Goal: Task Accomplishment & Management: Manage account settings

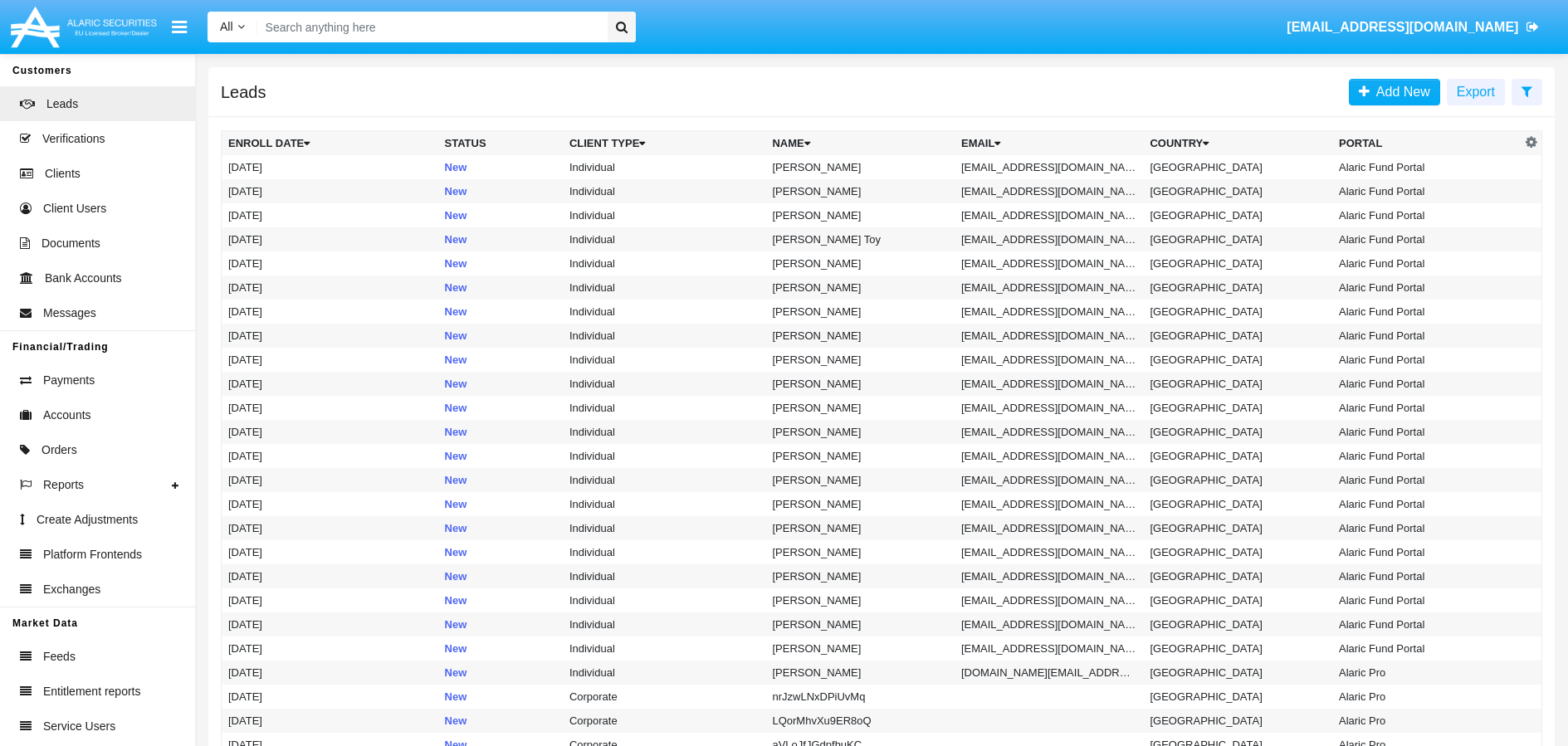
click at [321, 27] on input "Search" at bounding box center [429, 27] width 345 height 31
paste input "[EMAIL_ADDRESS][DOMAIN_NAME]"
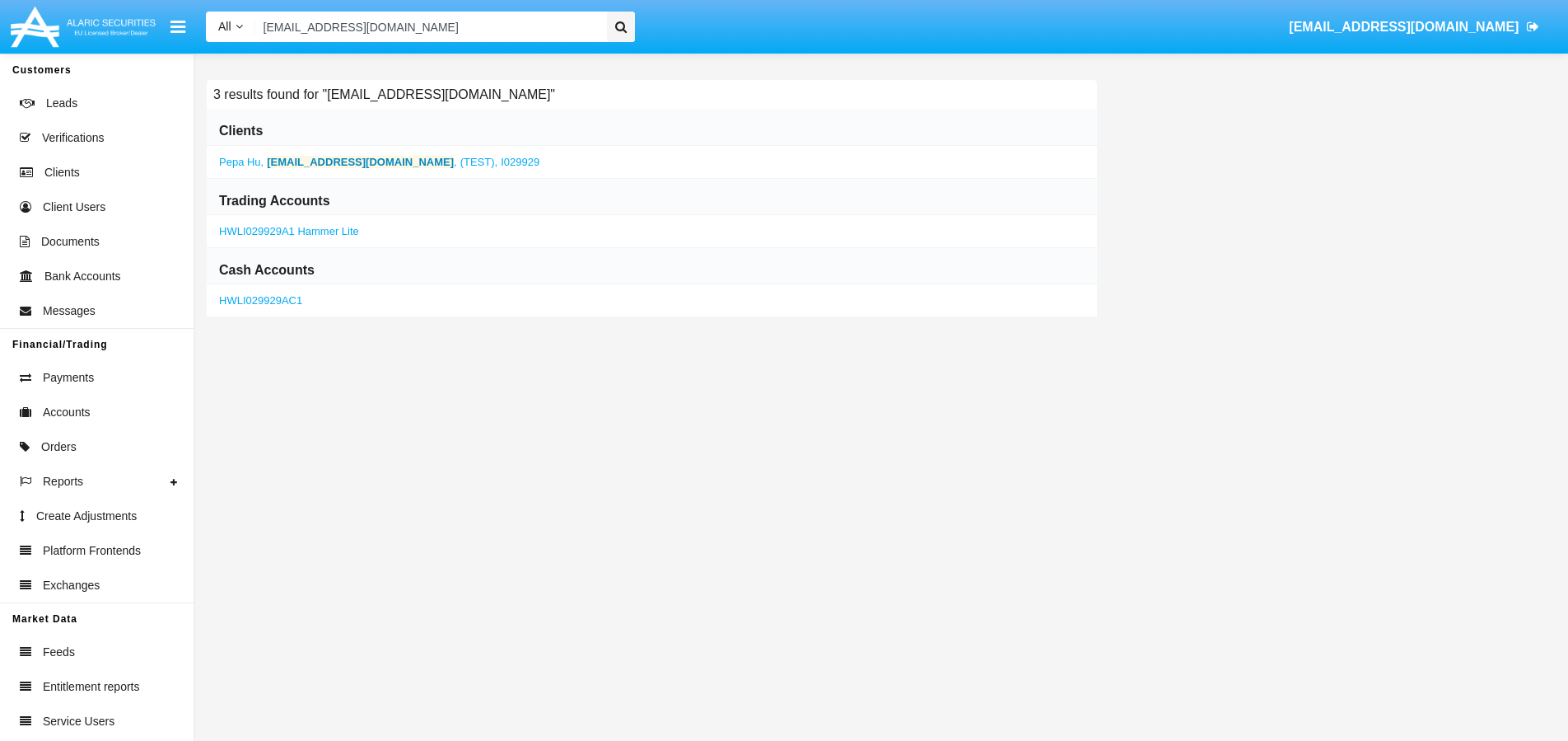
click at [328, 162] on b "[EMAIL_ADDRESS][DOMAIN_NAME]" at bounding box center [361, 162] width 187 height 13
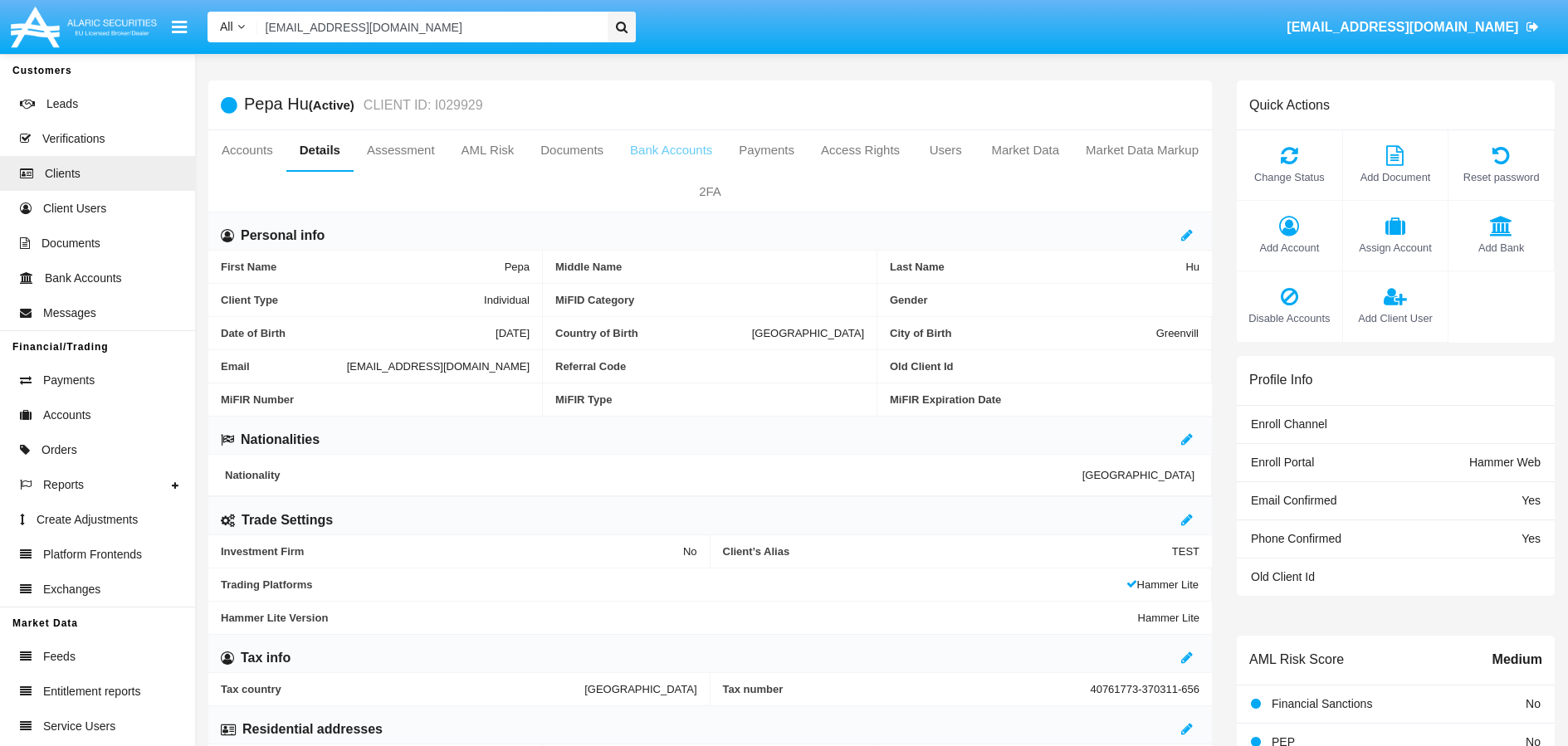
click at [726, 154] on link "Bank Accounts" at bounding box center [671, 150] width 109 height 39
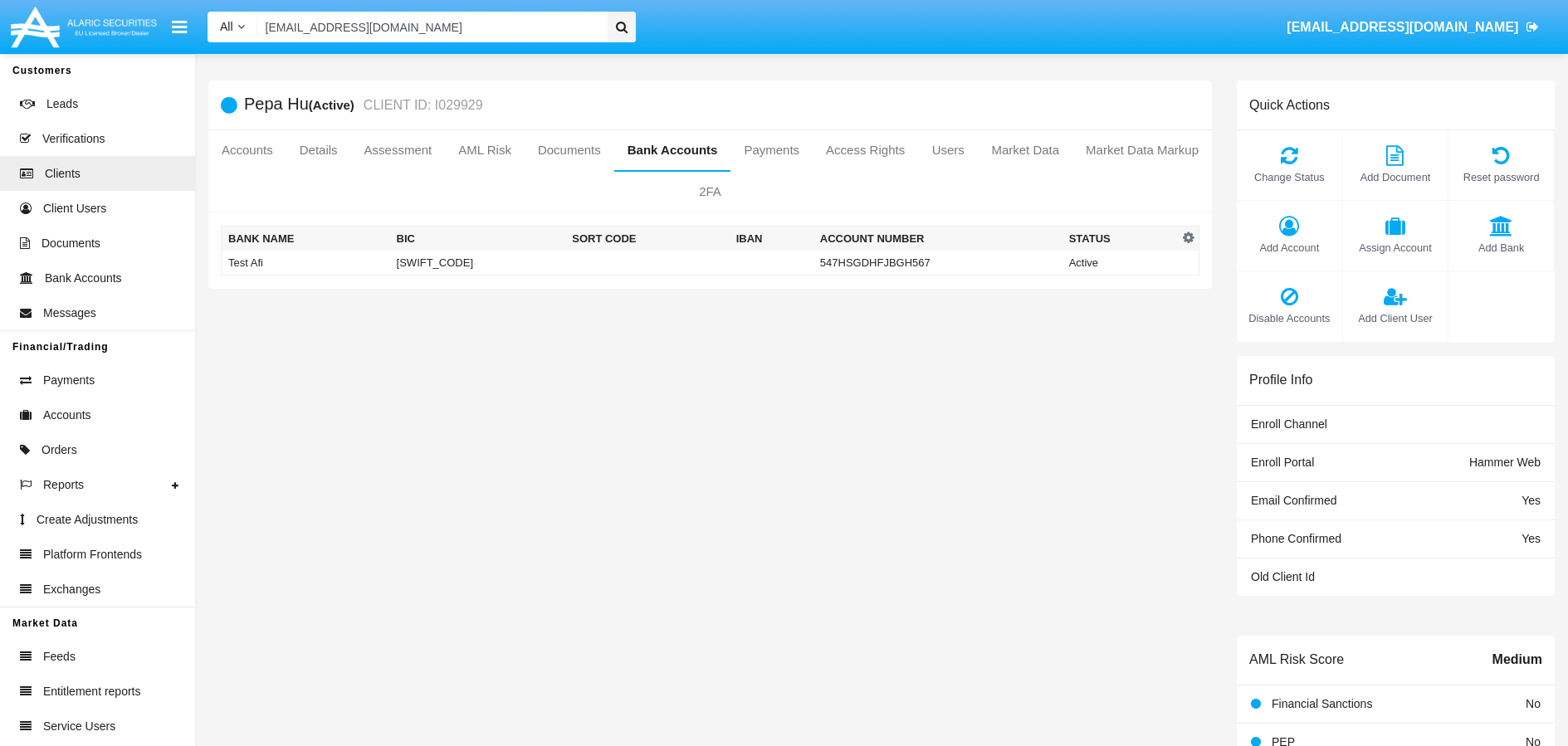
click at [431, 31] on input "0ydzmt_ye5@tblpou2.cn" at bounding box center [429, 27] width 345 height 31
paste input "95zcpv4@guudnvosbw.net"
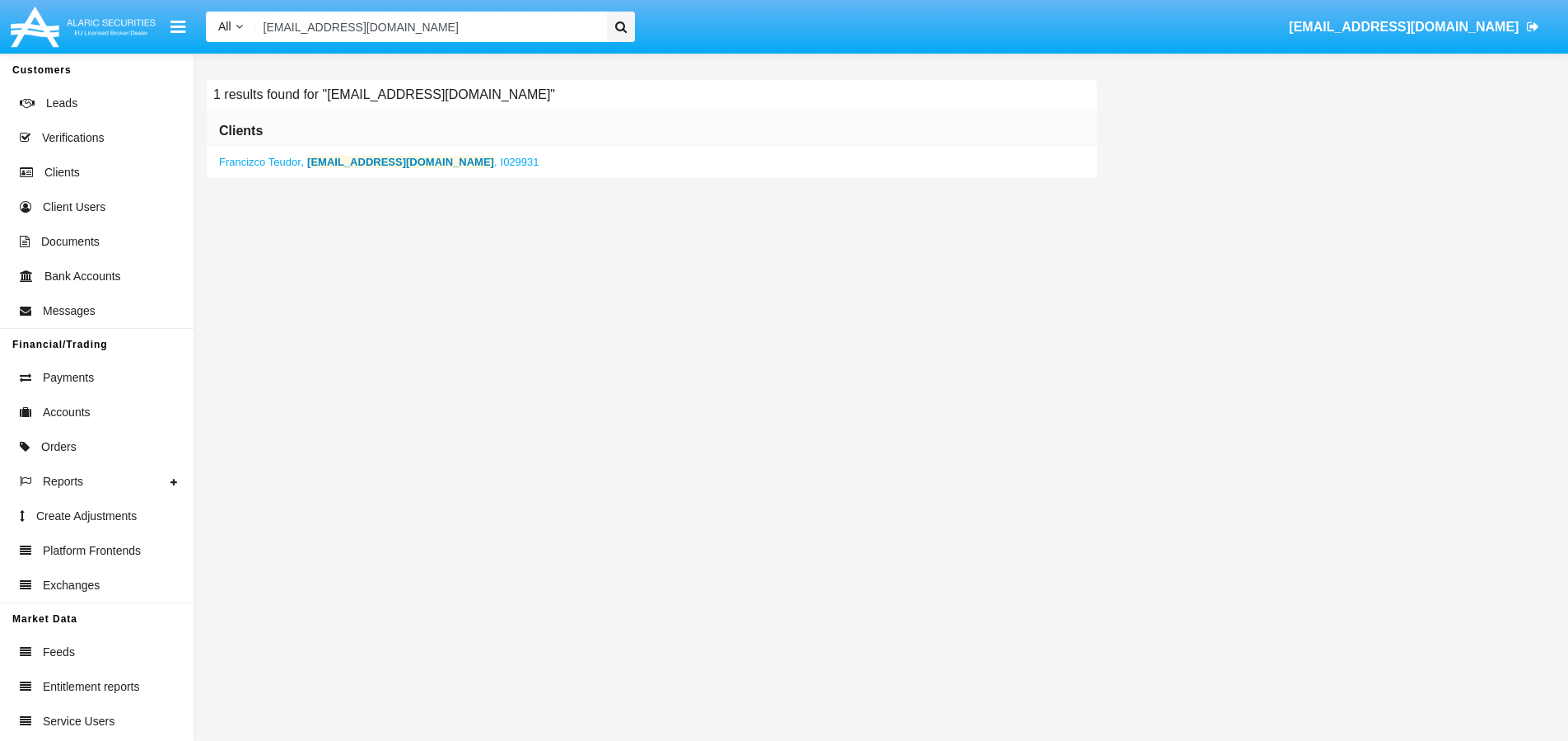
type input "95zcpv4@guudnvosbw.net"
click at [388, 160] on b "95zcpv4@guudnvosbw.net" at bounding box center [401, 162] width 187 height 13
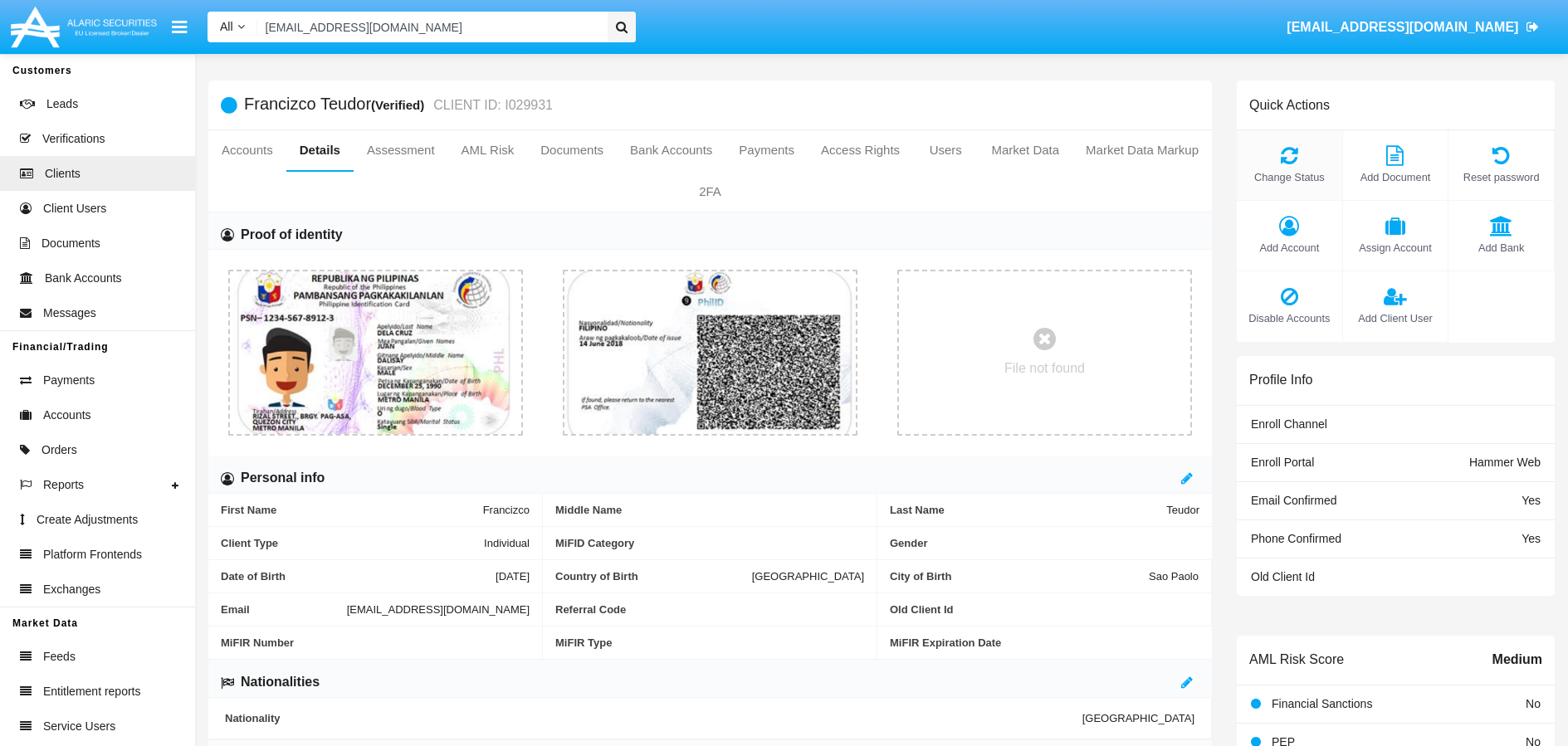
click at [1283, 172] on span "Change Status" at bounding box center [1290, 177] width 89 height 15
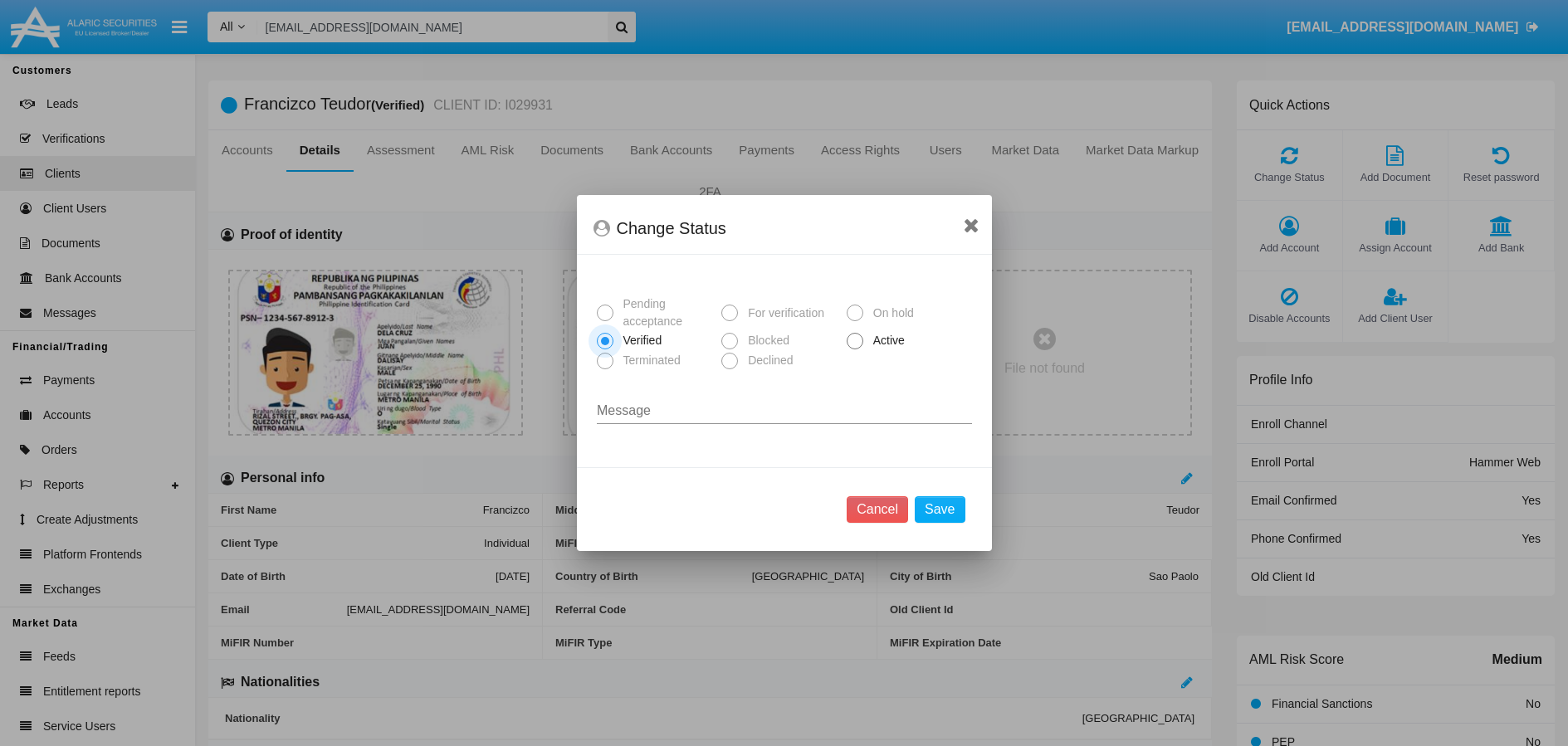
click at [847, 341] on span at bounding box center [854, 340] width 16 height 16
click at [854, 349] on input "Active" at bounding box center [854, 349] width 1 height 1
radio input "true"
click at [958, 516] on button "Save" at bounding box center [939, 509] width 50 height 27
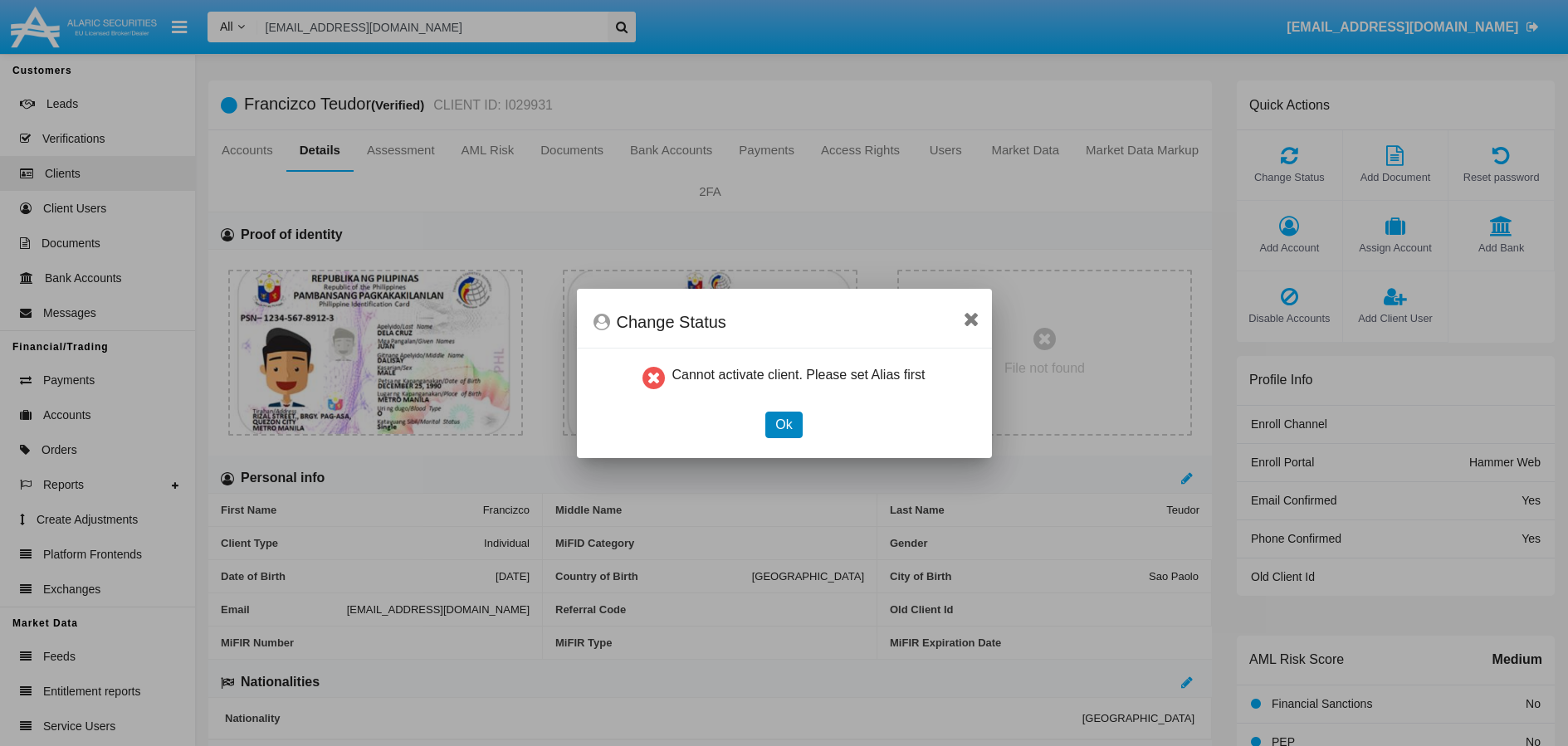
click at [793, 433] on button "Ok" at bounding box center [783, 424] width 37 height 27
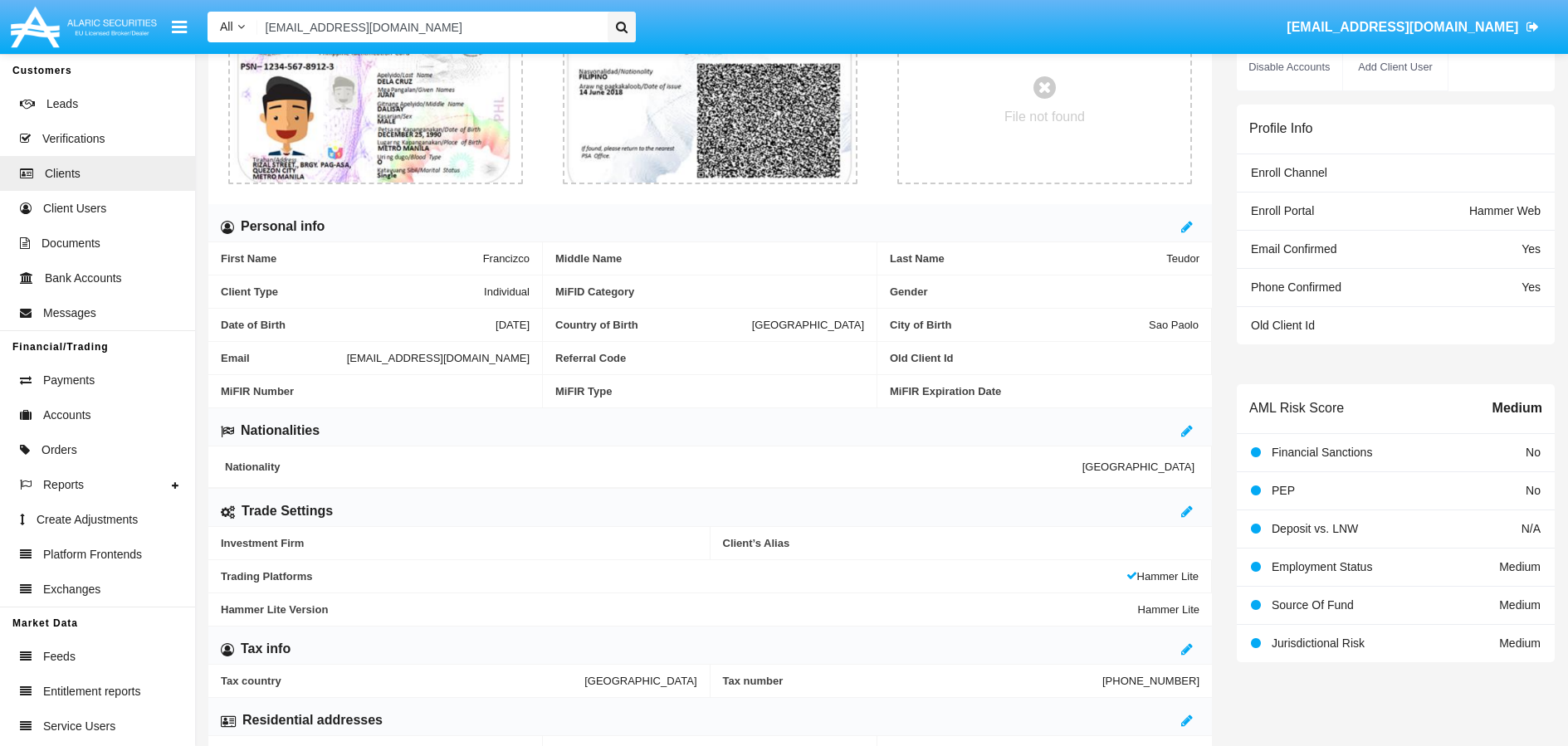
scroll to position [254, 0]
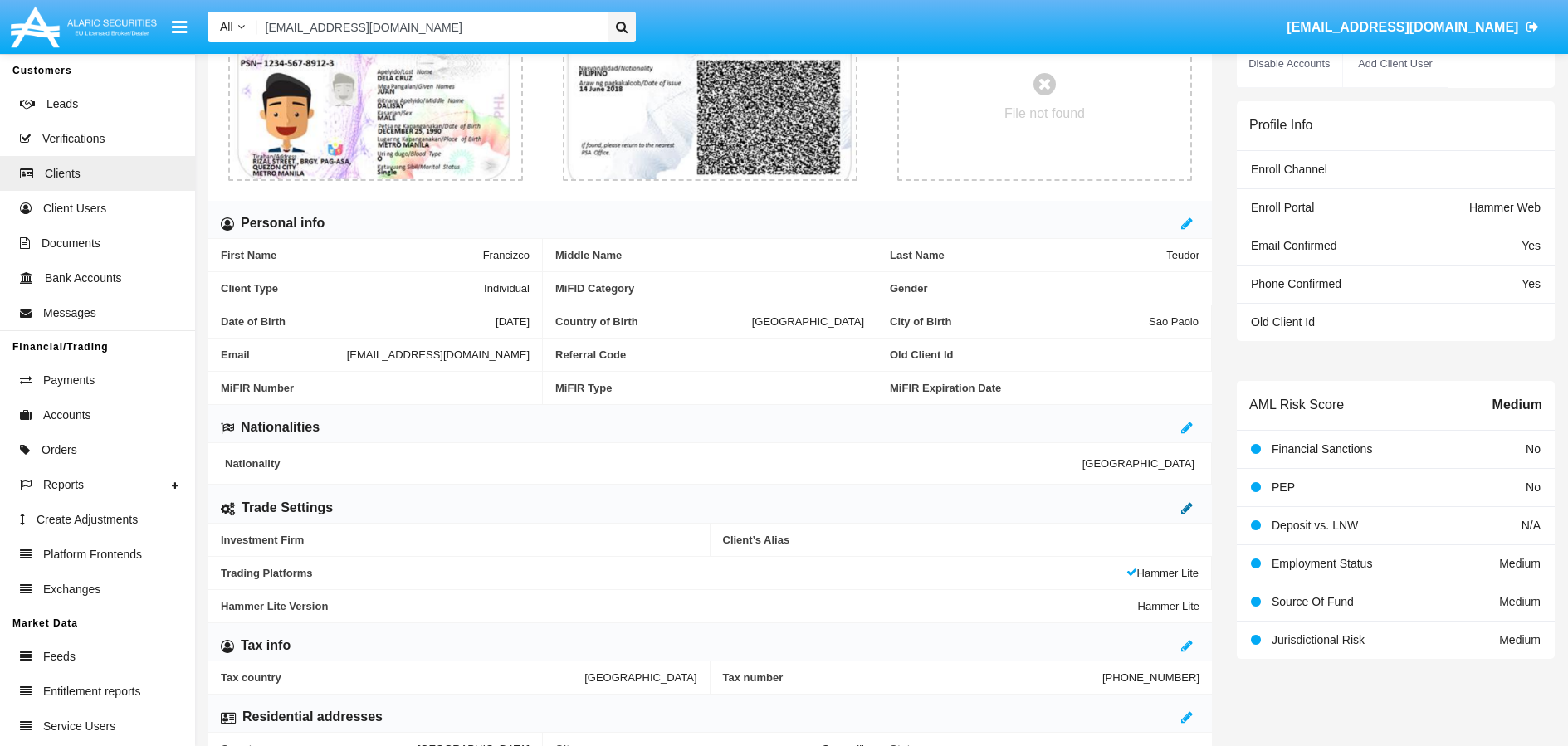
click at [1192, 512] on icon at bounding box center [1187, 507] width 12 height 13
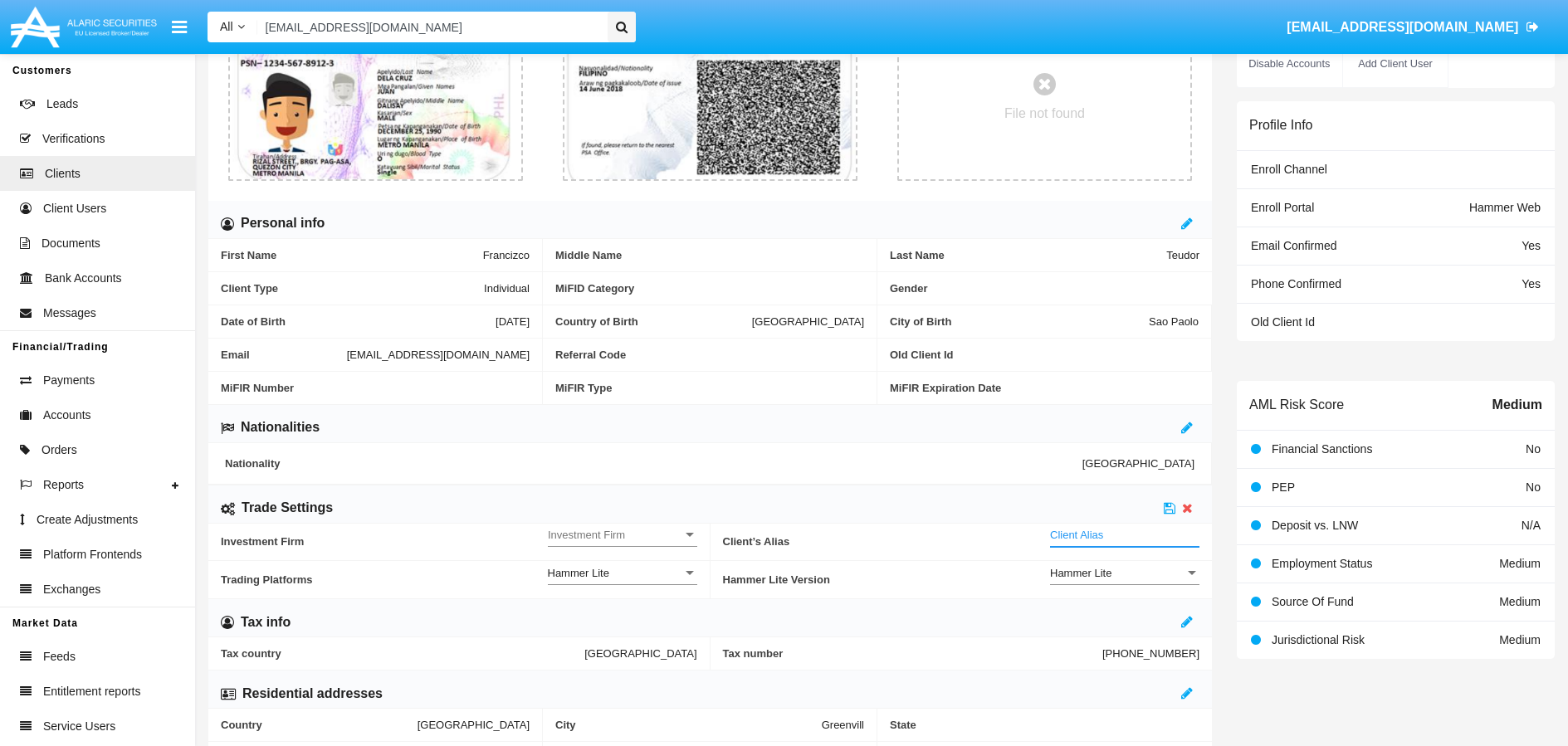
click at [1153, 541] on input "Client Alias" at bounding box center [1124, 534] width 149 height 14
type input "TEST"
click at [1170, 513] on icon at bounding box center [1170, 507] width 12 height 13
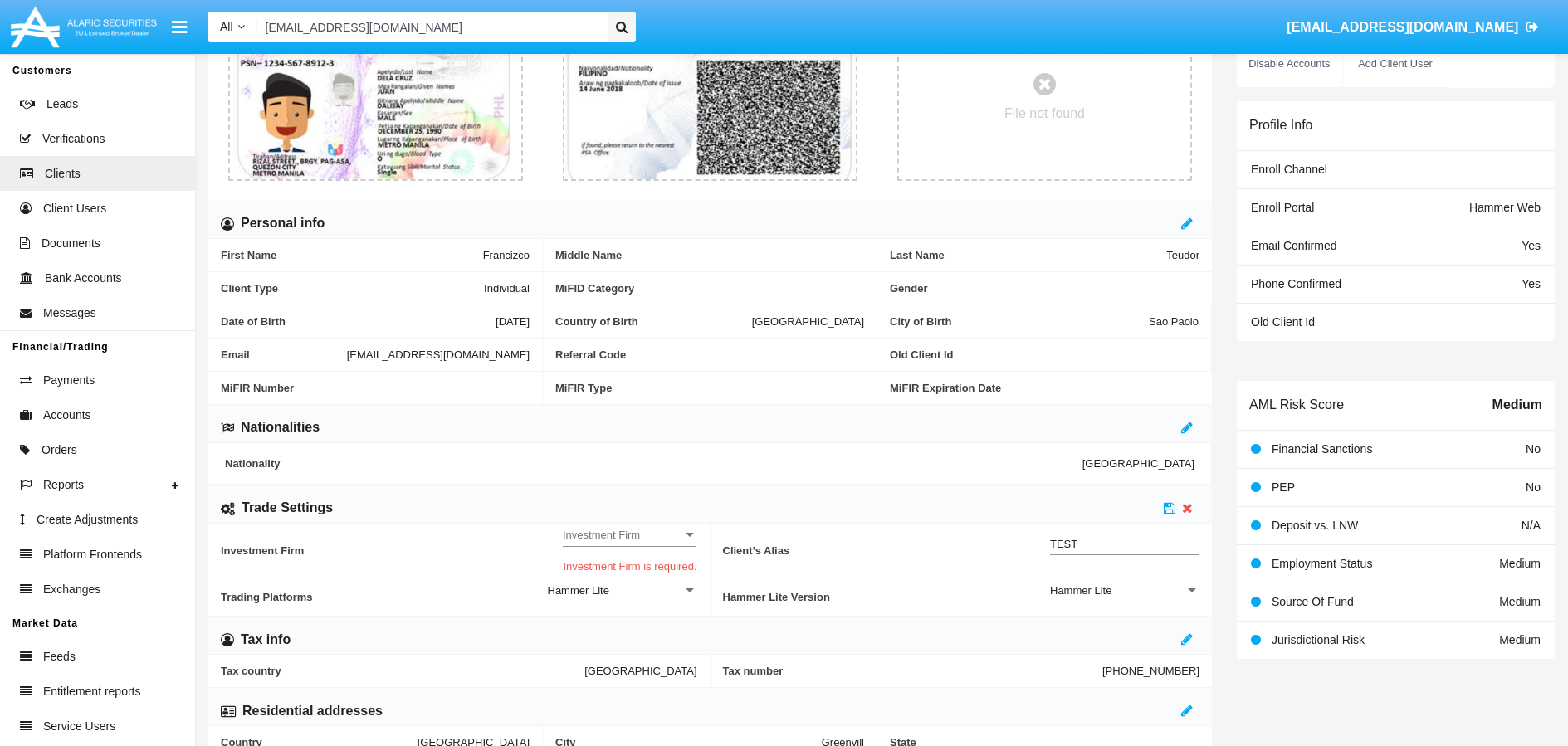
click at [668, 535] on span "Investment Firm" at bounding box center [622, 534] width 119 height 14
click at [596, 557] on span "No" at bounding box center [626, 544] width 140 height 33
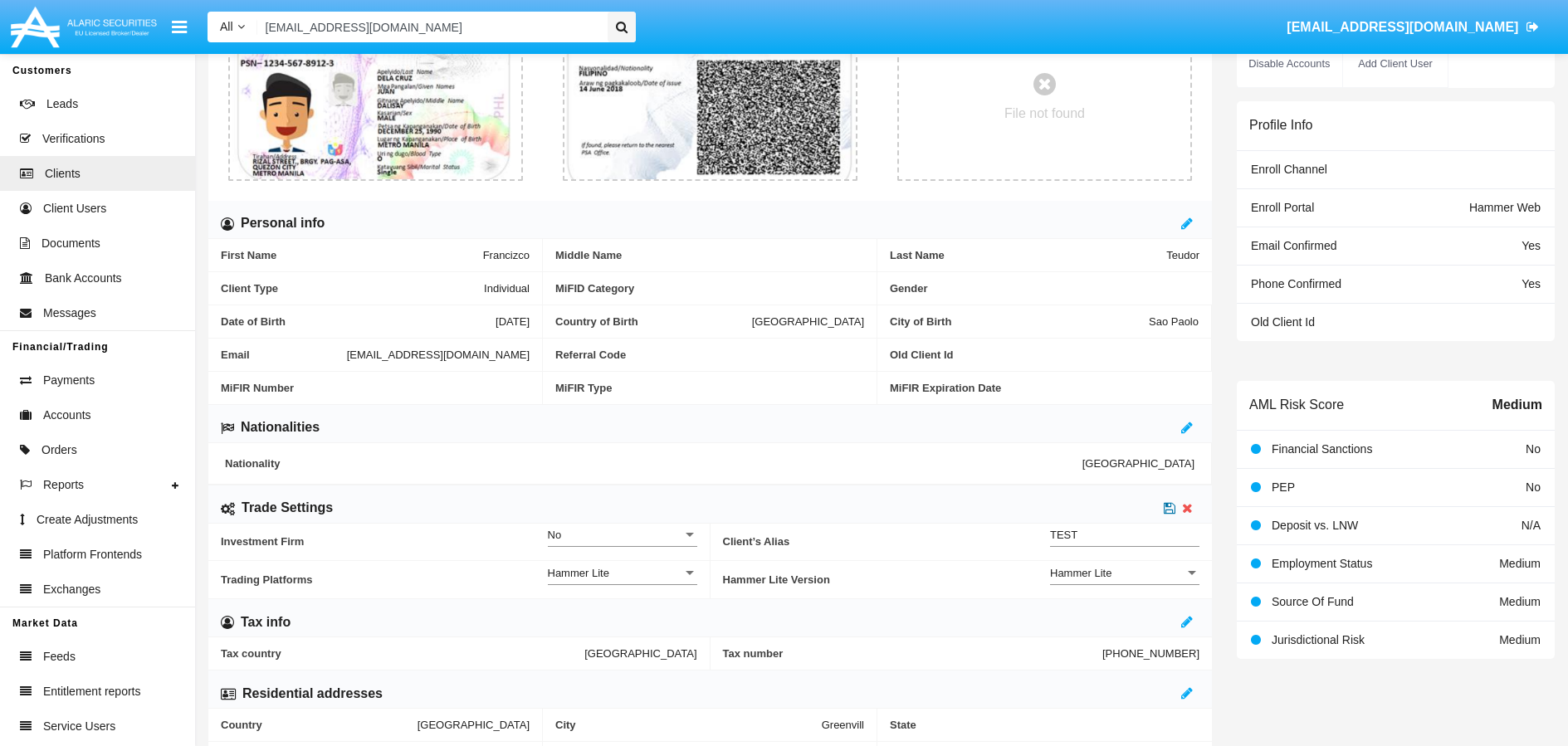
click at [1171, 514] on icon at bounding box center [1170, 507] width 12 height 13
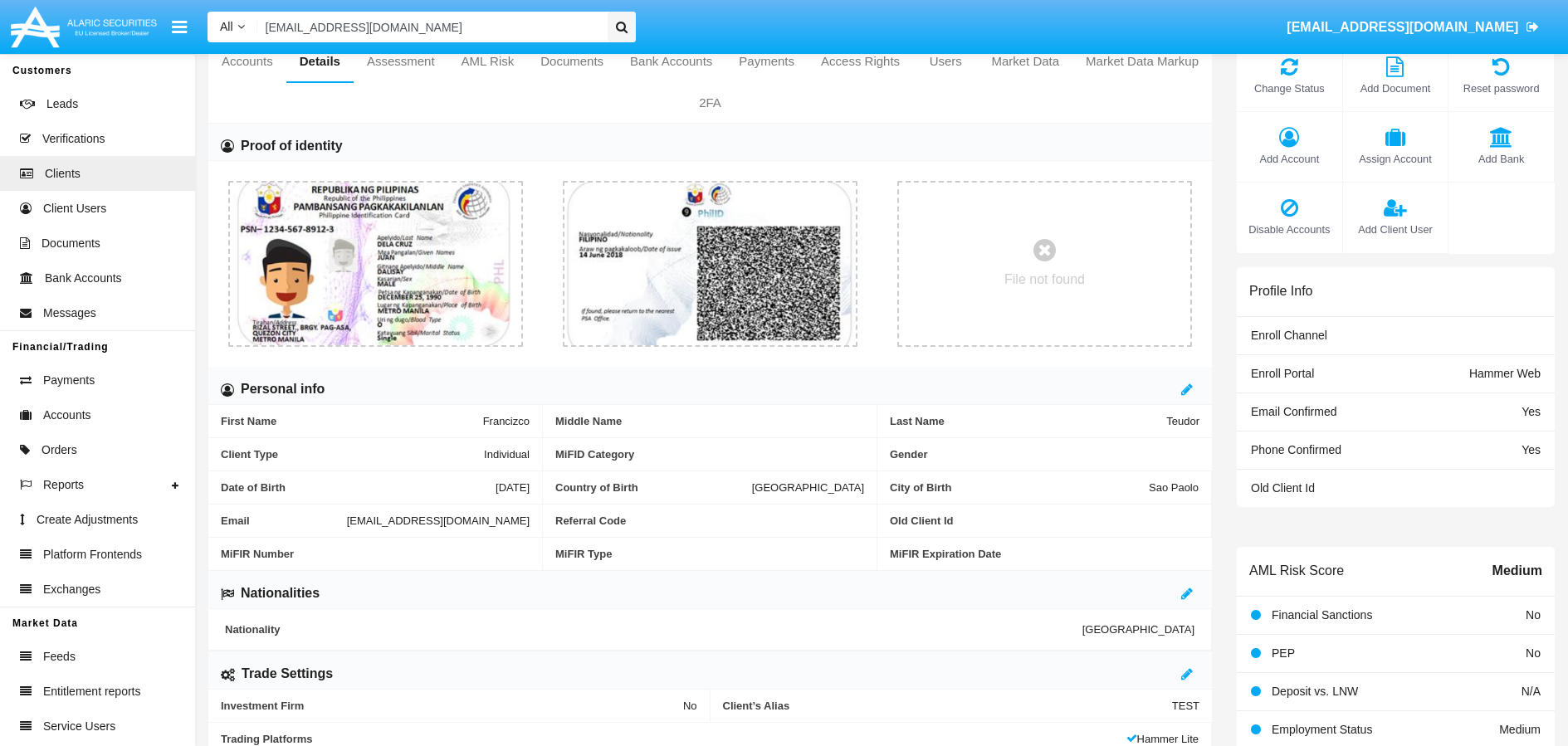
scroll to position [0, 0]
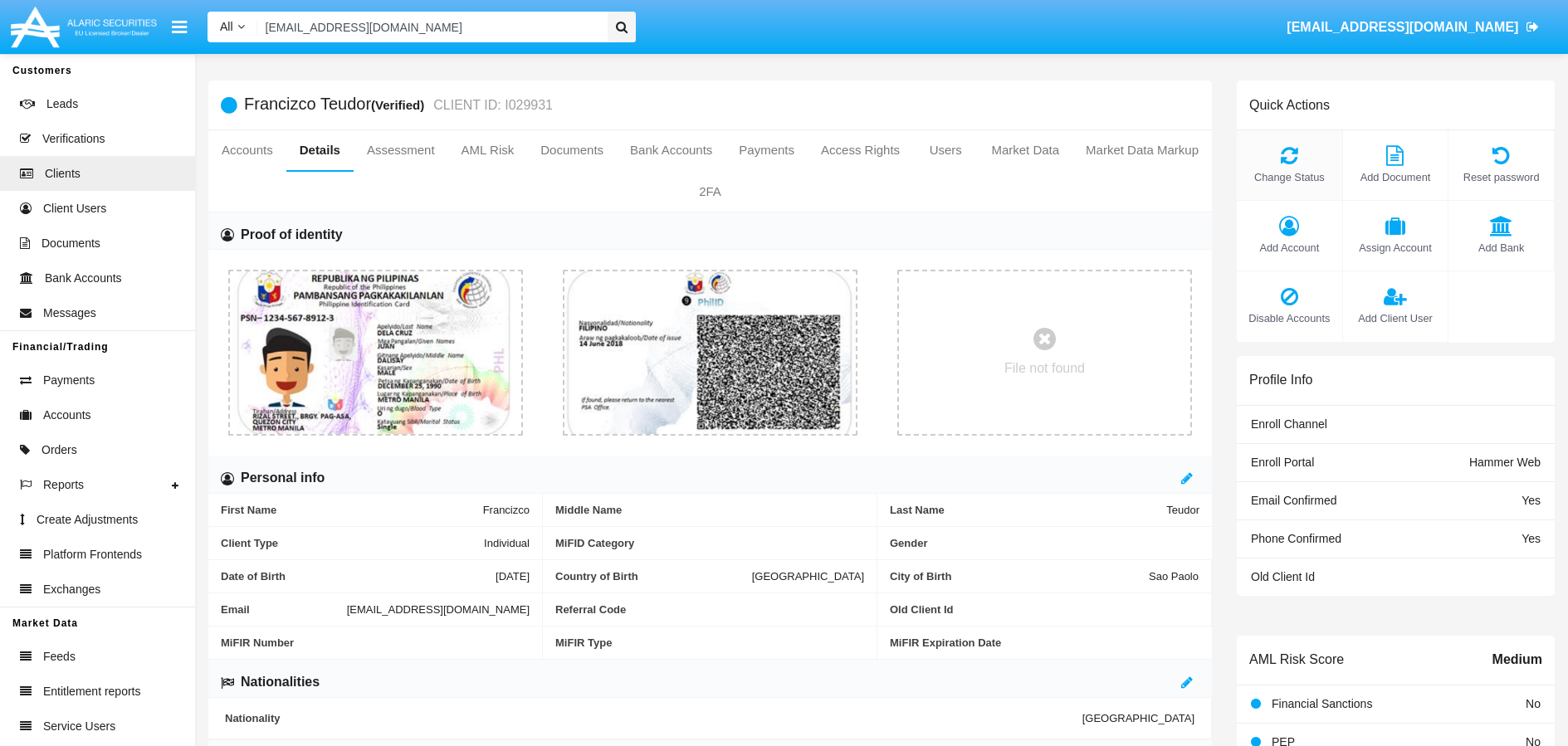
click at [1277, 160] on icon at bounding box center [1290, 155] width 89 height 20
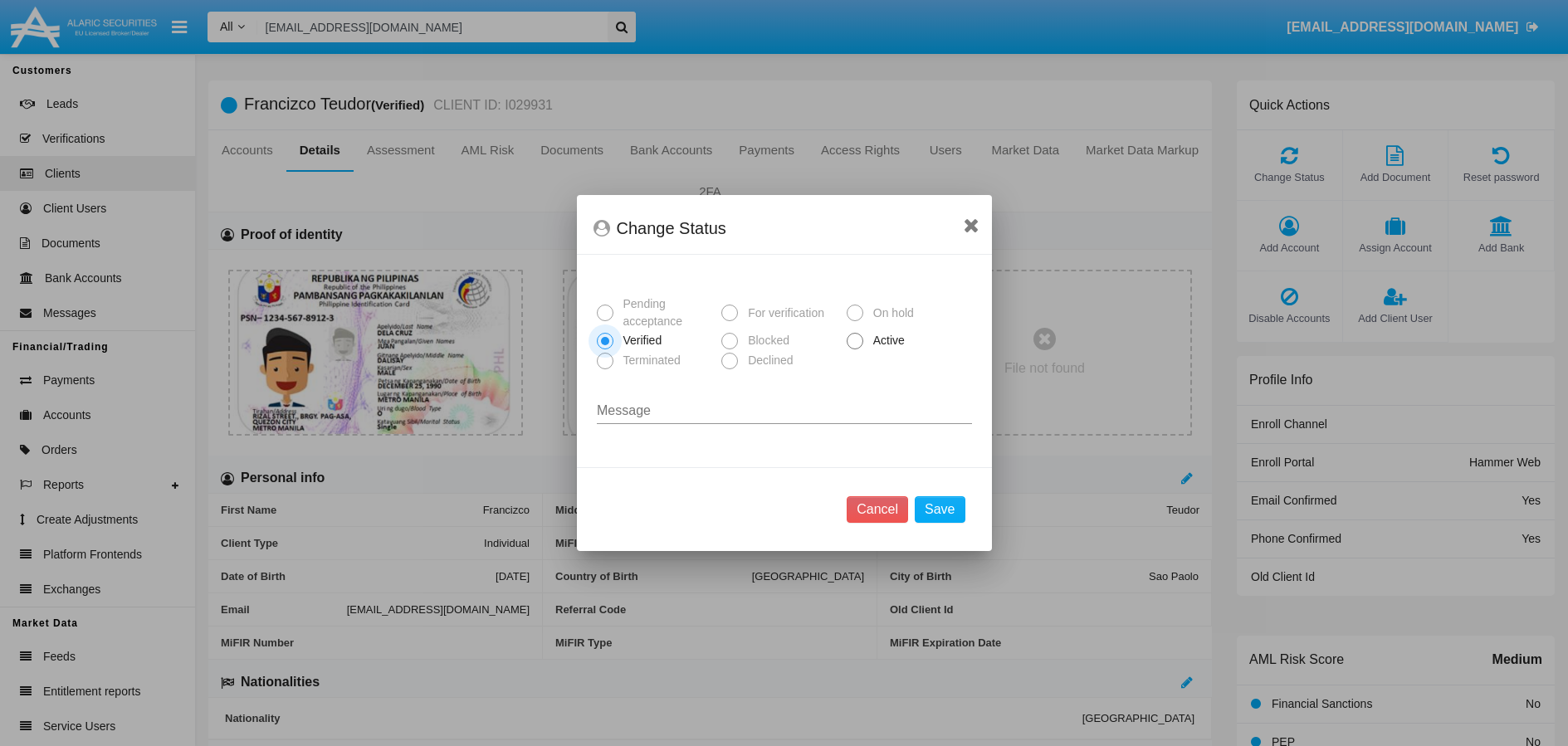
click at [855, 344] on span at bounding box center [854, 340] width 16 height 16
click at [855, 349] on input "Active" at bounding box center [854, 349] width 1 height 1
radio input "true"
click at [944, 520] on button "Save" at bounding box center [939, 509] width 50 height 27
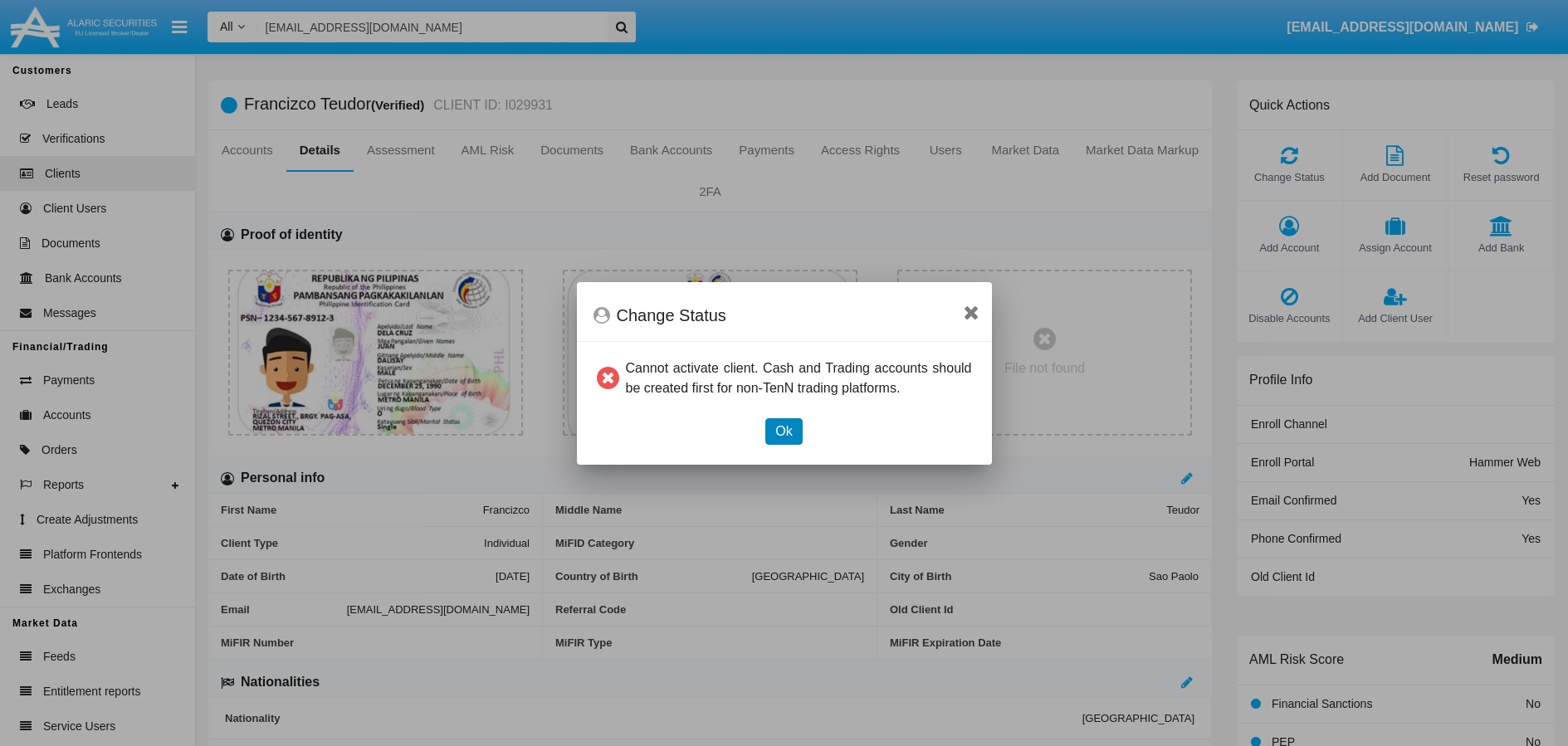
click at [775, 434] on button "Ok" at bounding box center [783, 431] width 37 height 27
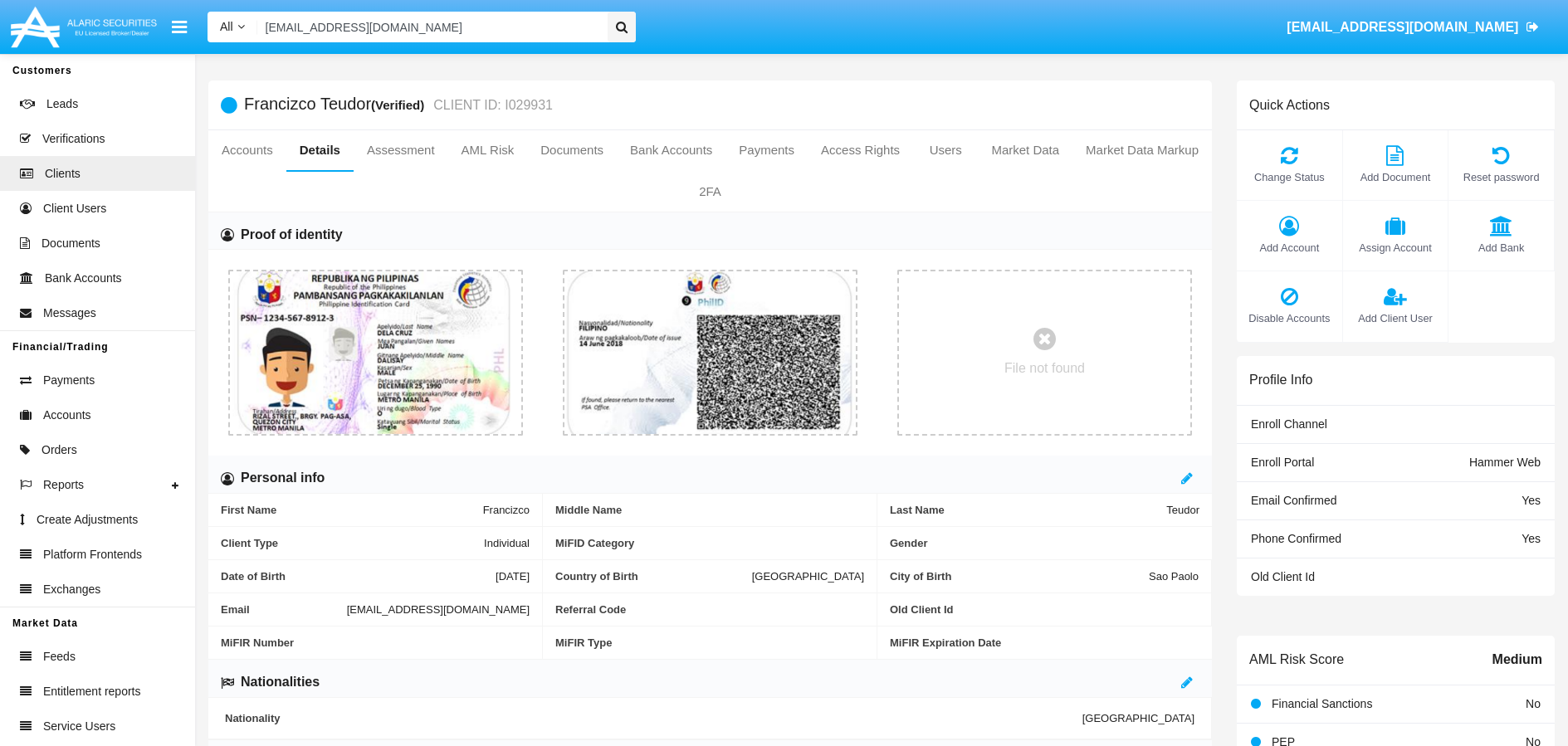
click at [513, 19] on input "95zcpv4@guudnvosbw.net" at bounding box center [429, 27] width 345 height 31
click at [587, 25] on input "95zcpv4@guudnvosbw.net" at bounding box center [429, 27] width 345 height 31
click at [482, 32] on input "Search" at bounding box center [429, 27] width 345 height 31
paste input "0ydzmt_ye5@tblpou2.cn"
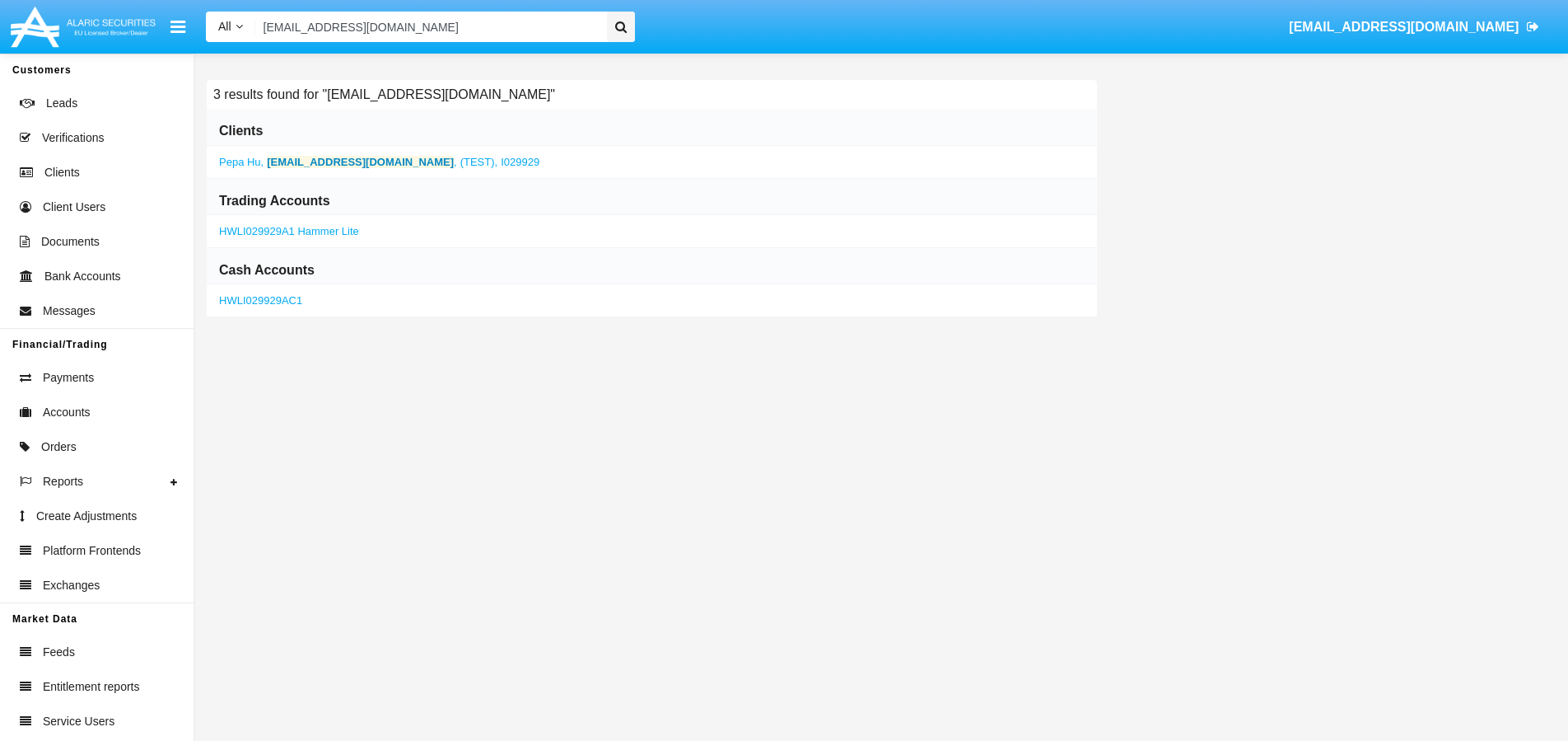
click at [363, 171] on div "Pepa Hu , 0ydzmt_ye5@tblpou2.cn , (TEST), I029929" at bounding box center [651, 162] width 890 height 33
click at [361, 165] on b "0ydzmt_ye5@tblpou2.cn" at bounding box center [361, 162] width 187 height 13
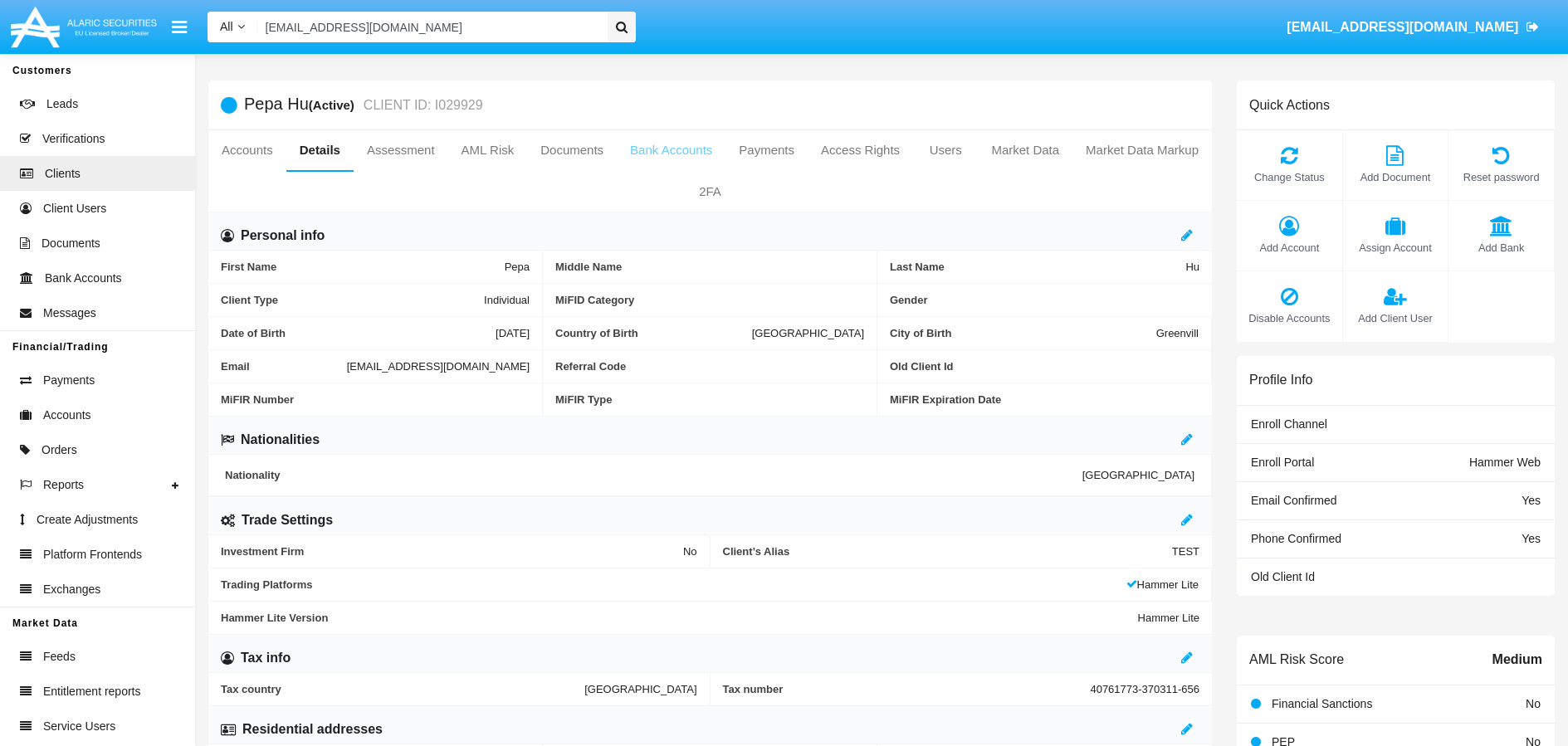
click at [726, 154] on link "Bank Accounts" at bounding box center [671, 150] width 109 height 39
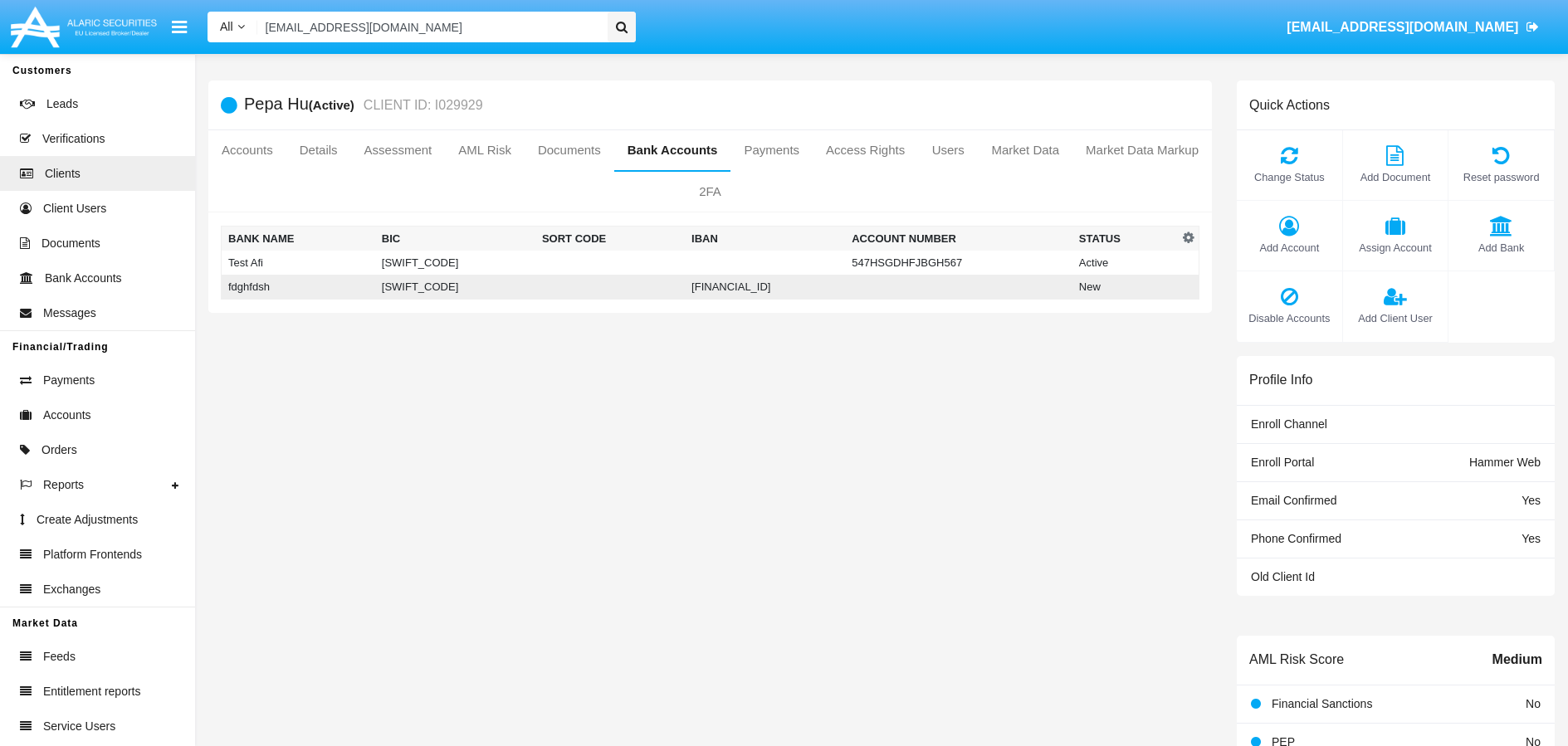
click at [1106, 289] on td "New" at bounding box center [1125, 287] width 106 height 25
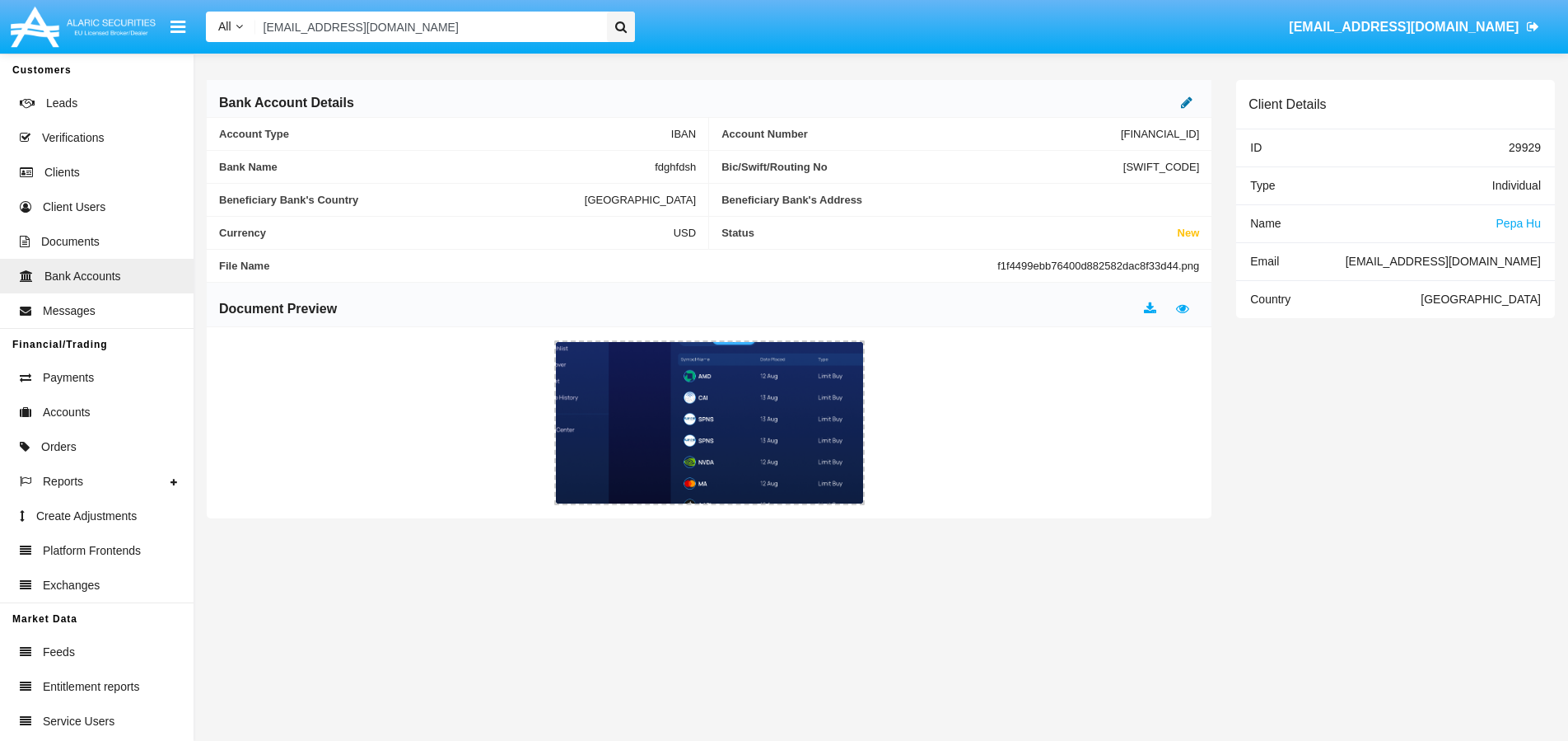
click at [1185, 102] on icon at bounding box center [1187, 101] width 12 height 13
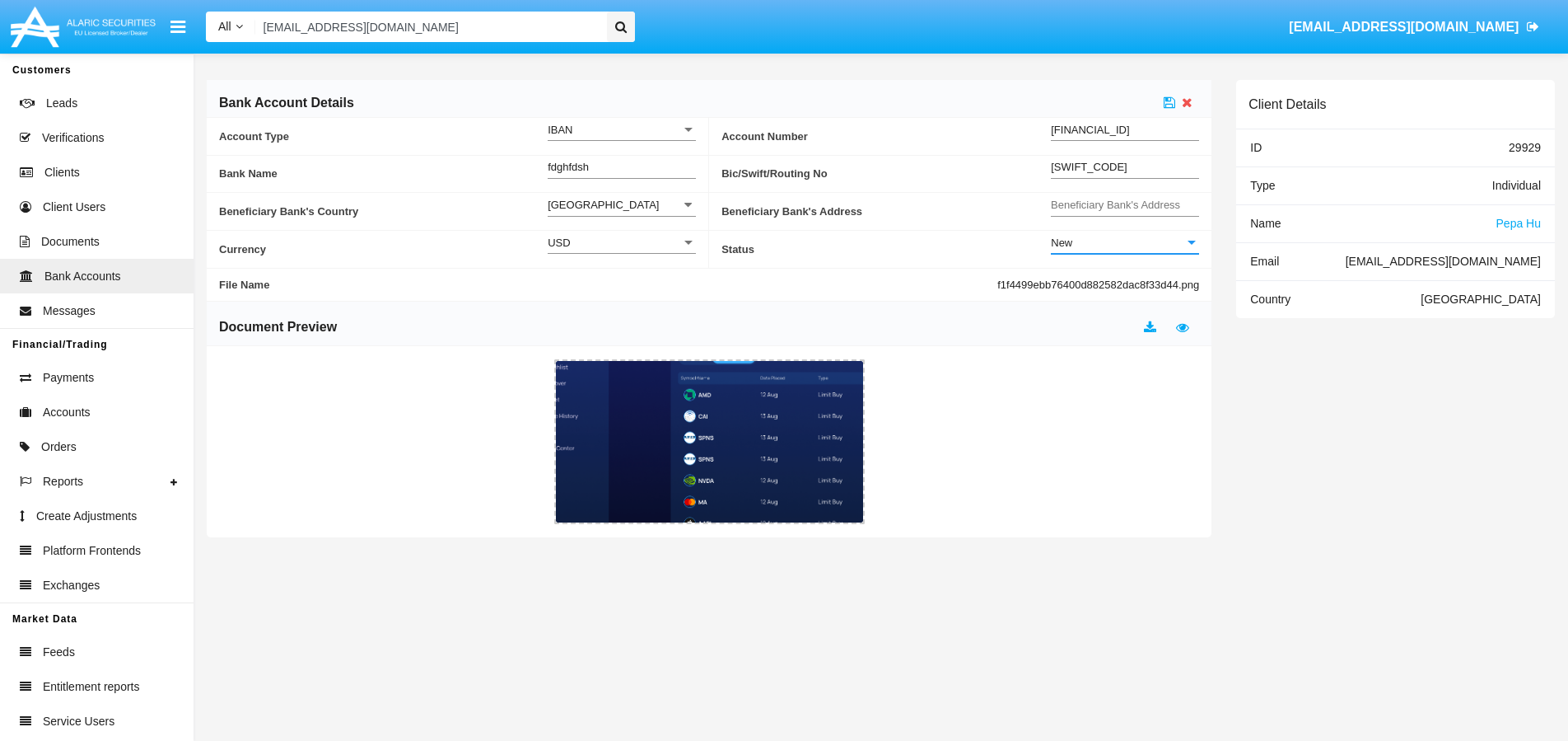
click at [1140, 245] on div "New" at bounding box center [1117, 242] width 134 height 14
click at [1096, 282] on span "Active" at bounding box center [1125, 284] width 148 height 32
click at [1173, 105] on icon at bounding box center [1170, 101] width 12 height 13
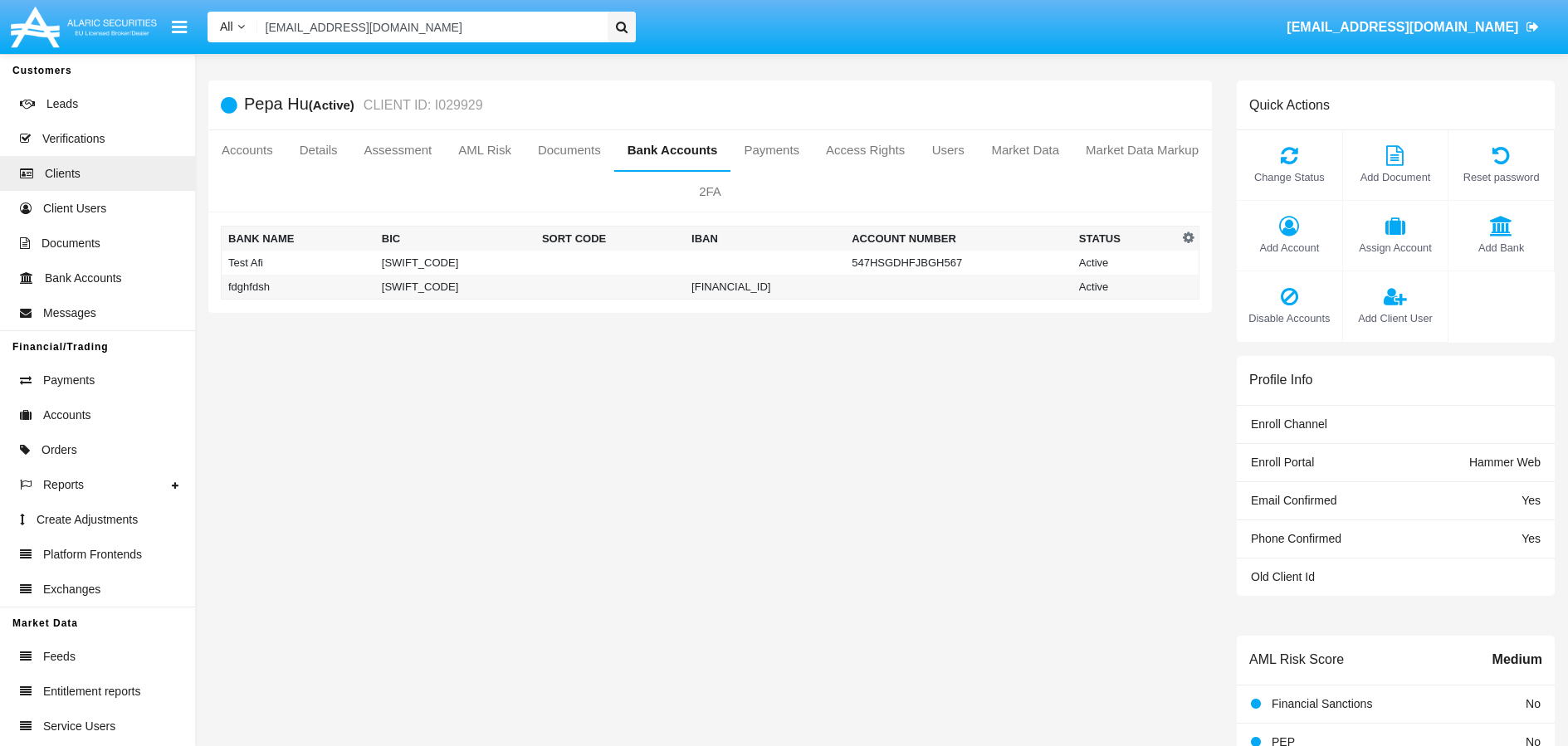
click at [527, 15] on input "0ydzmt_ye5@tblpou2.cn" at bounding box center [429, 27] width 345 height 31
click at [526, 15] on input "0ydzmt_ye5@tblpou2.cn" at bounding box center [429, 27] width 345 height 31
paste input "Tester12345*"
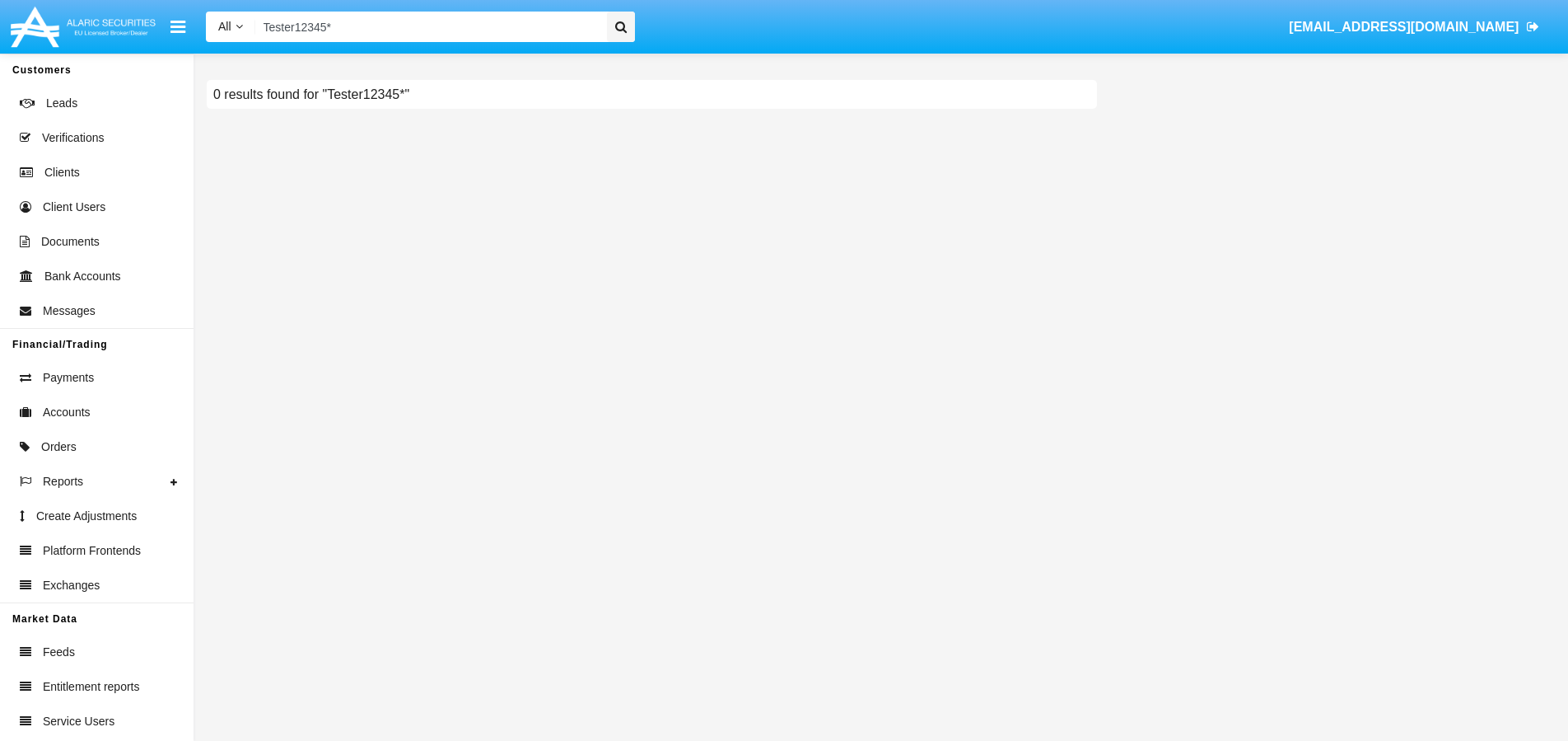
click at [622, 27] on icon at bounding box center [622, 26] width 12 height 13
click at [434, 30] on input "Tester12345*" at bounding box center [429, 27] width 347 height 31
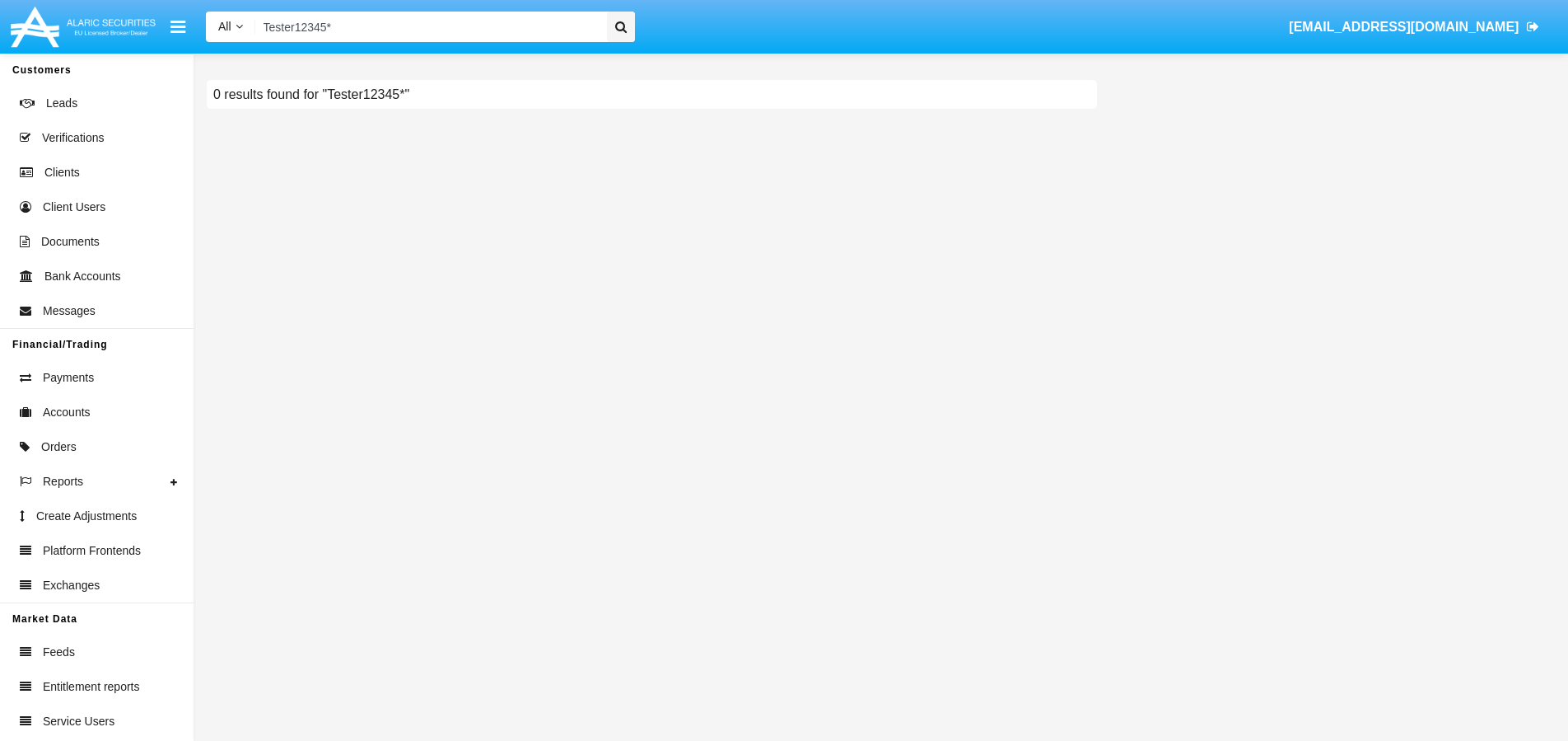
paste input "[EMAIL_ADDRESS][DOMAIN_NAME]"
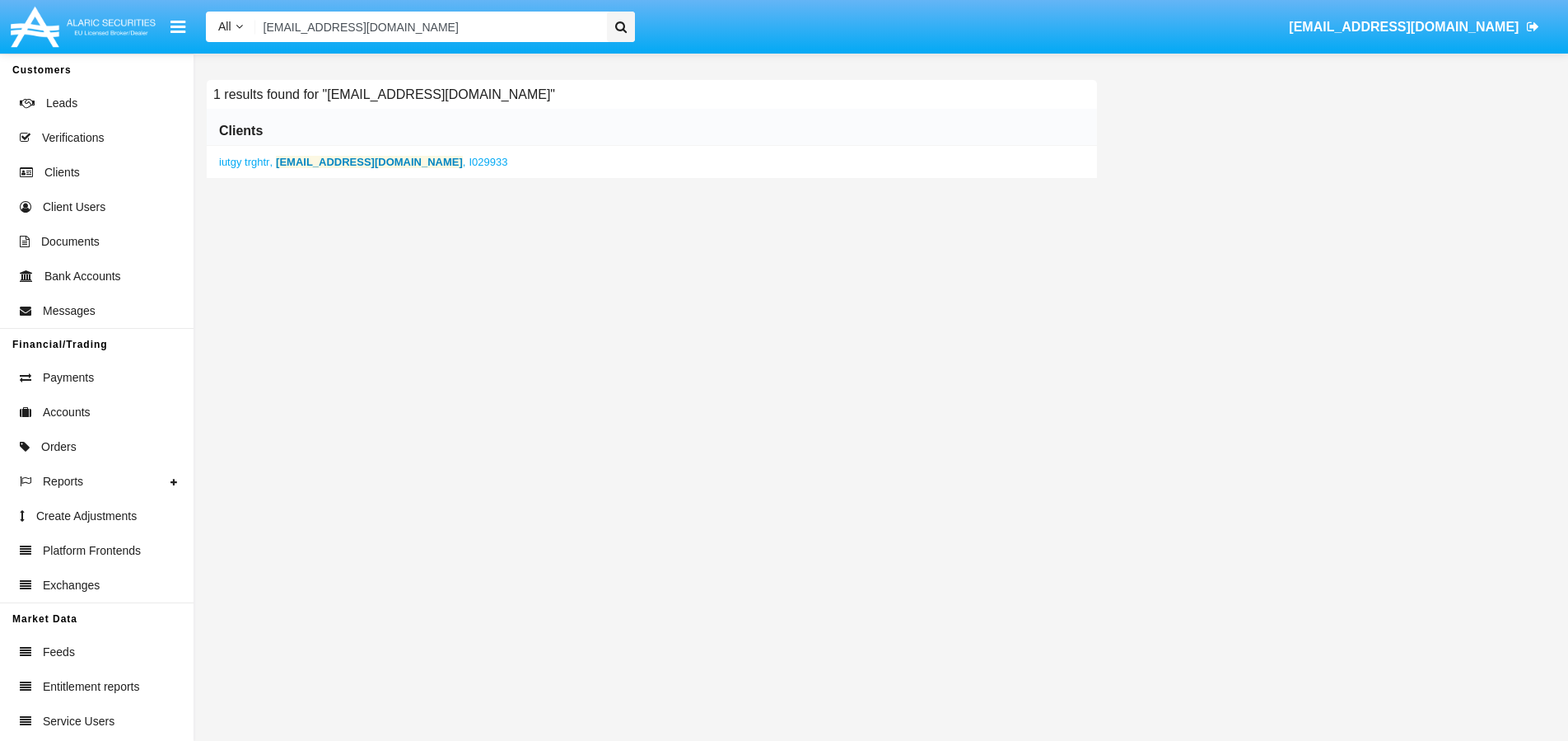
type input "[EMAIL_ADDRESS][DOMAIN_NAME]"
click at [355, 159] on b "[EMAIL_ADDRESS][DOMAIN_NAME]" at bounding box center [369, 162] width 187 height 13
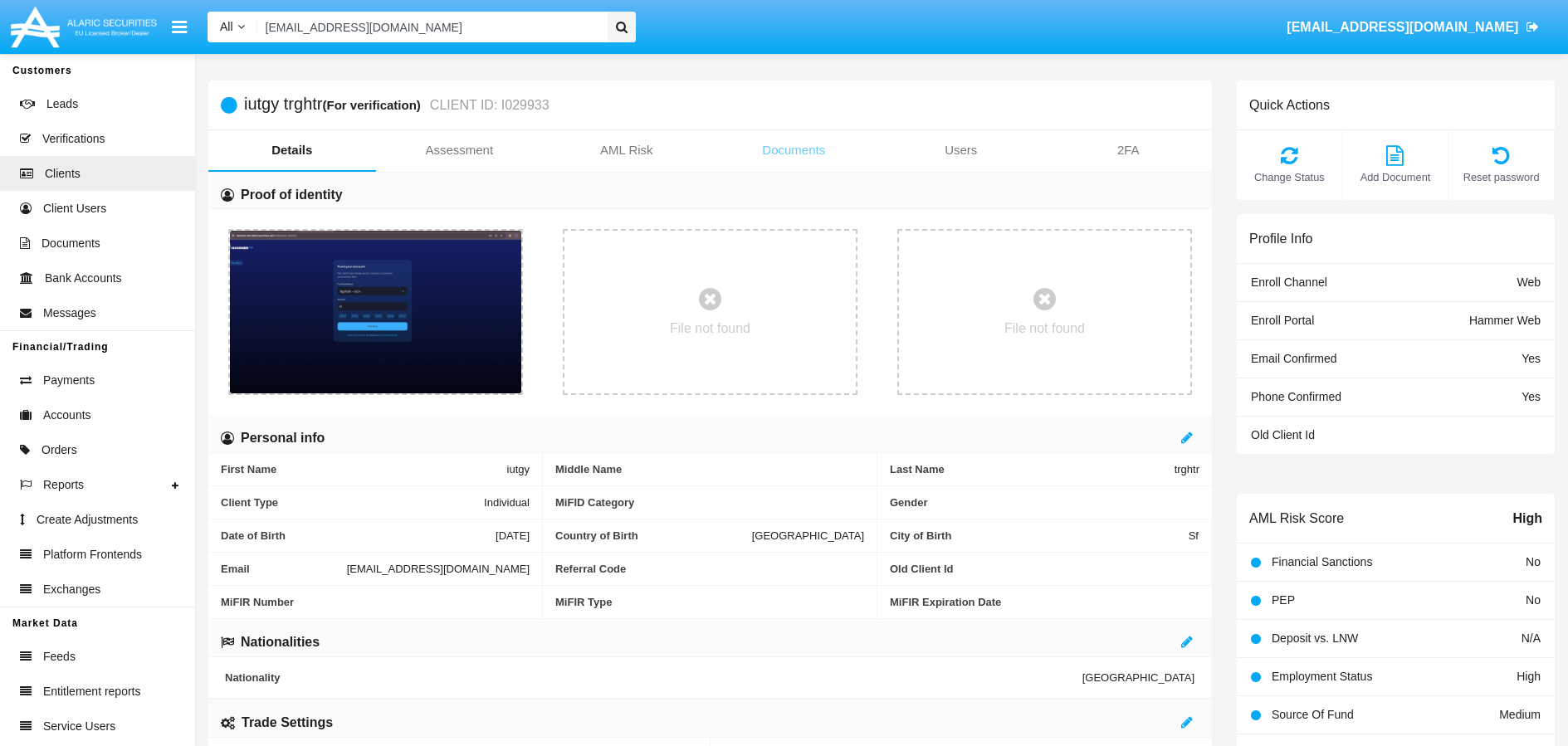
click at [808, 151] on link "Documents" at bounding box center [794, 150] width 168 height 39
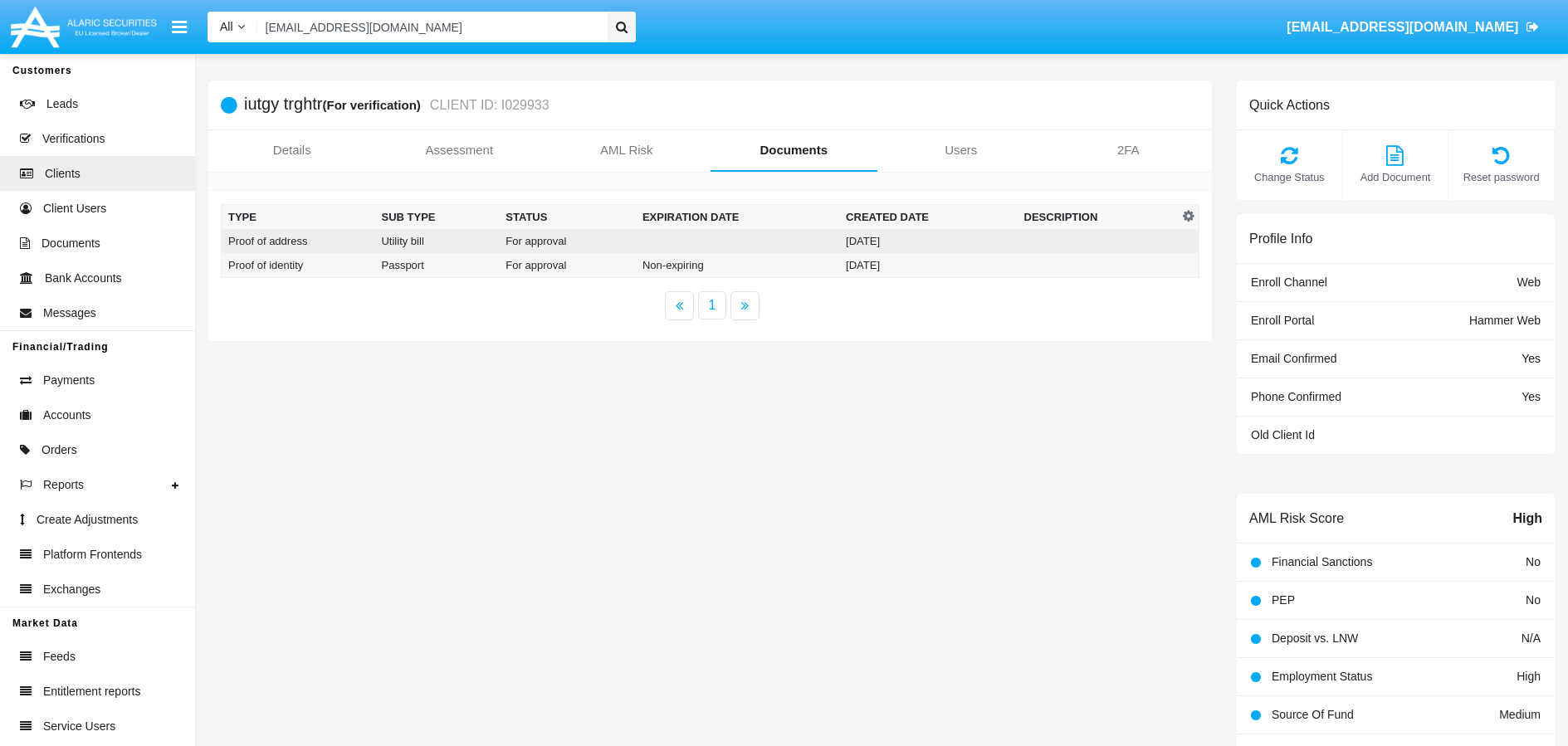
click at [764, 242] on td at bounding box center [737, 241] width 203 height 24
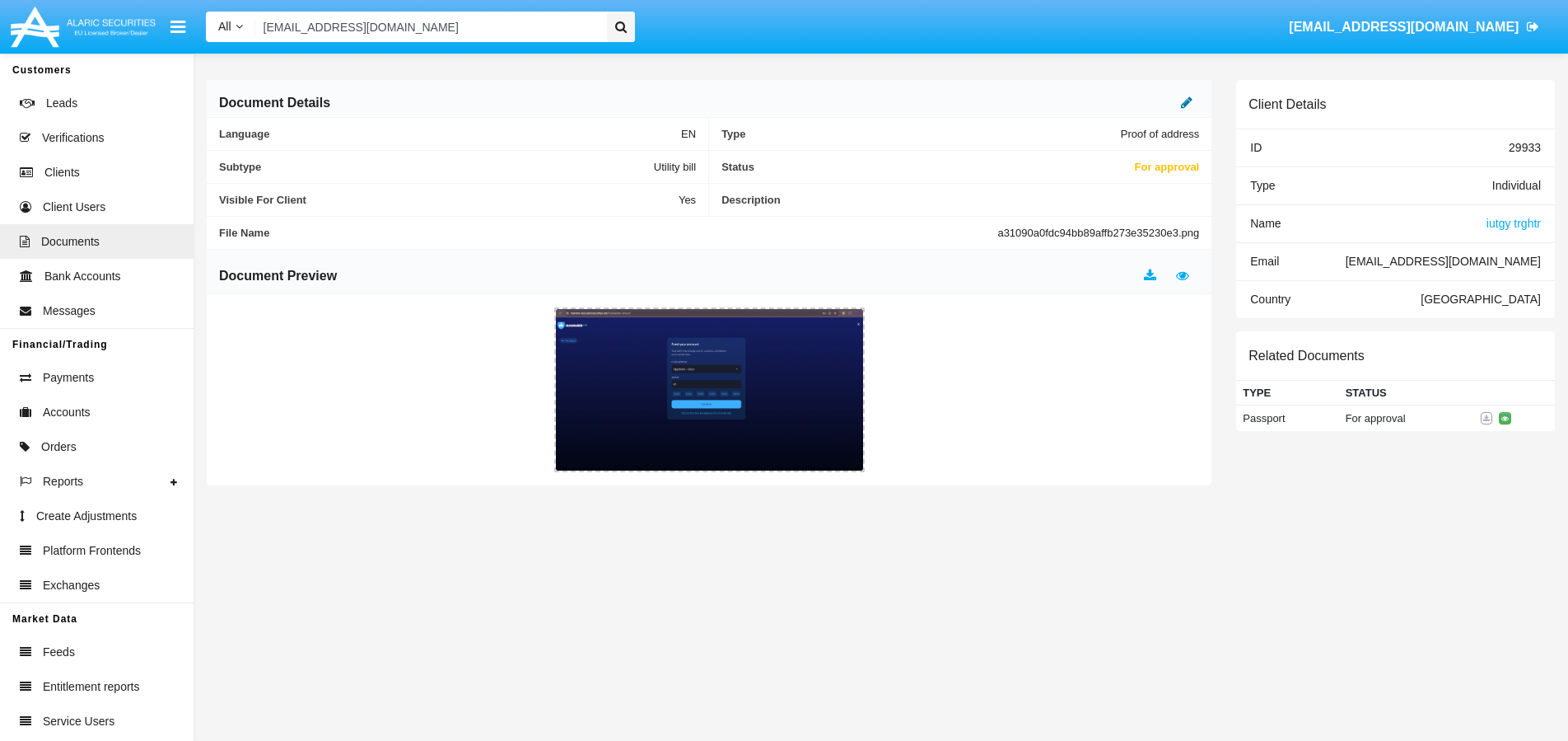
click at [1188, 100] on icon at bounding box center [1187, 101] width 12 height 13
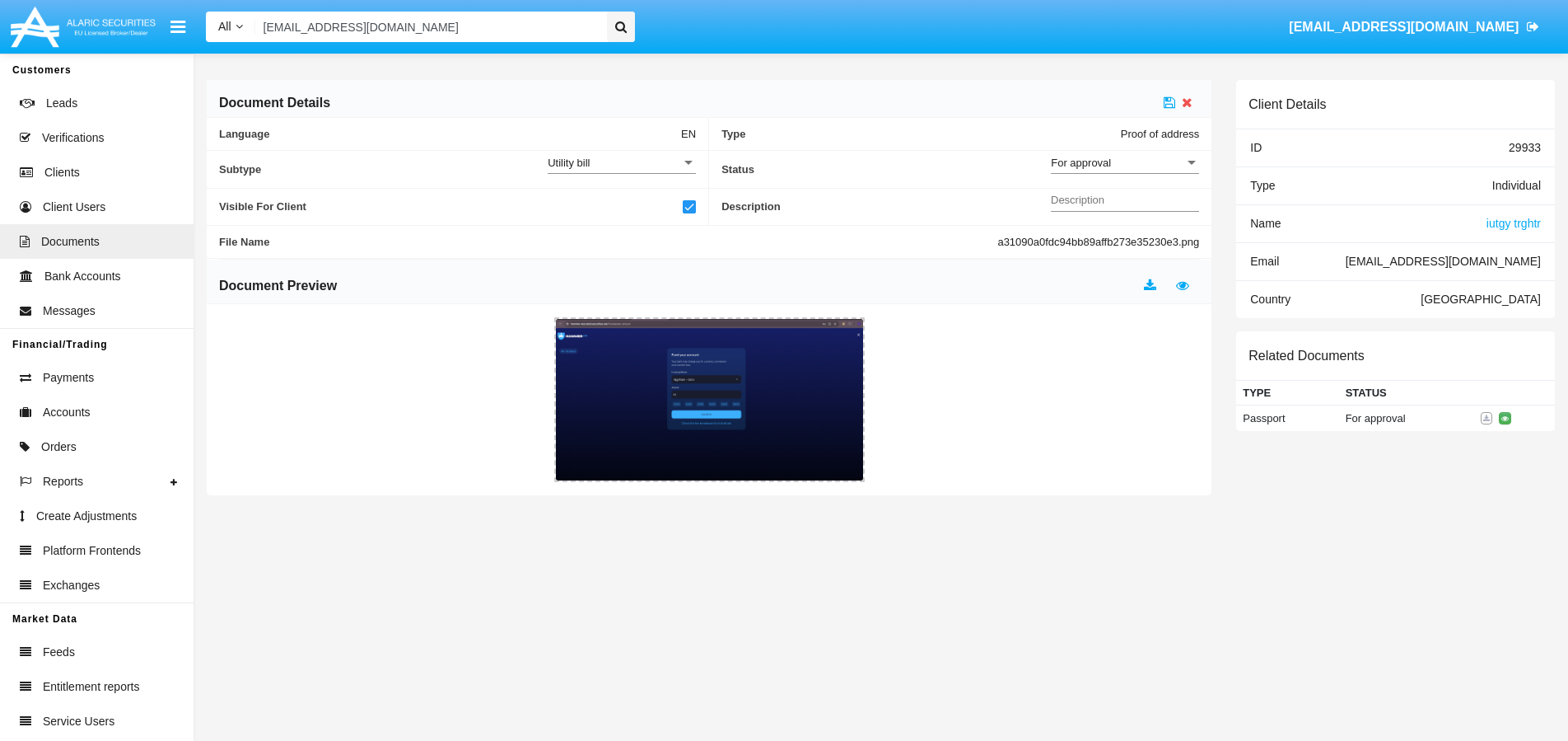
click at [1167, 171] on div "For approval Status" at bounding box center [1125, 158] width 148 height 31
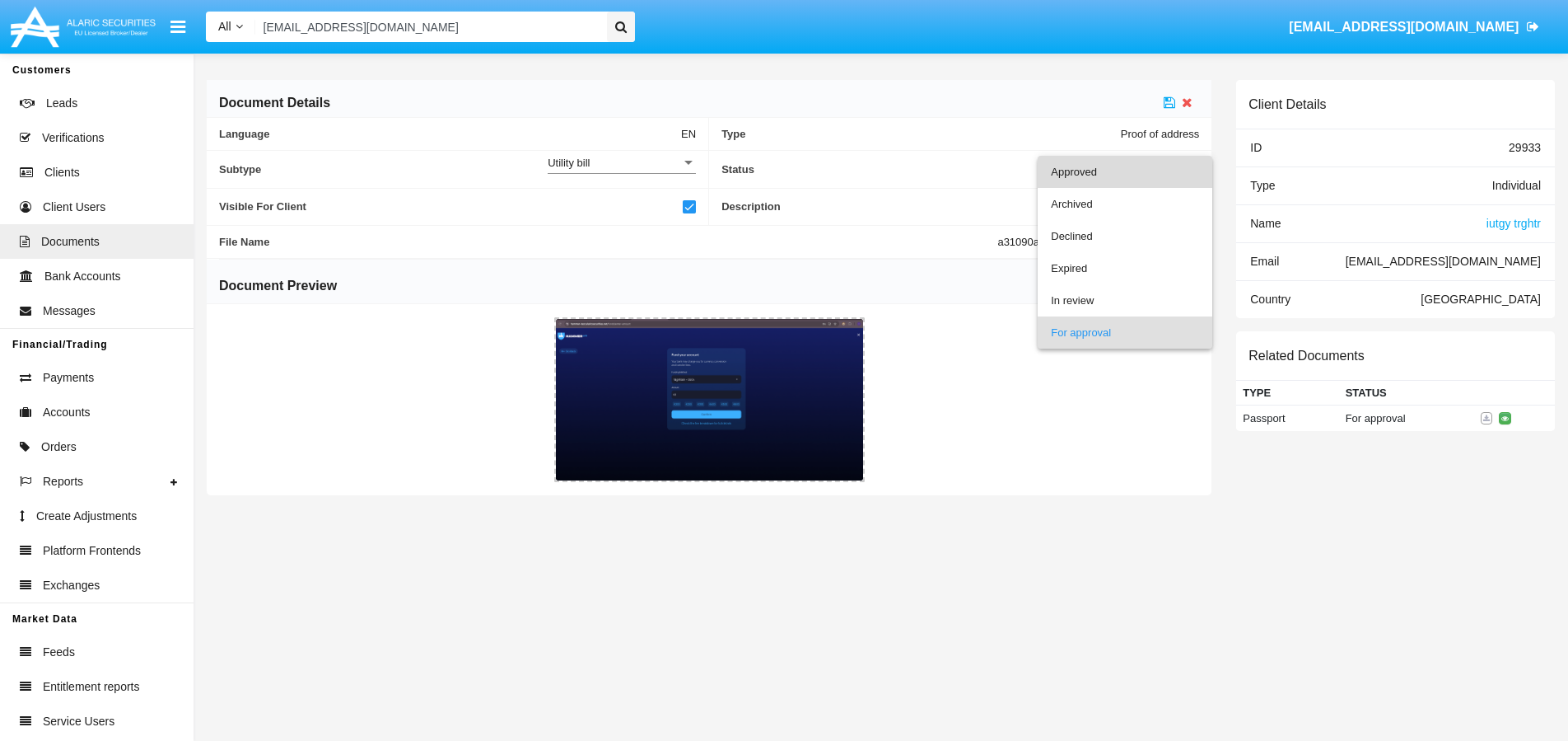
click at [1121, 171] on span "Approved" at bounding box center [1125, 172] width 148 height 32
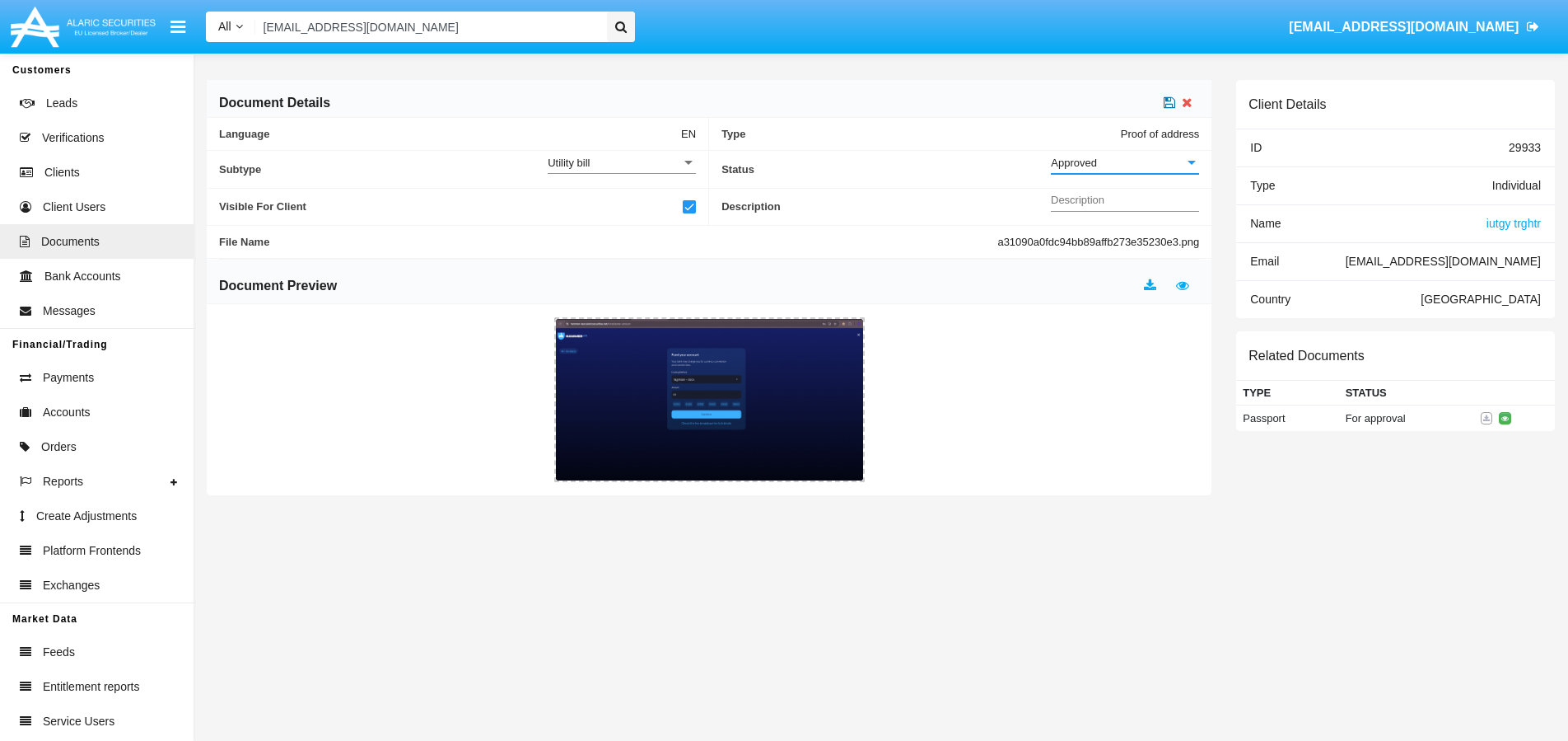
click at [1168, 101] on icon at bounding box center [1170, 101] width 12 height 13
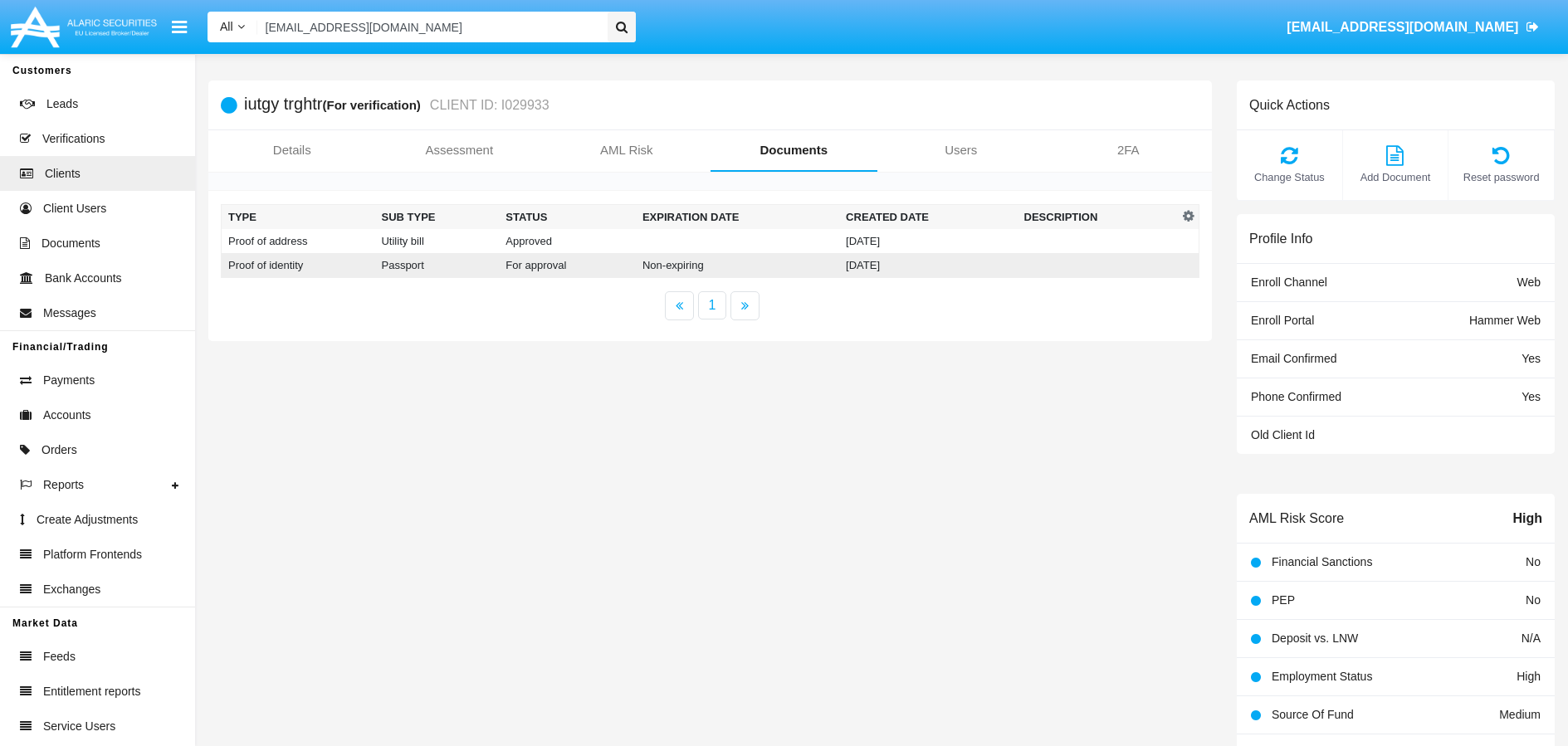
click at [949, 264] on td "08/15/25" at bounding box center [927, 265] width 177 height 25
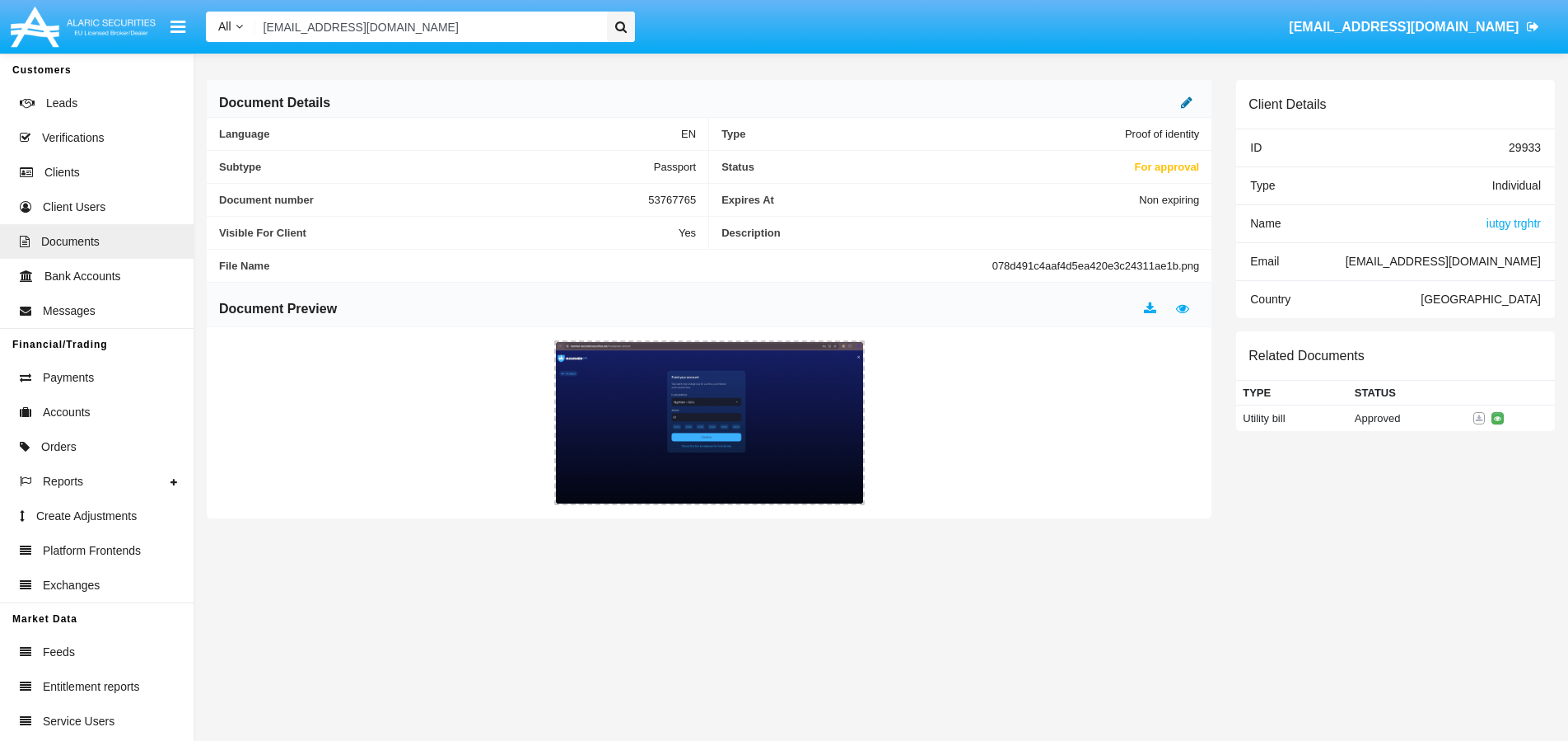
click at [1190, 99] on icon at bounding box center [1187, 101] width 12 height 13
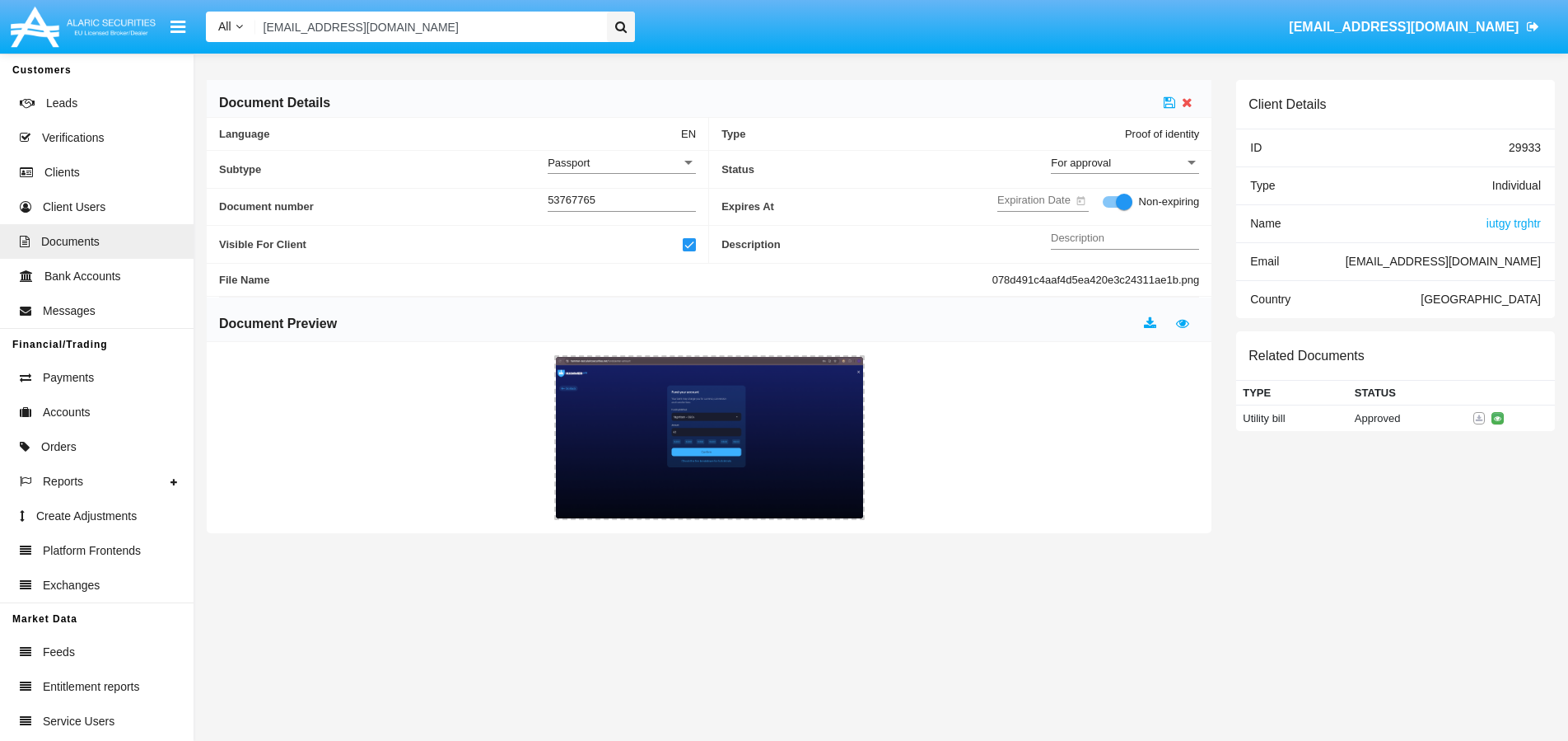
click at [1131, 163] on div "For approval" at bounding box center [1117, 162] width 134 height 14
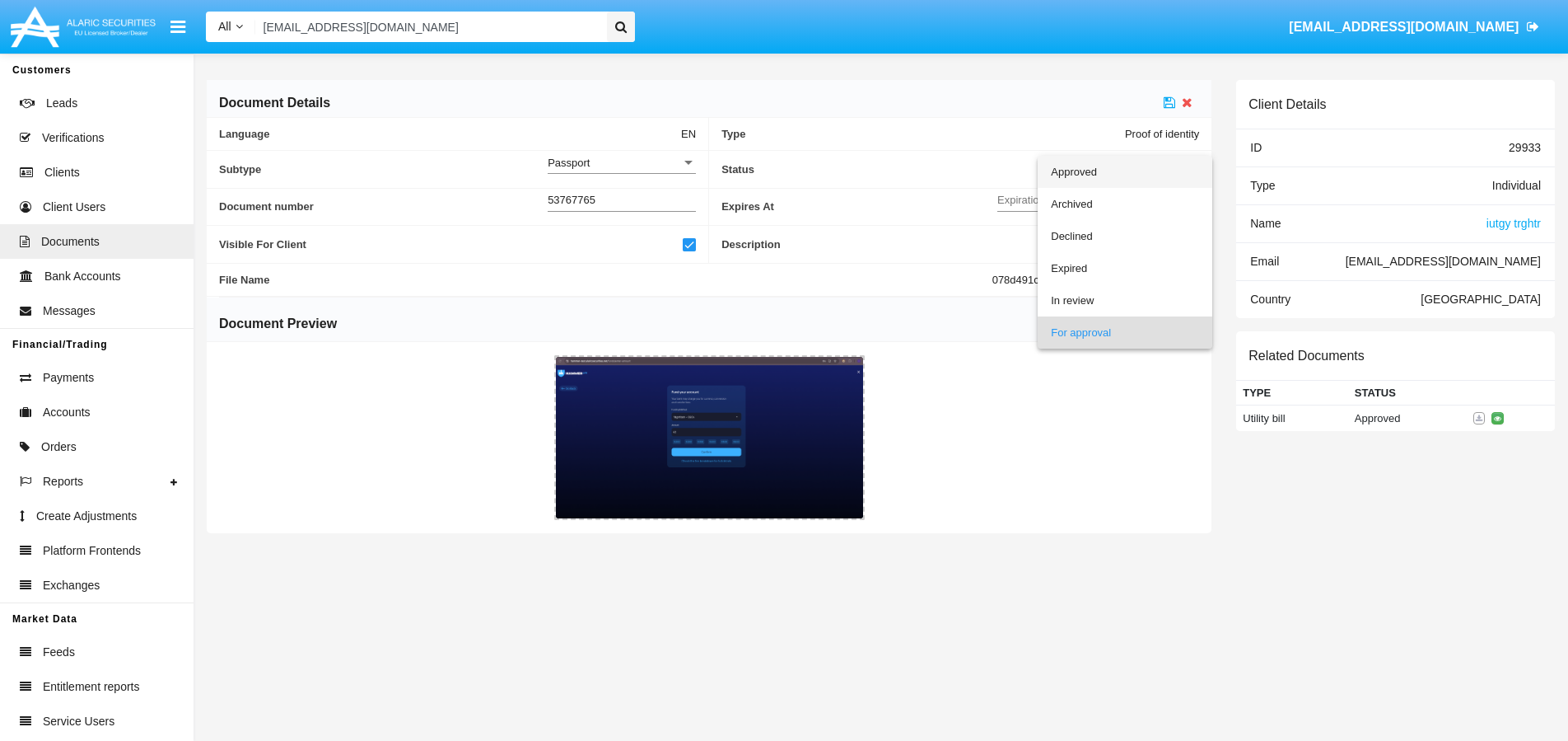
click at [1105, 178] on span "Approved" at bounding box center [1125, 172] width 148 height 32
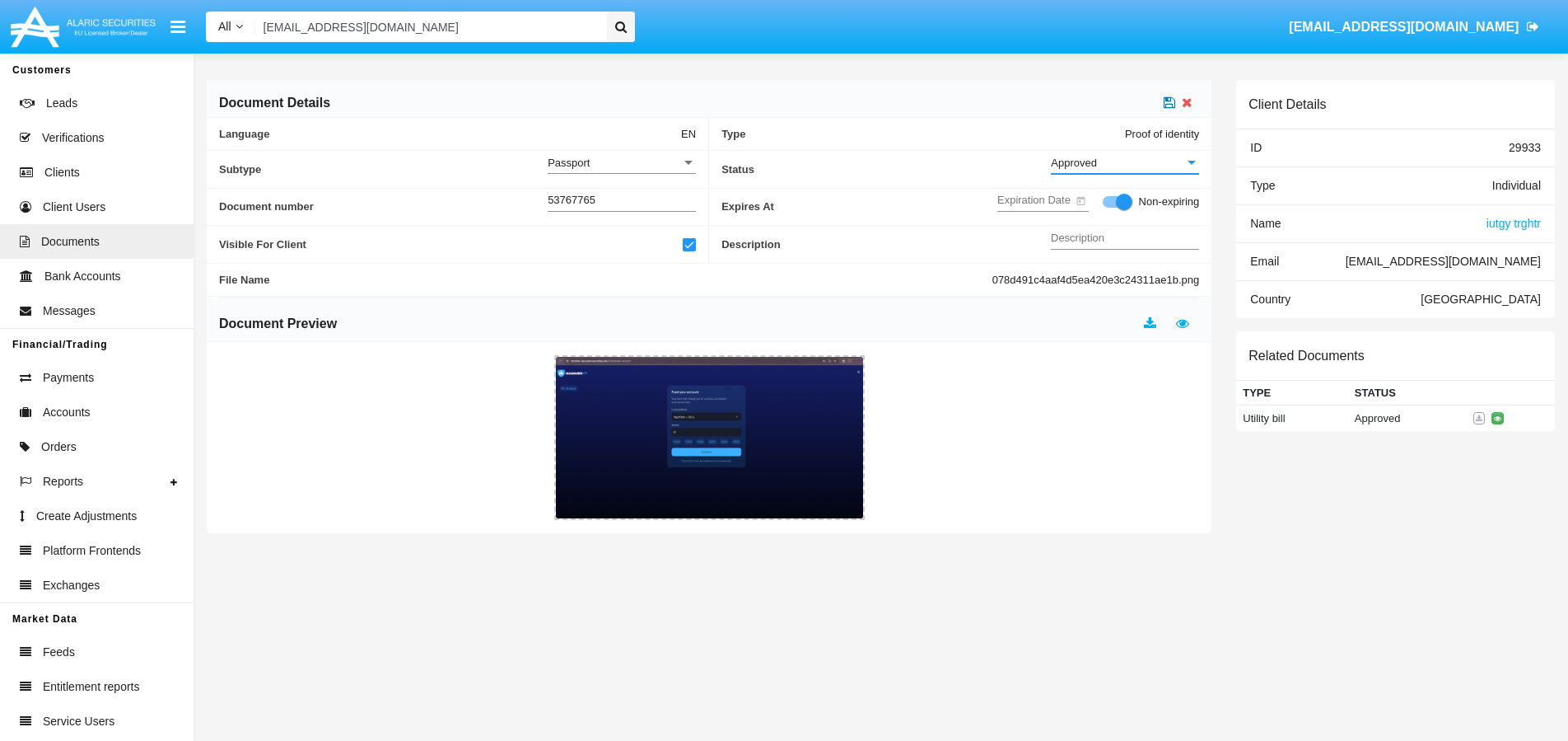
click at [1171, 99] on icon at bounding box center [1170, 101] width 12 height 13
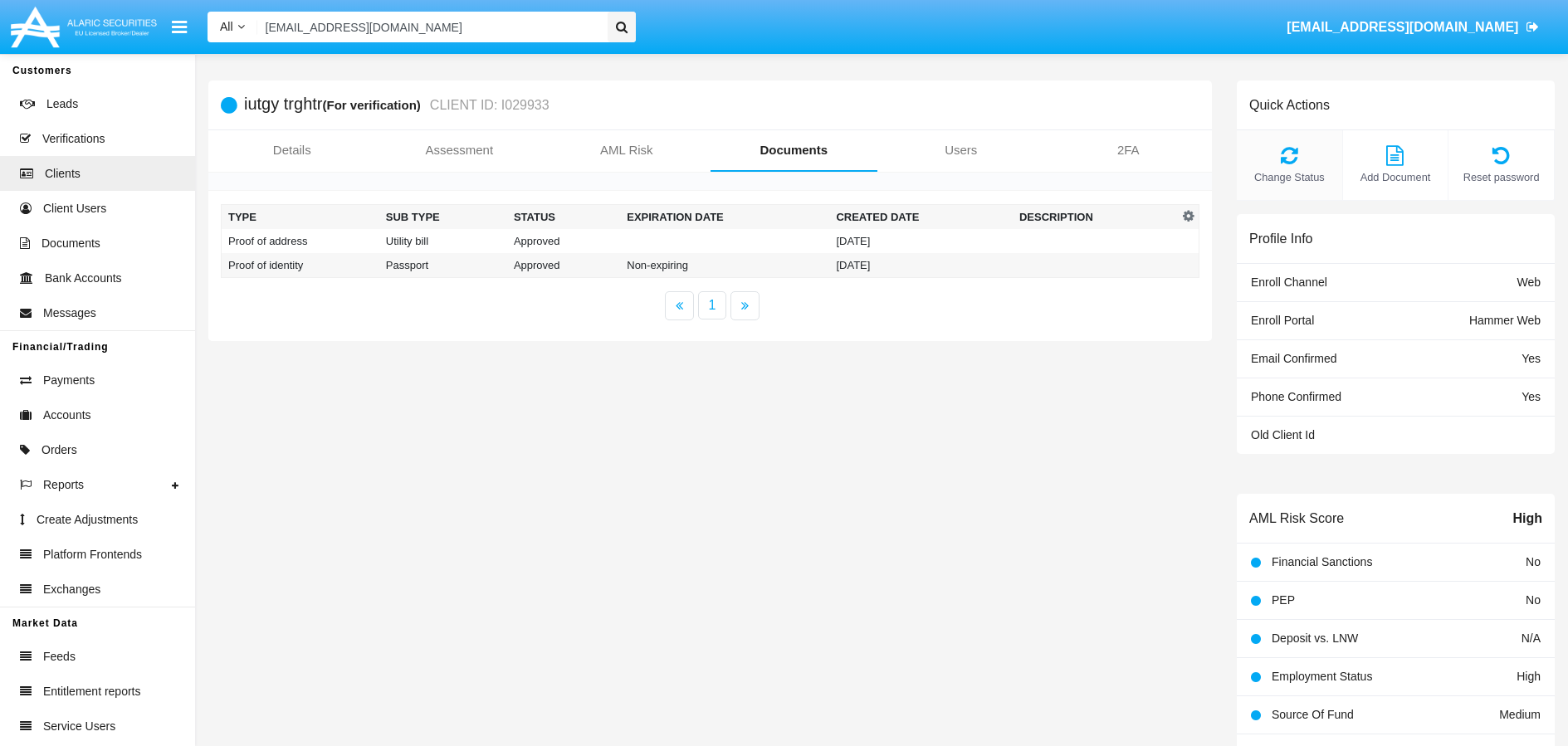
click at [1302, 164] on icon at bounding box center [1290, 155] width 89 height 20
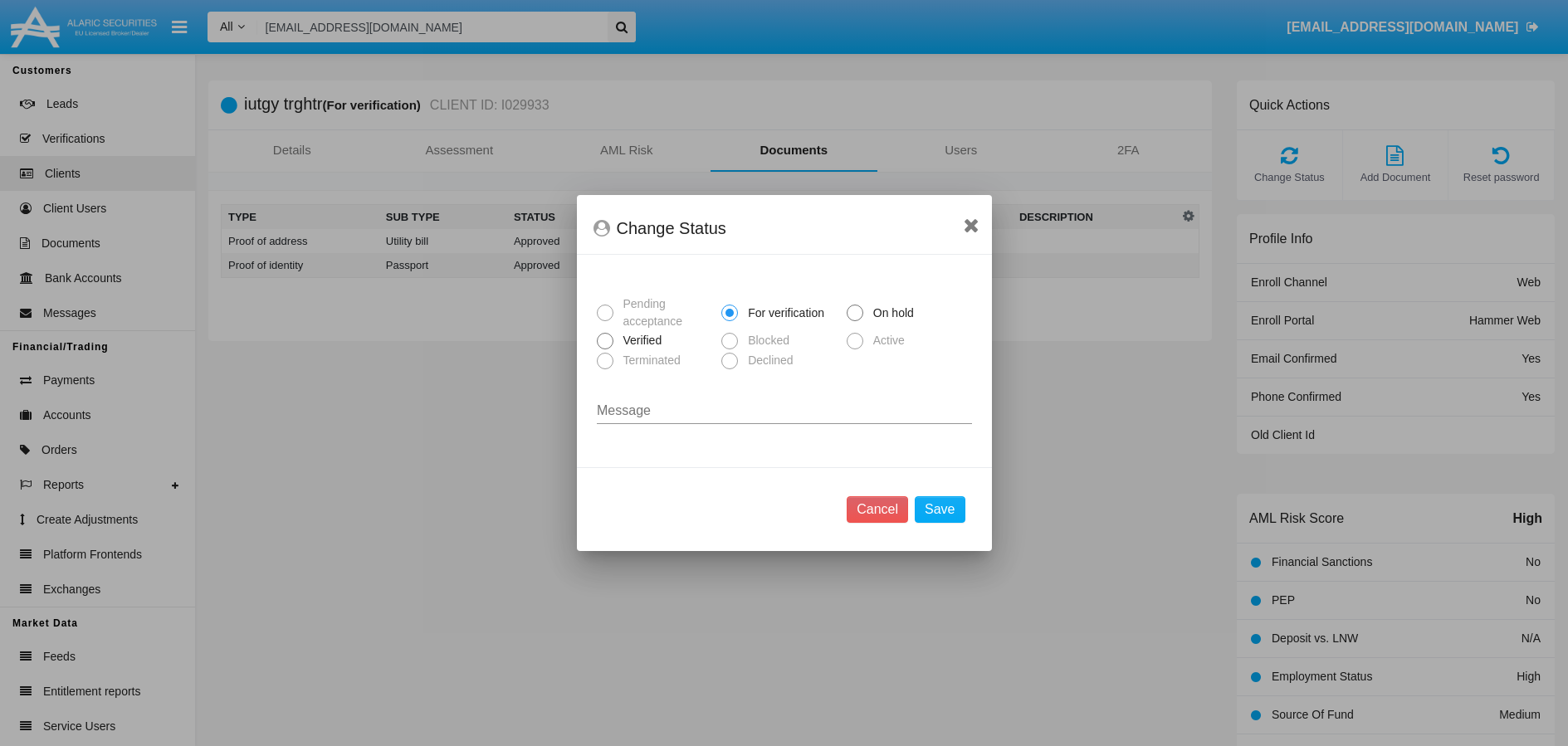
click at [649, 343] on span "Verified" at bounding box center [640, 340] width 53 height 17
click at [605, 349] on input "Verified" at bounding box center [604, 349] width 1 height 1
radio input "true"
click at [948, 511] on button "Save" at bounding box center [939, 509] width 50 height 27
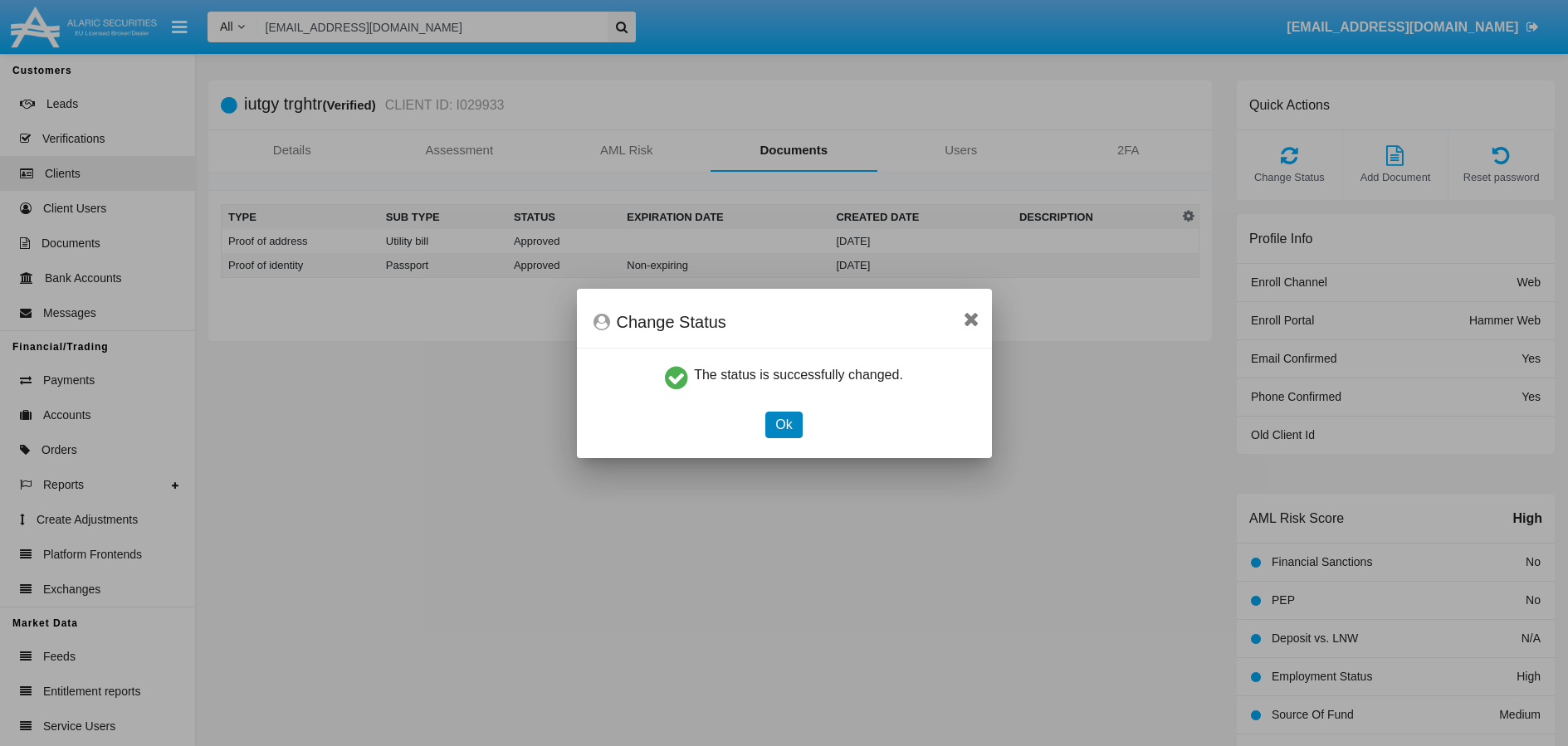
click at [788, 433] on button "Ok" at bounding box center [783, 424] width 37 height 27
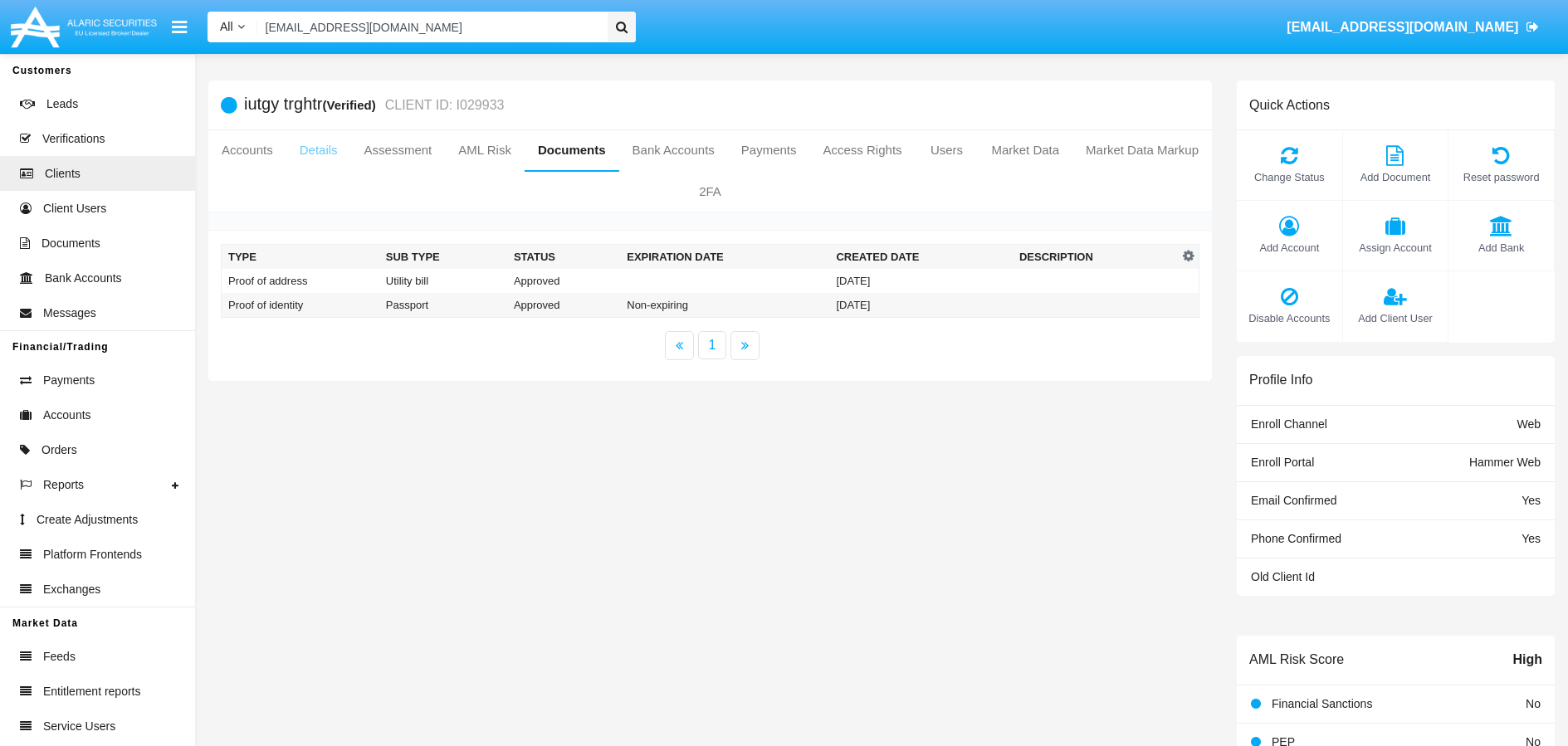
click at [351, 154] on link "Details" at bounding box center [319, 150] width 65 height 39
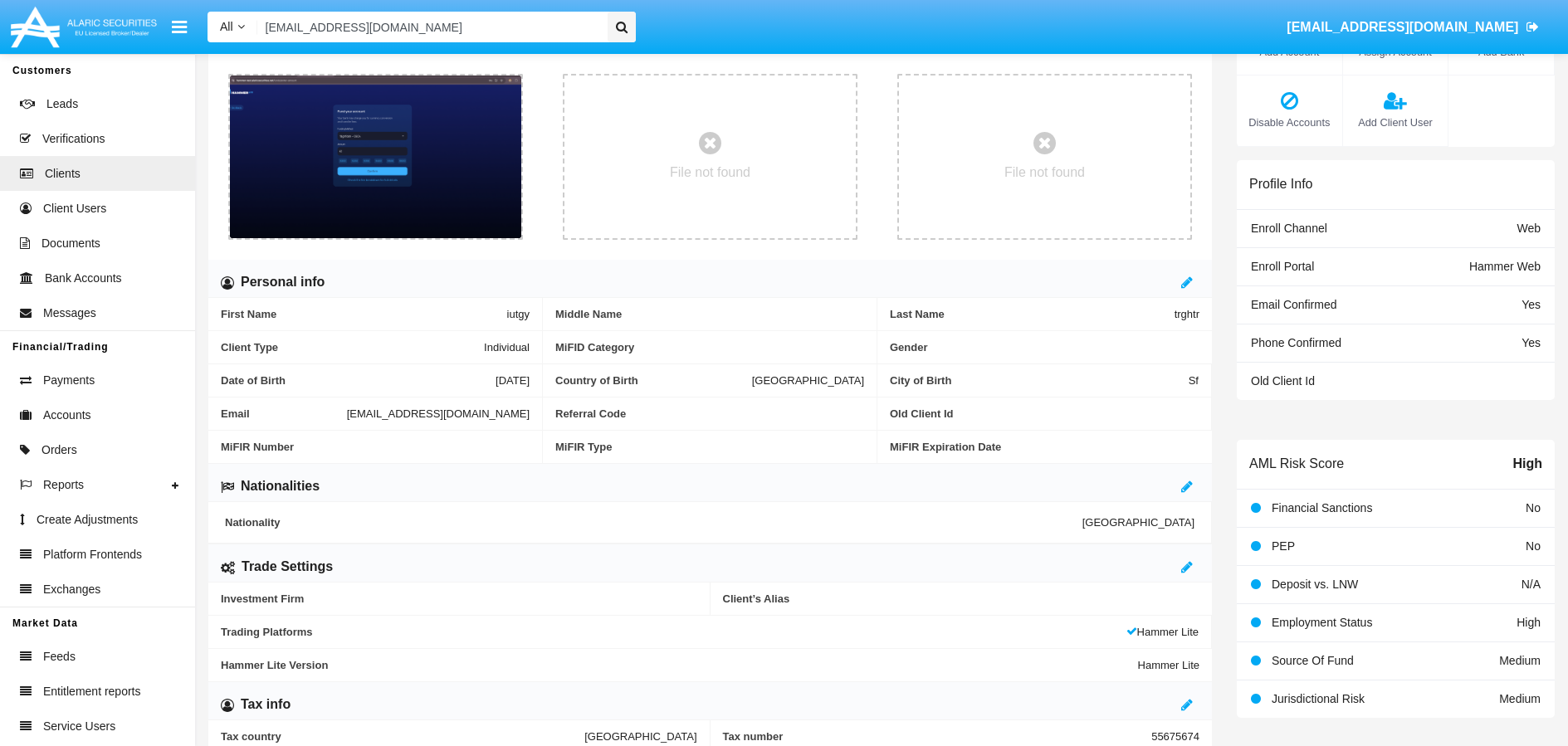
scroll to position [438, 0]
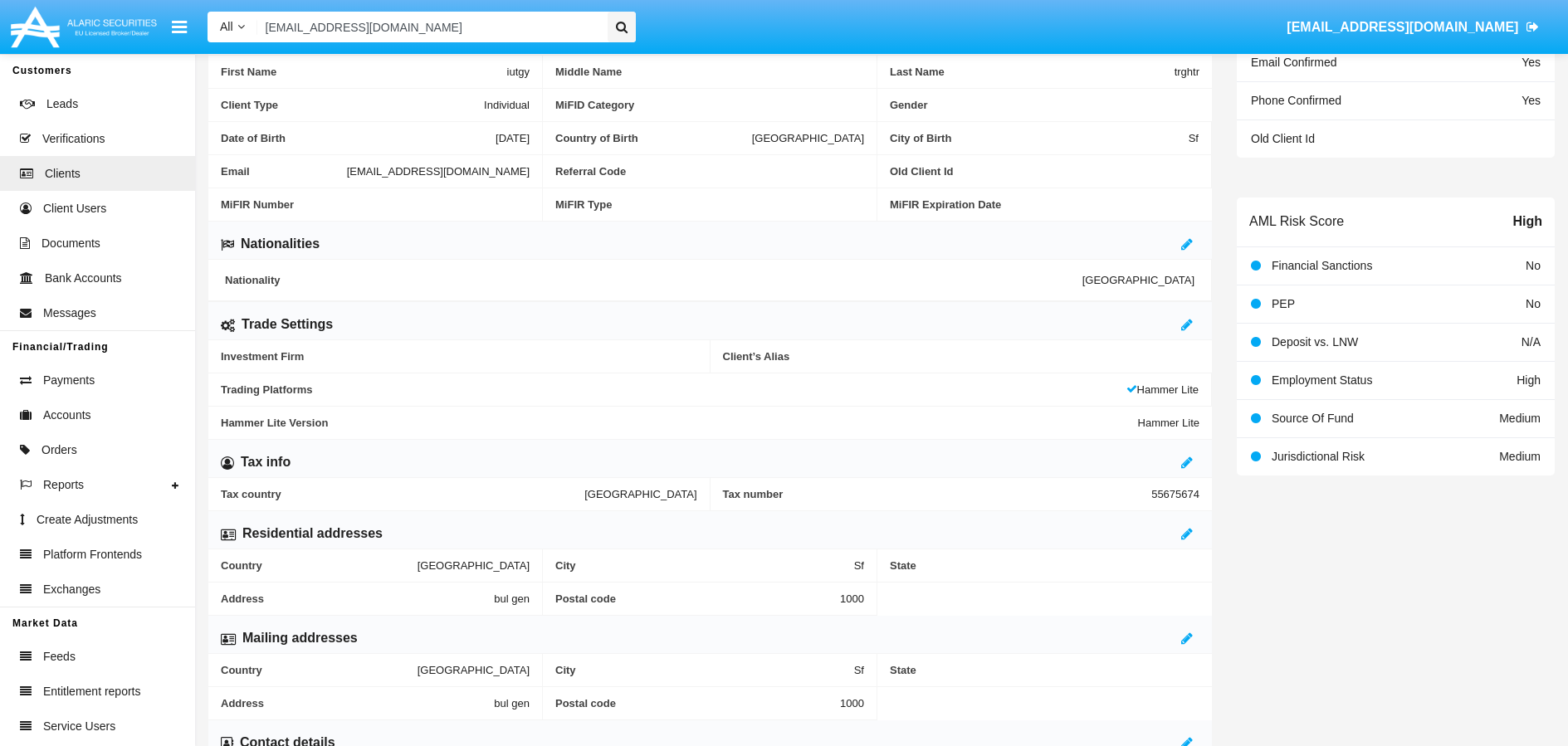
click at [1130, 357] on span "Client’s Alias" at bounding box center [961, 356] width 477 height 13
click at [886, 358] on span "Client’s Alias" at bounding box center [961, 356] width 477 height 13
click at [1192, 329] on icon at bounding box center [1187, 324] width 12 height 13
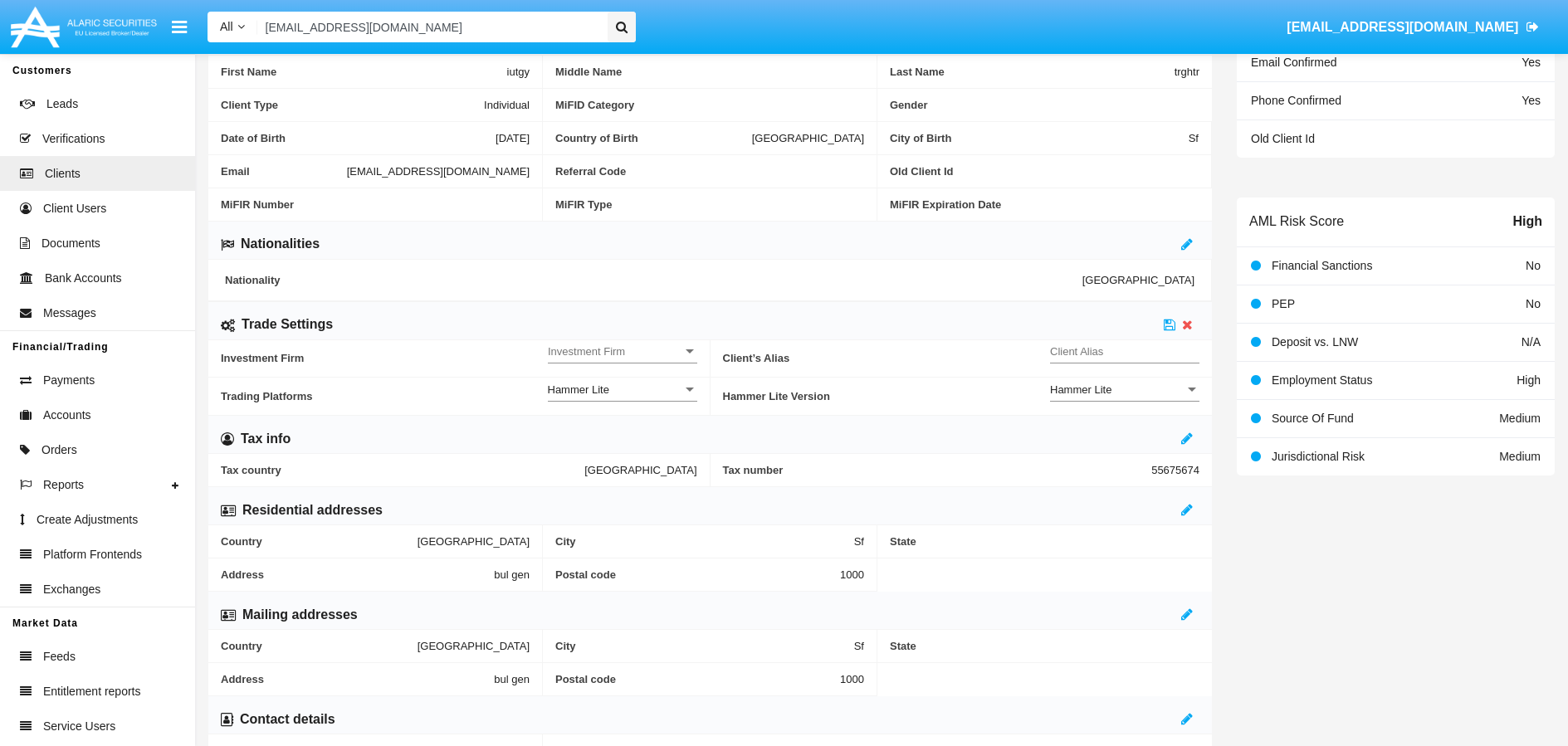
click at [1163, 351] on input "Client Alias" at bounding box center [1124, 351] width 149 height 14
type input "TEST"
click at [600, 350] on span "Investment Firm" at bounding box center [614, 351] width 135 height 14
click at [600, 367] on span "No" at bounding box center [622, 361] width 149 height 33
click at [1172, 325] on icon at bounding box center [1170, 324] width 12 height 13
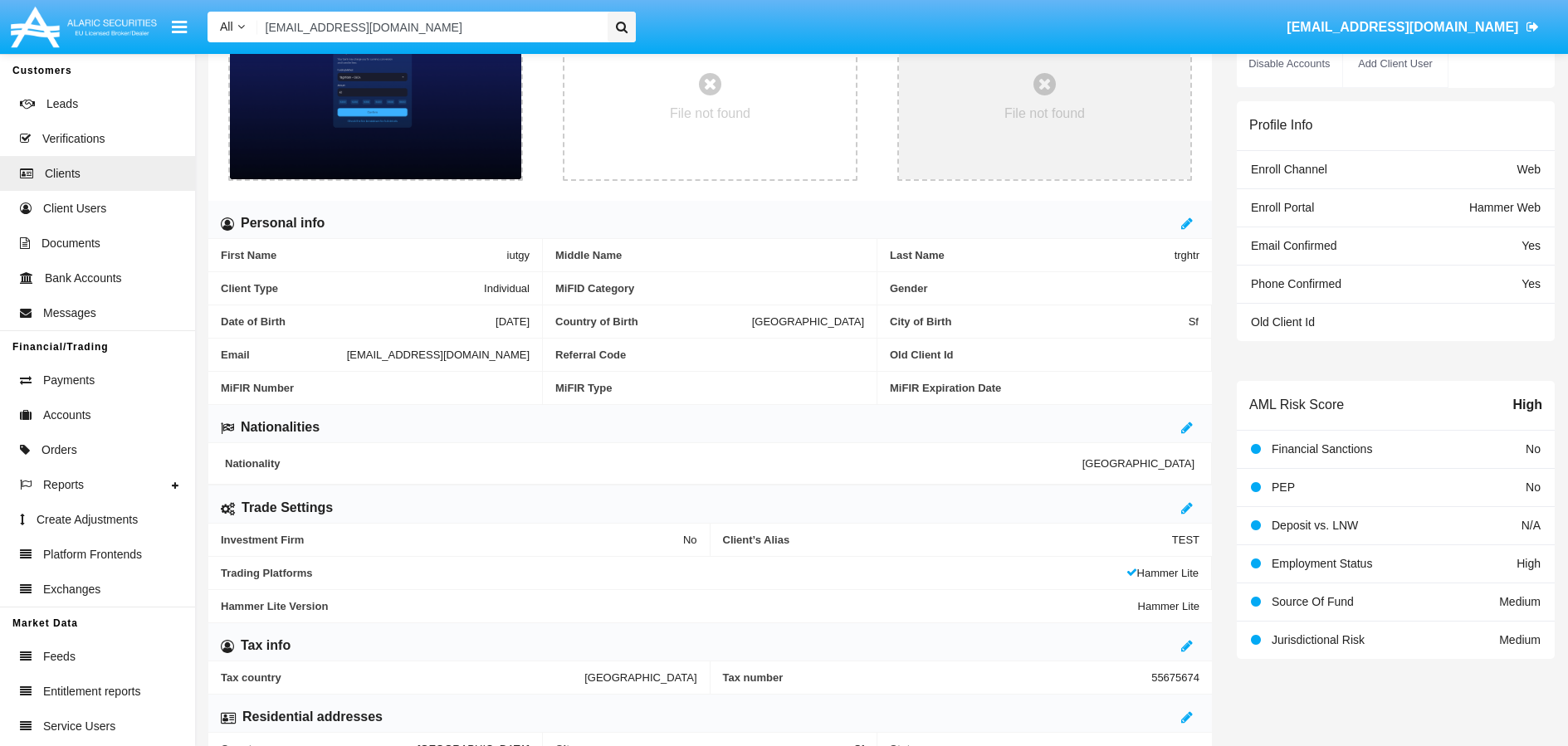
scroll to position [88, 0]
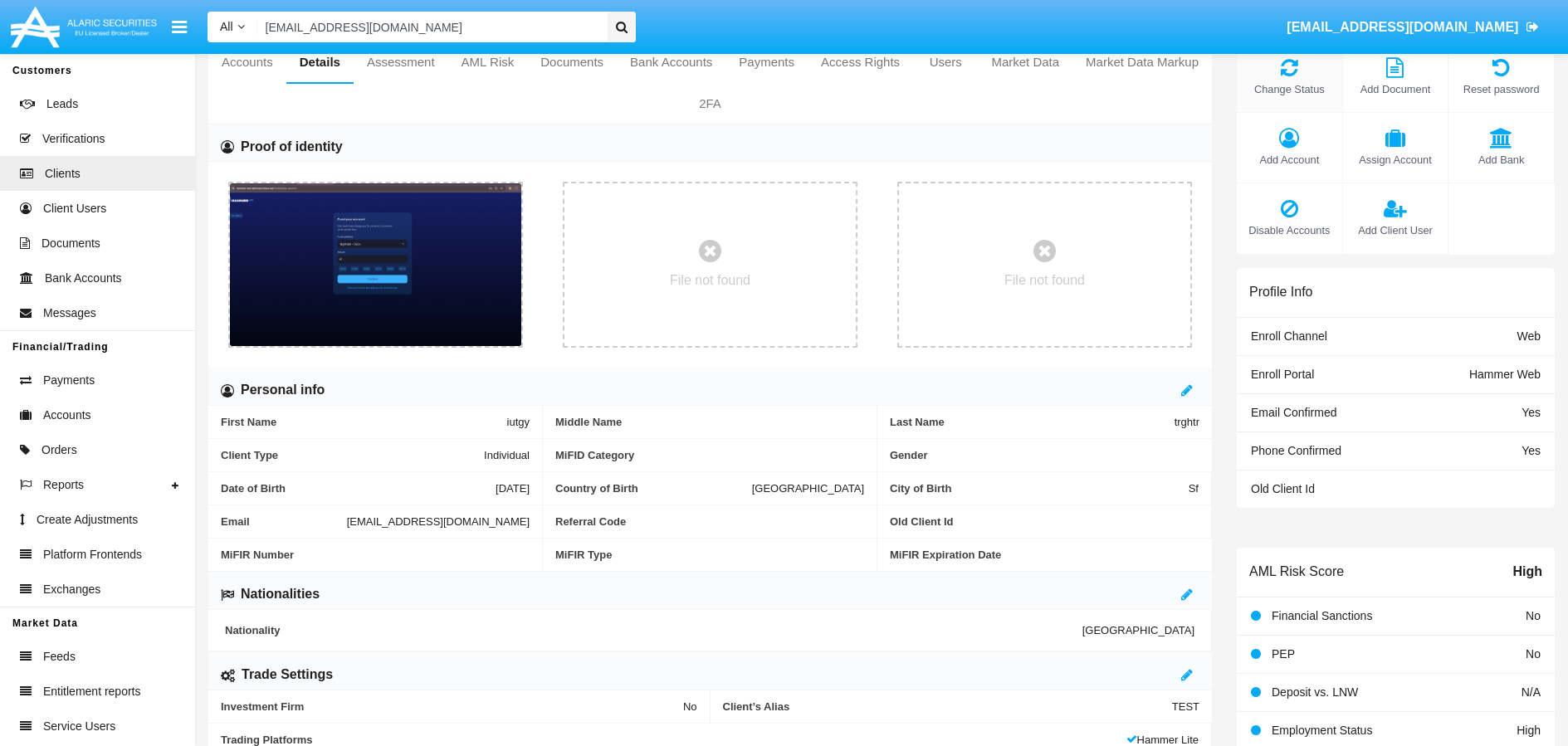
click at [1279, 88] on span "Change Status" at bounding box center [1290, 89] width 89 height 15
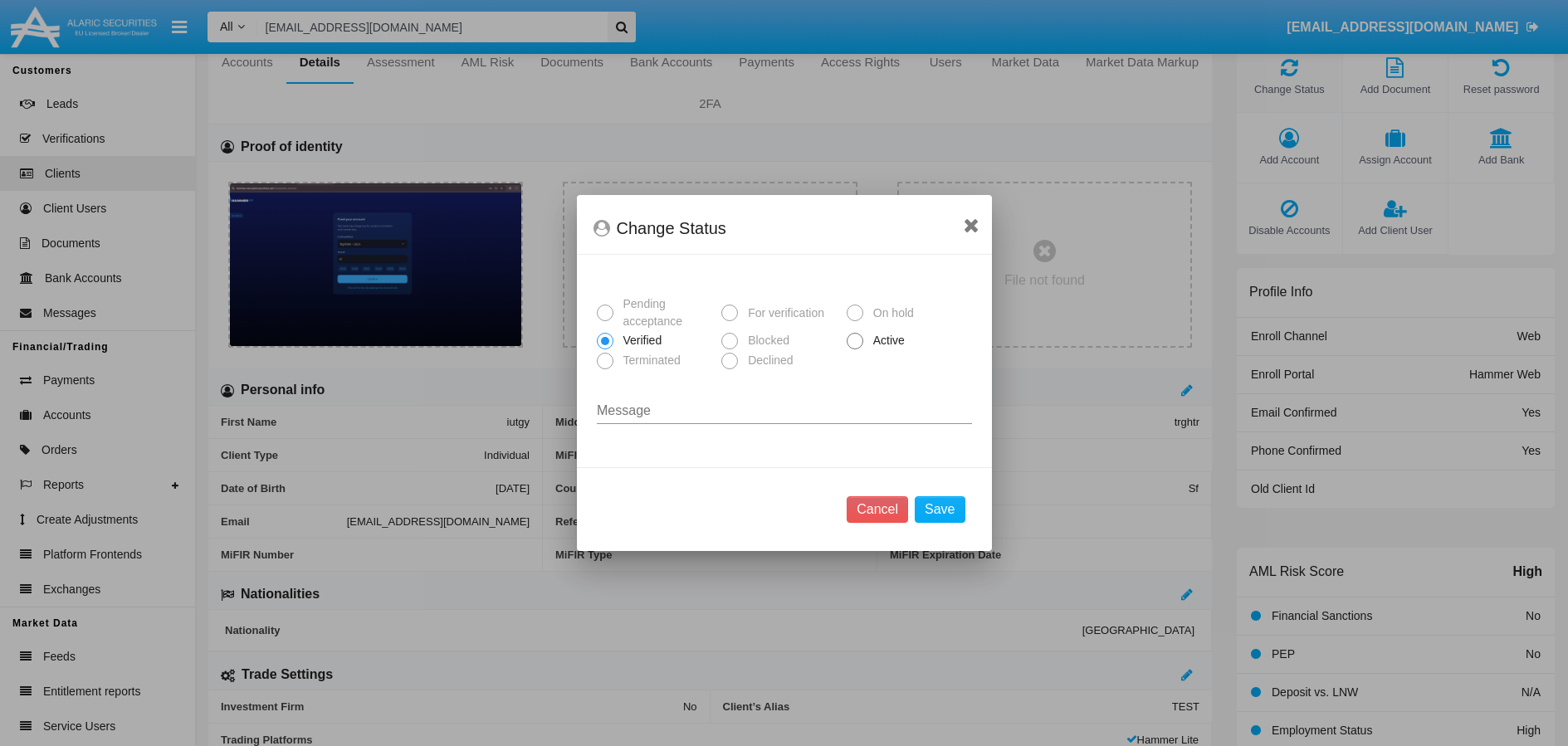
scroll to position [0, 0]
click at [864, 341] on span "Active" at bounding box center [885, 340] width 45 height 17
click at [855, 349] on input "Active" at bounding box center [854, 349] width 1 height 1
radio input "true"
click at [950, 507] on button "Save" at bounding box center [939, 509] width 50 height 27
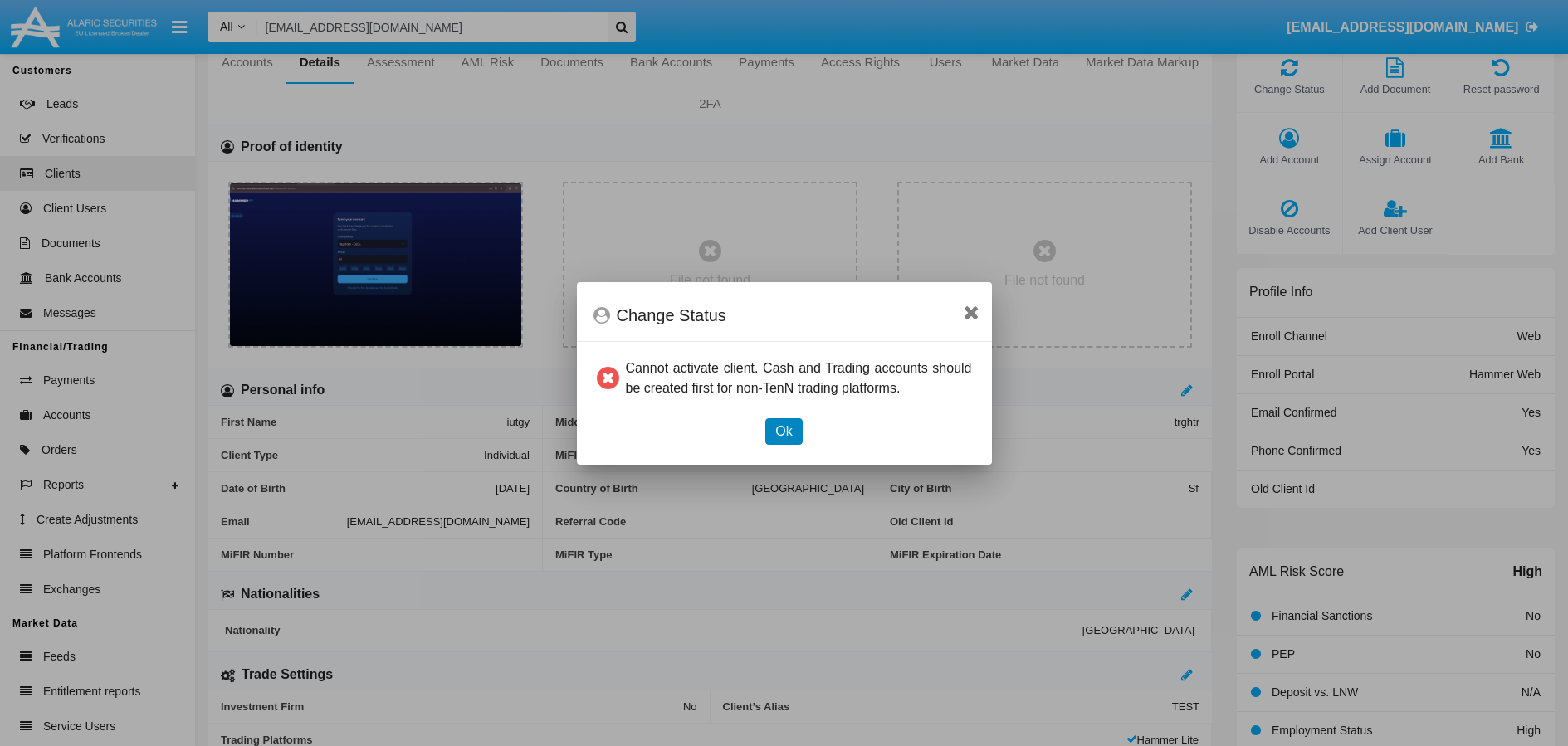
click at [786, 429] on button "Ok" at bounding box center [783, 431] width 37 height 27
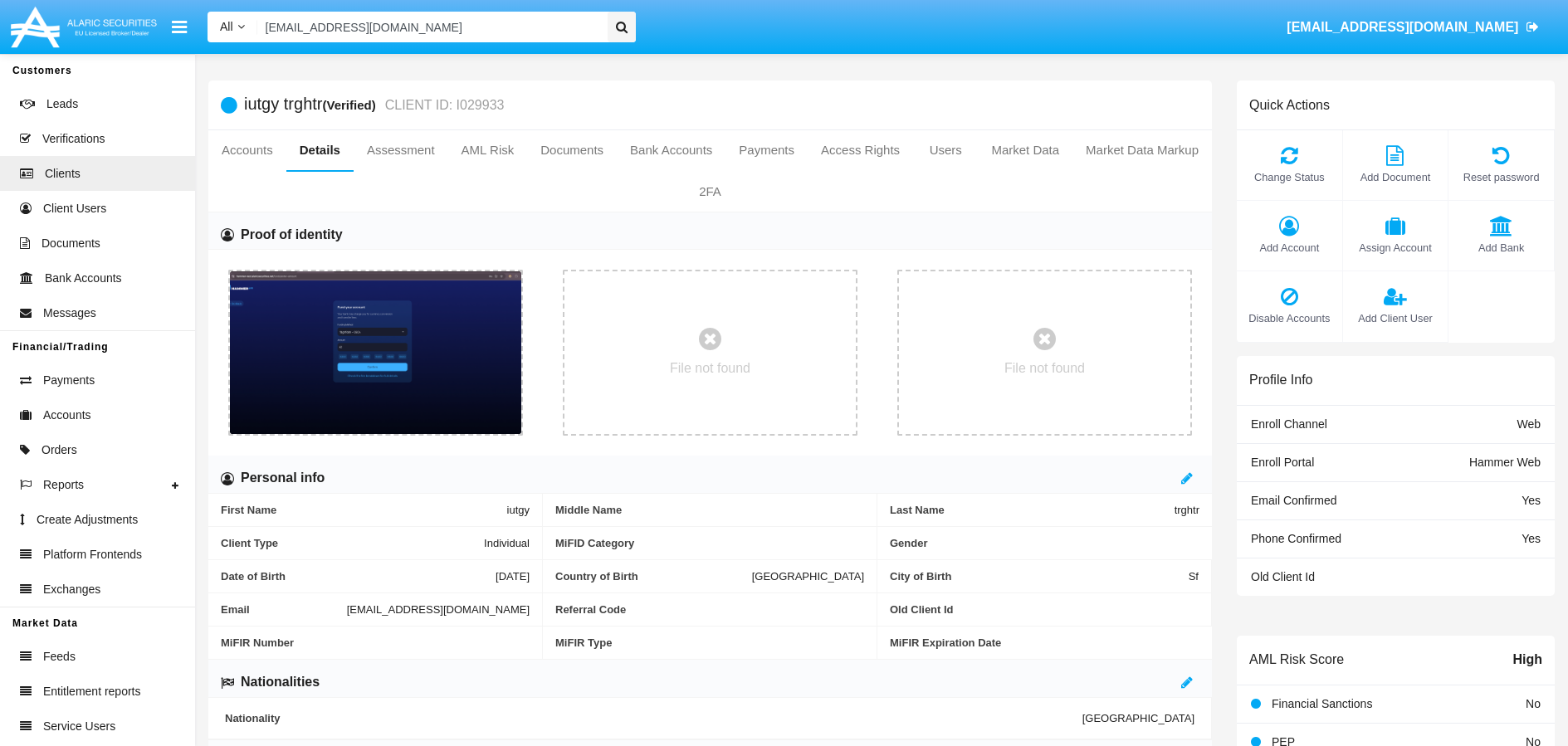
scroll to position [88, 0]
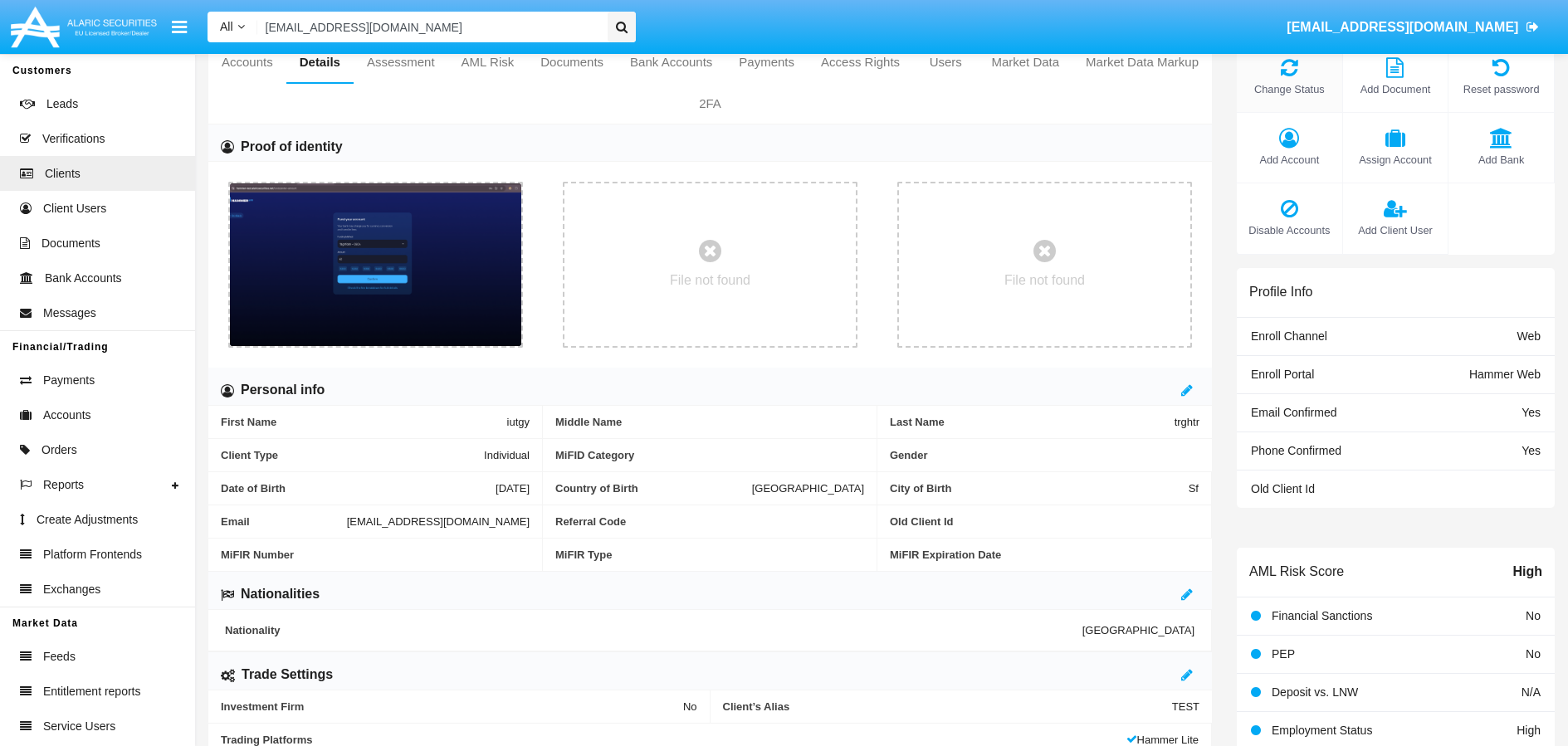
click at [1302, 75] on icon at bounding box center [1290, 67] width 89 height 20
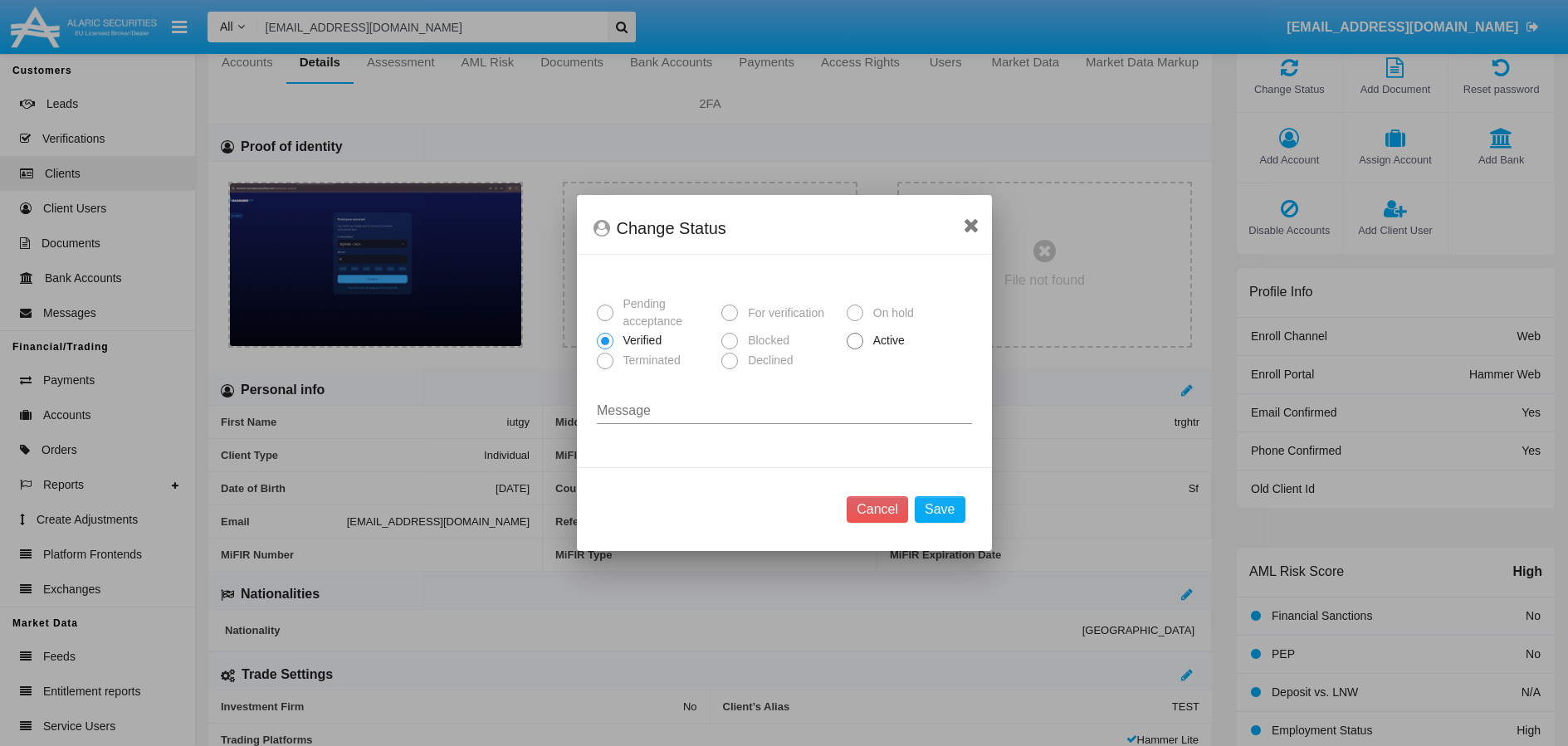
scroll to position [0, 0]
click at [866, 337] on span "Active" at bounding box center [885, 340] width 45 height 17
click at [855, 349] on input "Active" at bounding box center [854, 349] width 1 height 1
radio input "true"
click at [939, 516] on button "Save" at bounding box center [939, 509] width 50 height 27
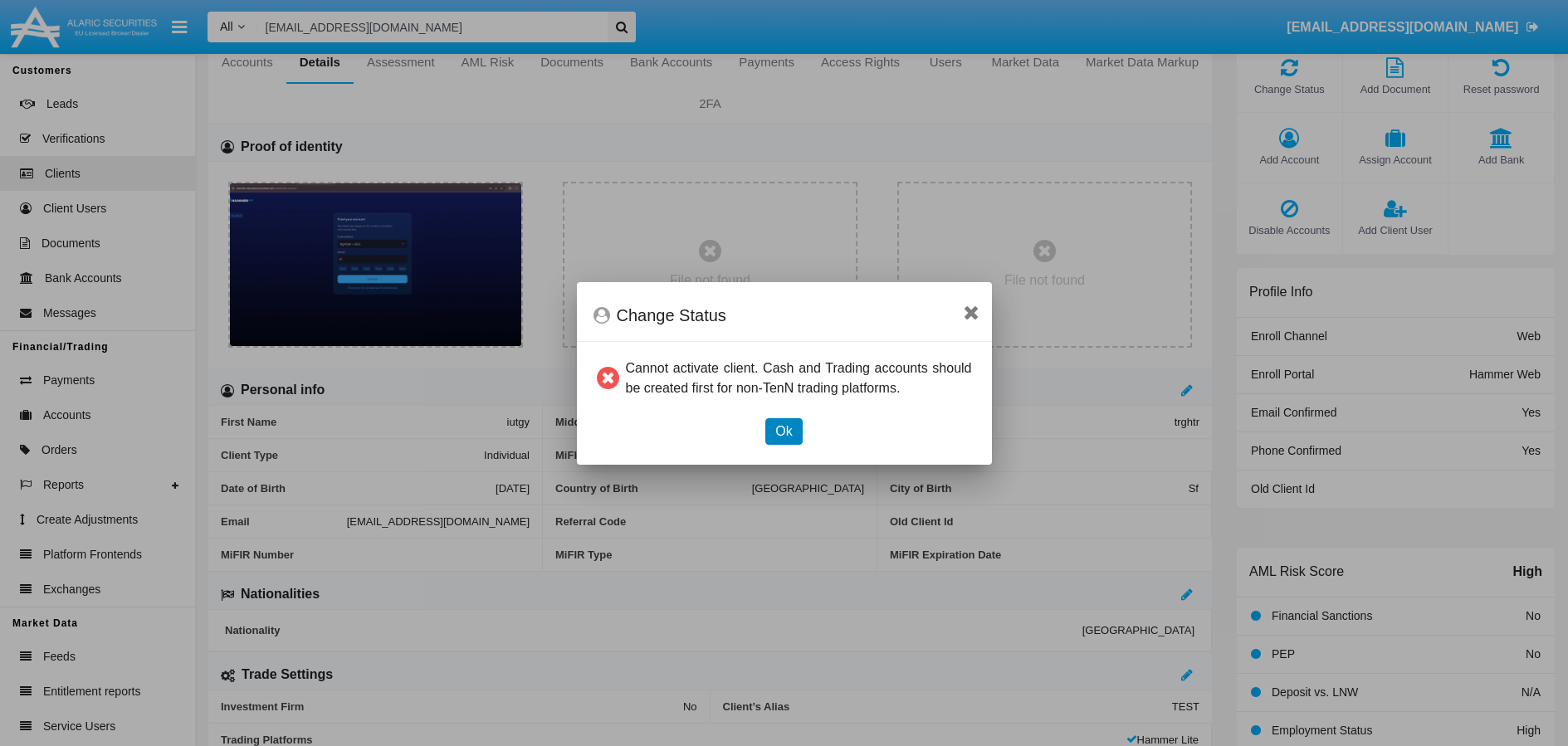
click at [790, 422] on button "Ok" at bounding box center [783, 431] width 37 height 27
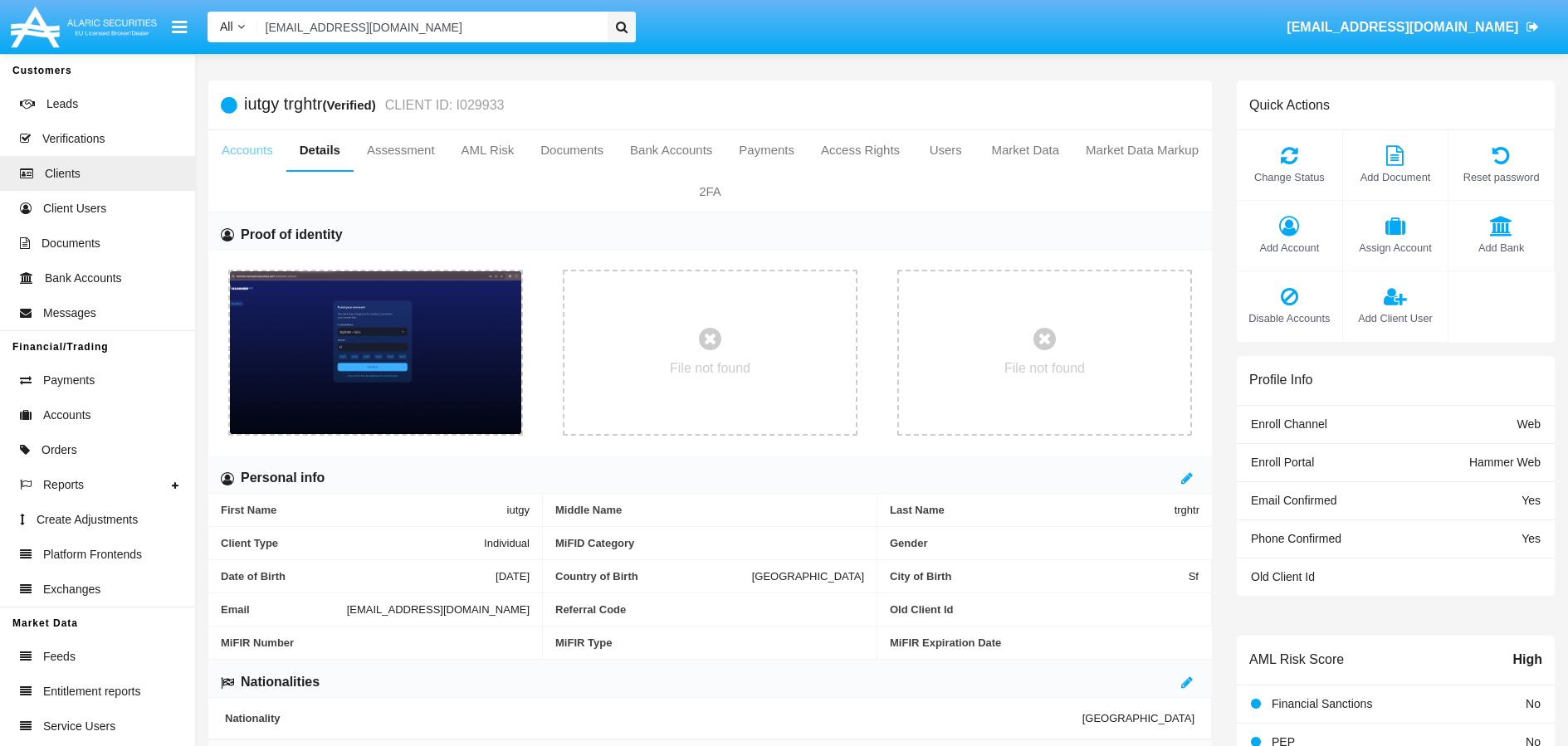
click at [259, 147] on link "Accounts" at bounding box center [247, 150] width 78 height 39
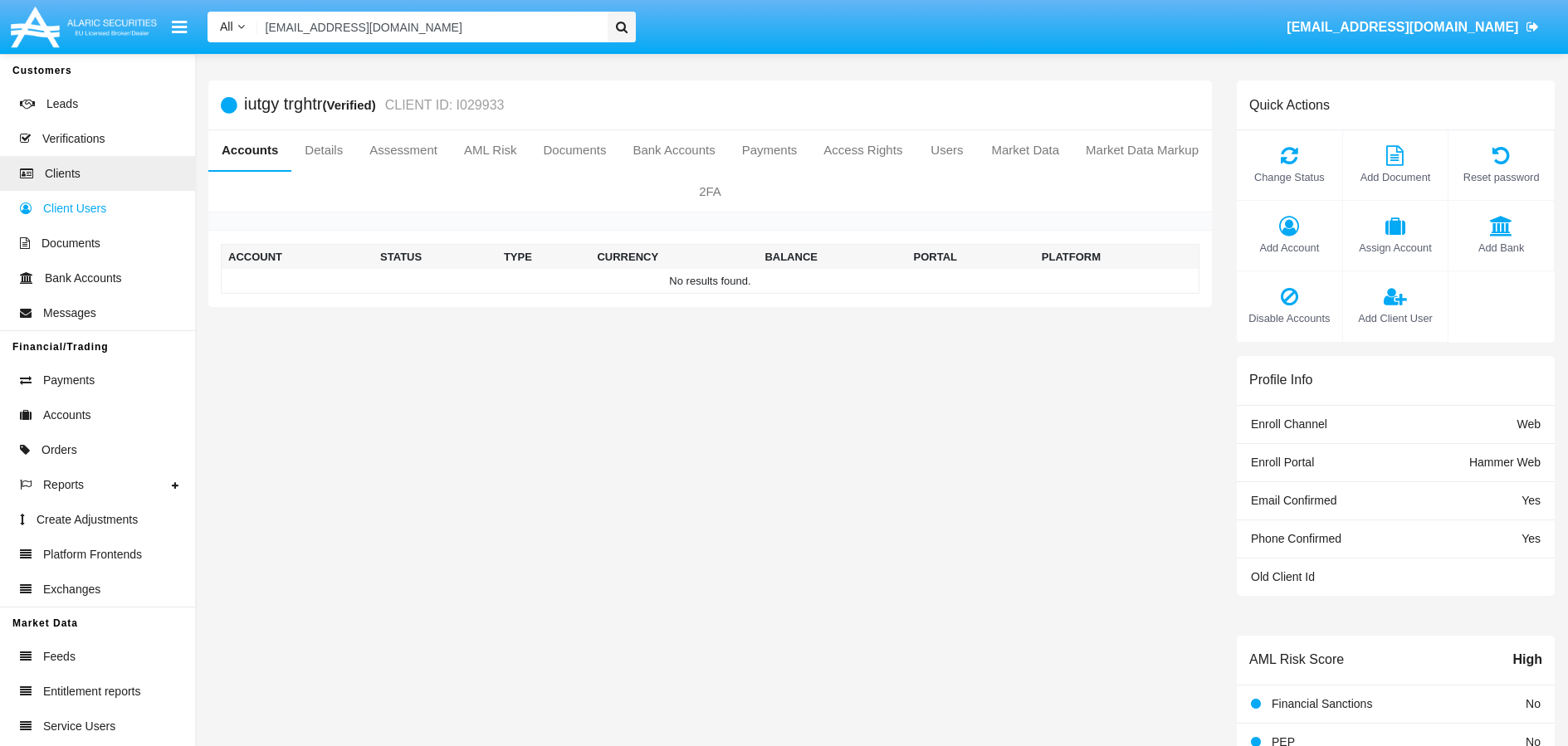
scroll to position [3, 0]
click at [1287, 229] on icon at bounding box center [1290, 222] width 89 height 20
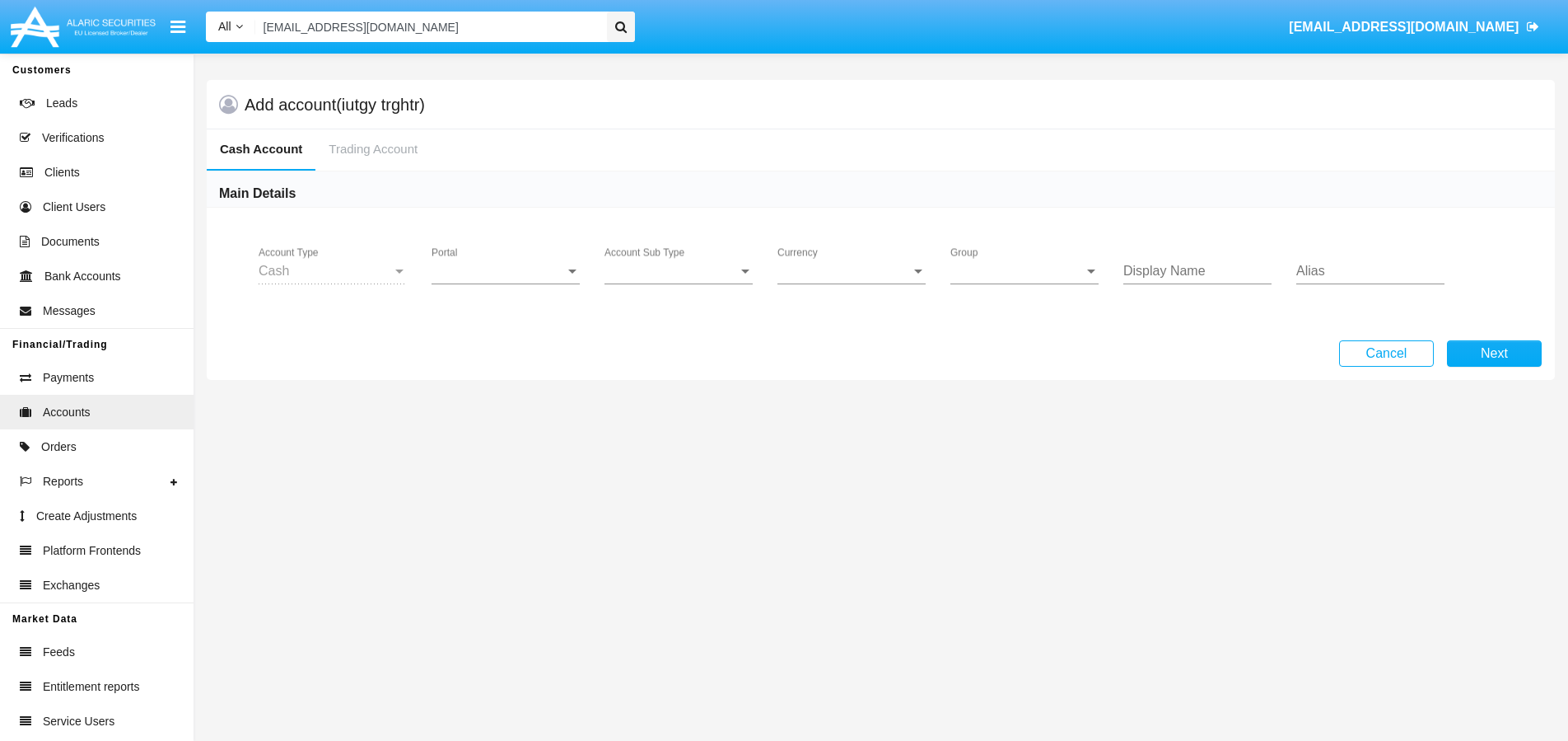
click at [351, 273] on div "Cash" at bounding box center [325, 271] width 134 height 14
click at [390, 273] on div "Cash" at bounding box center [325, 271] width 134 height 14
click at [399, 273] on div at bounding box center [400, 271] width 9 height 4
click at [521, 277] on span "Portal" at bounding box center [498, 271] width 134 height 14
click at [497, 447] on span "Hammer Web" at bounding box center [508, 442] width 152 height 39
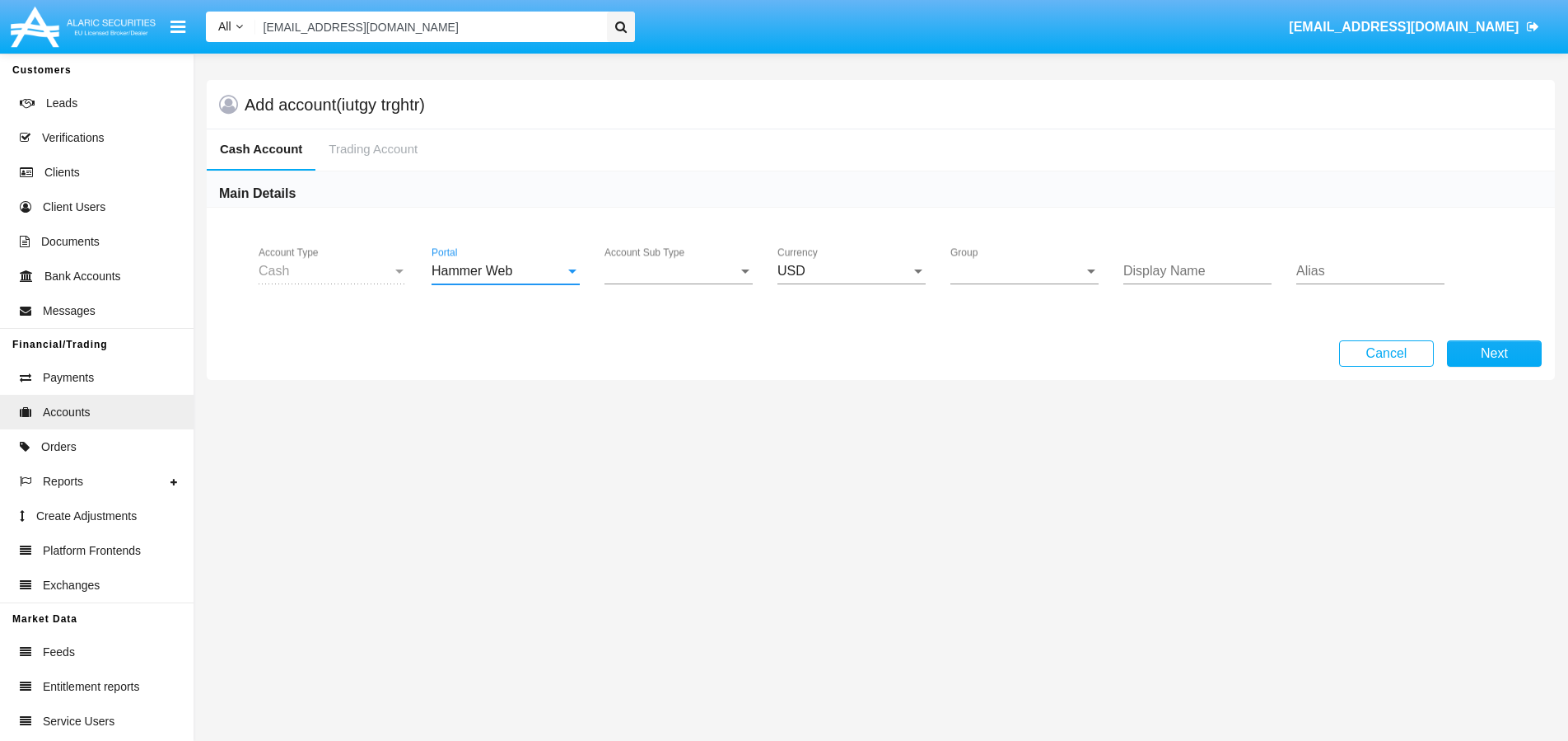
click at [702, 271] on span "Account Sub Type" at bounding box center [671, 271] width 134 height 14
click at [706, 277] on span "Trading Cash" at bounding box center [679, 283] width 148 height 39
click at [1014, 276] on span "Group" at bounding box center [1017, 271] width 134 height 14
click at [1051, 282] on span "Hammer Web Lite" at bounding box center [1025, 283] width 148 height 39
click at [1206, 275] on input "Display Name" at bounding box center [1197, 271] width 148 height 14
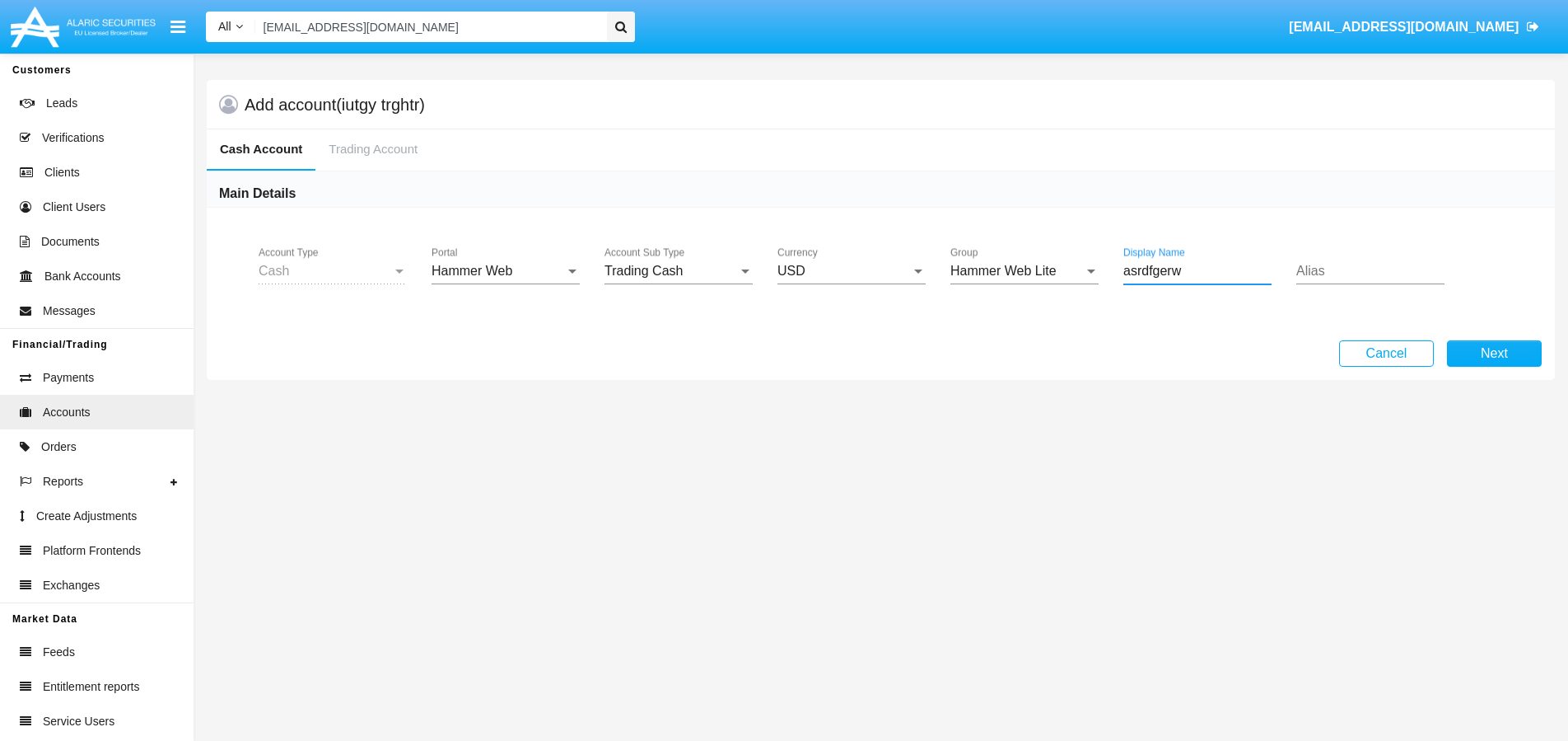
drag, startPoint x: 1269, startPoint y: 276, endPoint x: 1351, endPoint y: 269, distance: 82.3
click at [1271, 274] on input "asrdfgerw" at bounding box center [1197, 271] width 148 height 14
type input "asrdfgerw"
click at [1350, 271] on input "Alias" at bounding box center [1371, 271] width 148 height 14
type input "TEST"
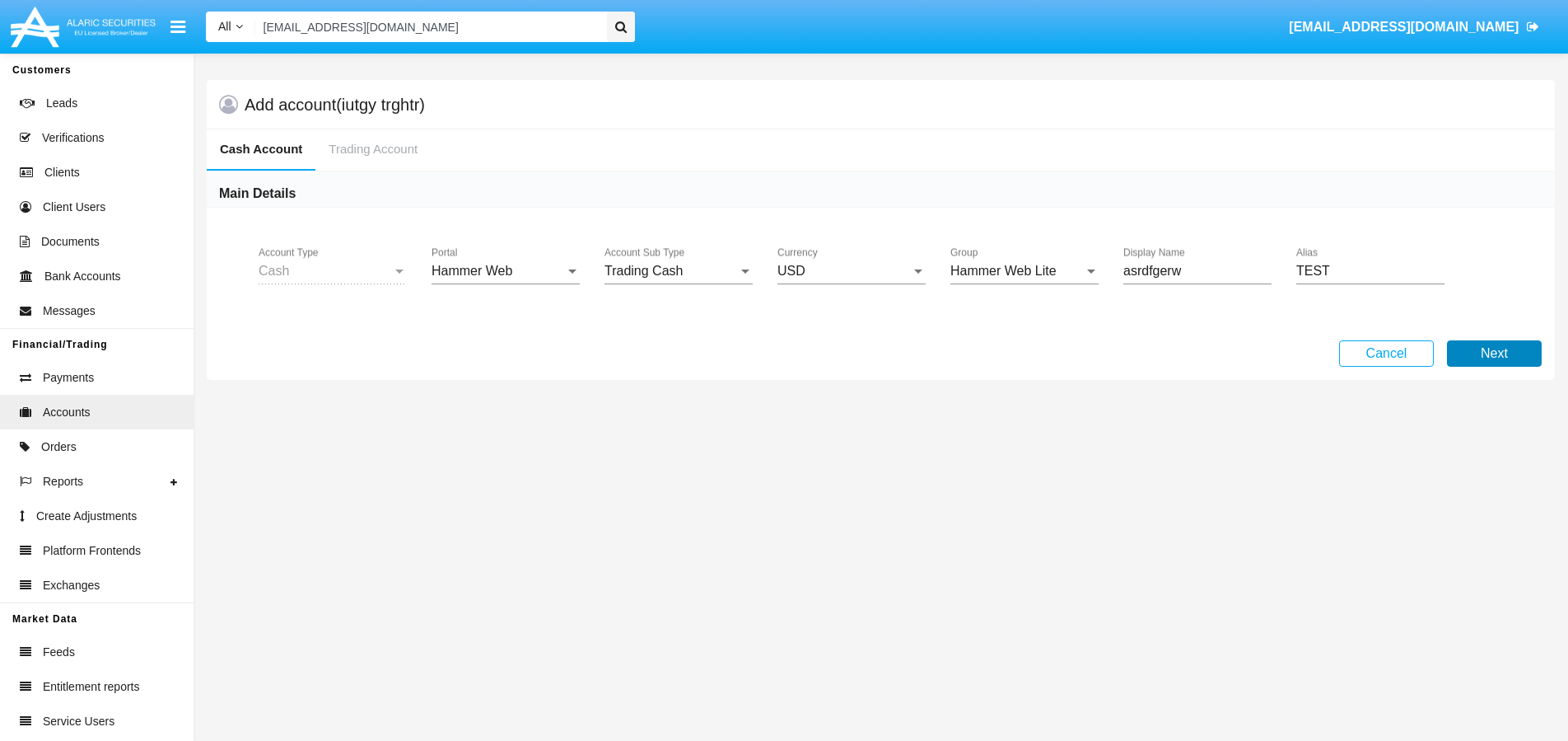
click at [1519, 355] on button "Next" at bounding box center [1494, 353] width 94 height 26
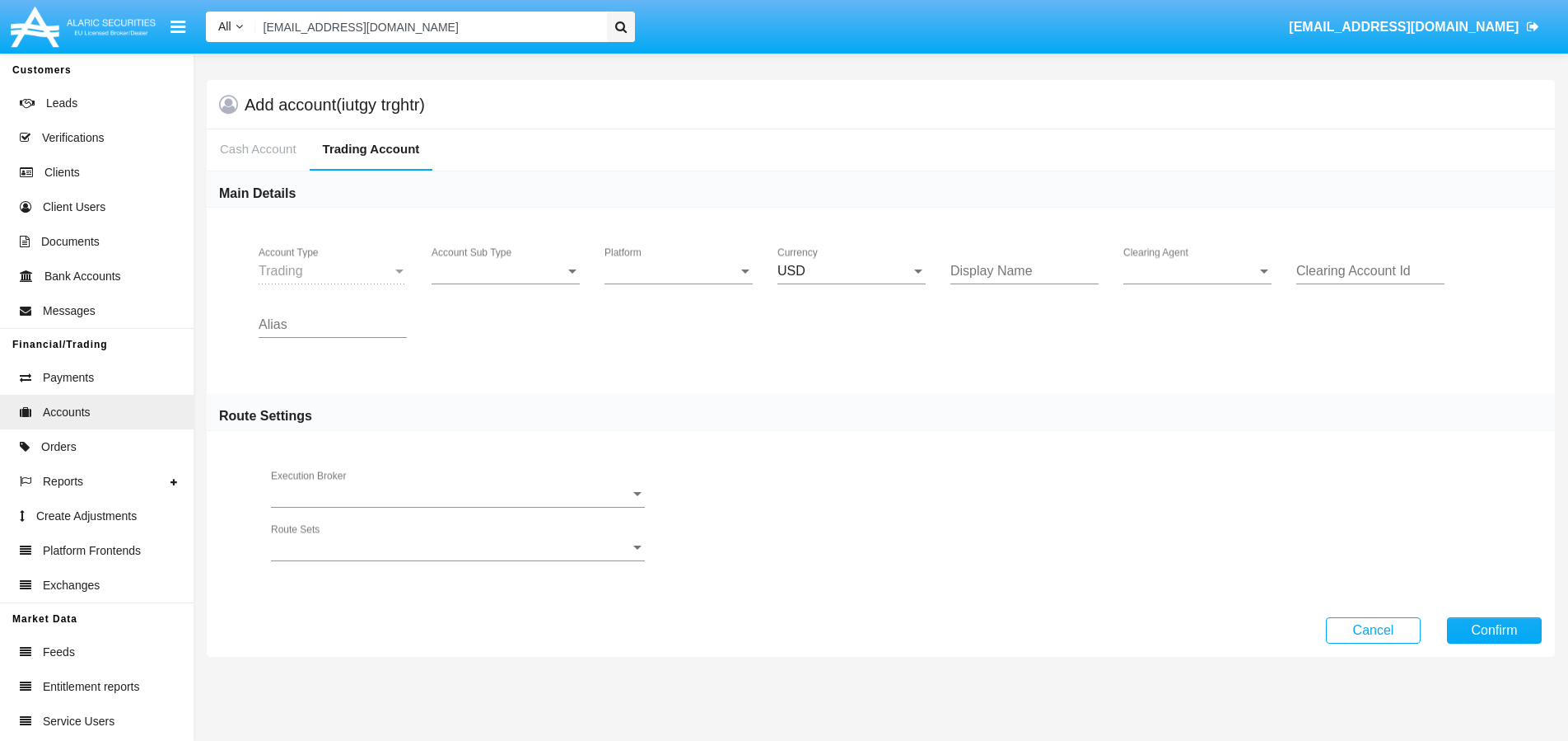
click at [322, 261] on div "Trading Account Type" at bounding box center [332, 266] width 148 height 37
click at [531, 276] on span "Account Sub Type" at bounding box center [498, 271] width 134 height 14
click at [495, 296] on span "Trading" at bounding box center [506, 283] width 148 height 39
click at [655, 266] on span "Platform" at bounding box center [671, 271] width 134 height 14
click at [732, 285] on span "Hammer Lite" at bounding box center [679, 283] width 148 height 39
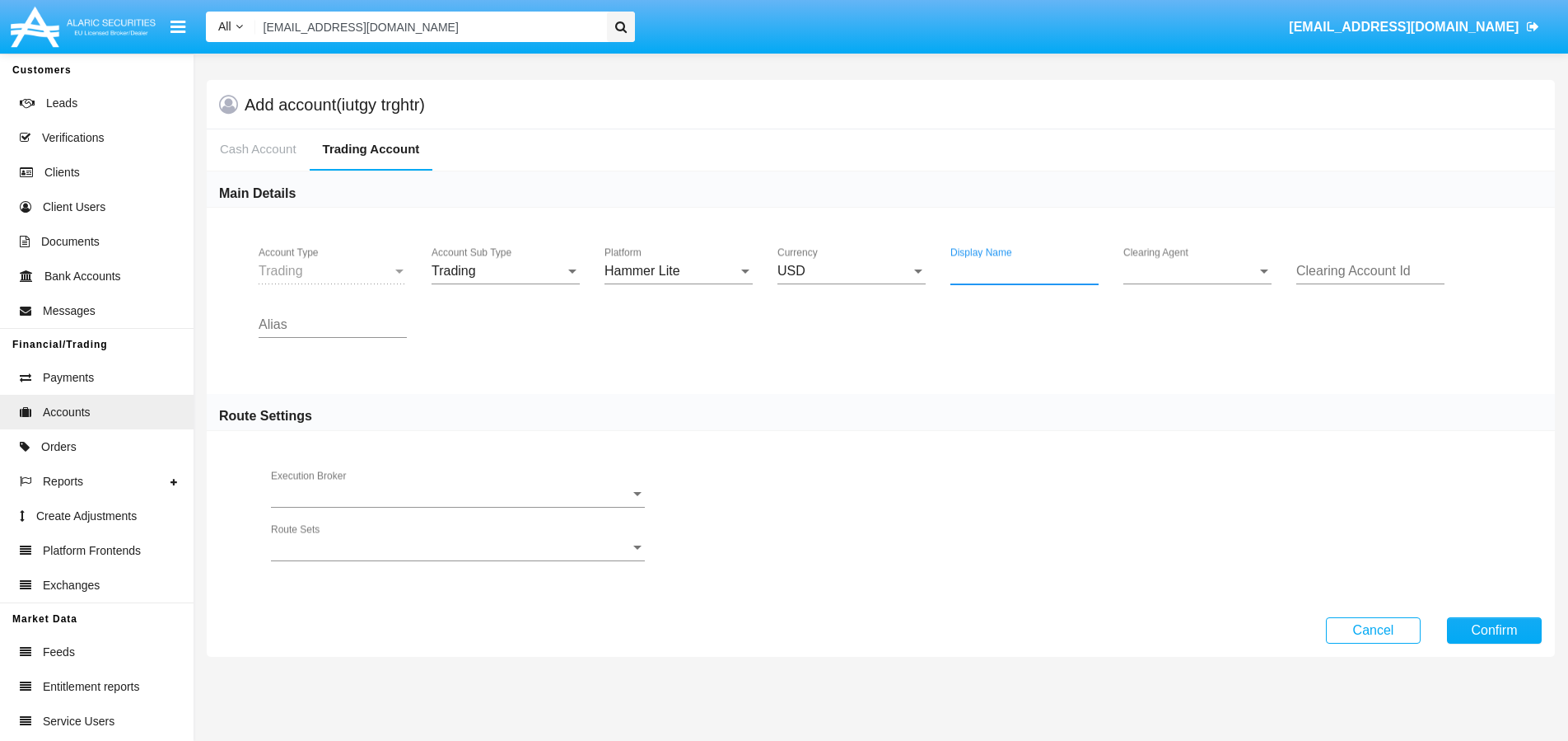
click at [1042, 271] on input "Display Name" at bounding box center [1025, 271] width 148 height 14
type input "sdaragger"
click at [1196, 266] on span "Clearing Agent" at bounding box center [1190, 271] width 134 height 14
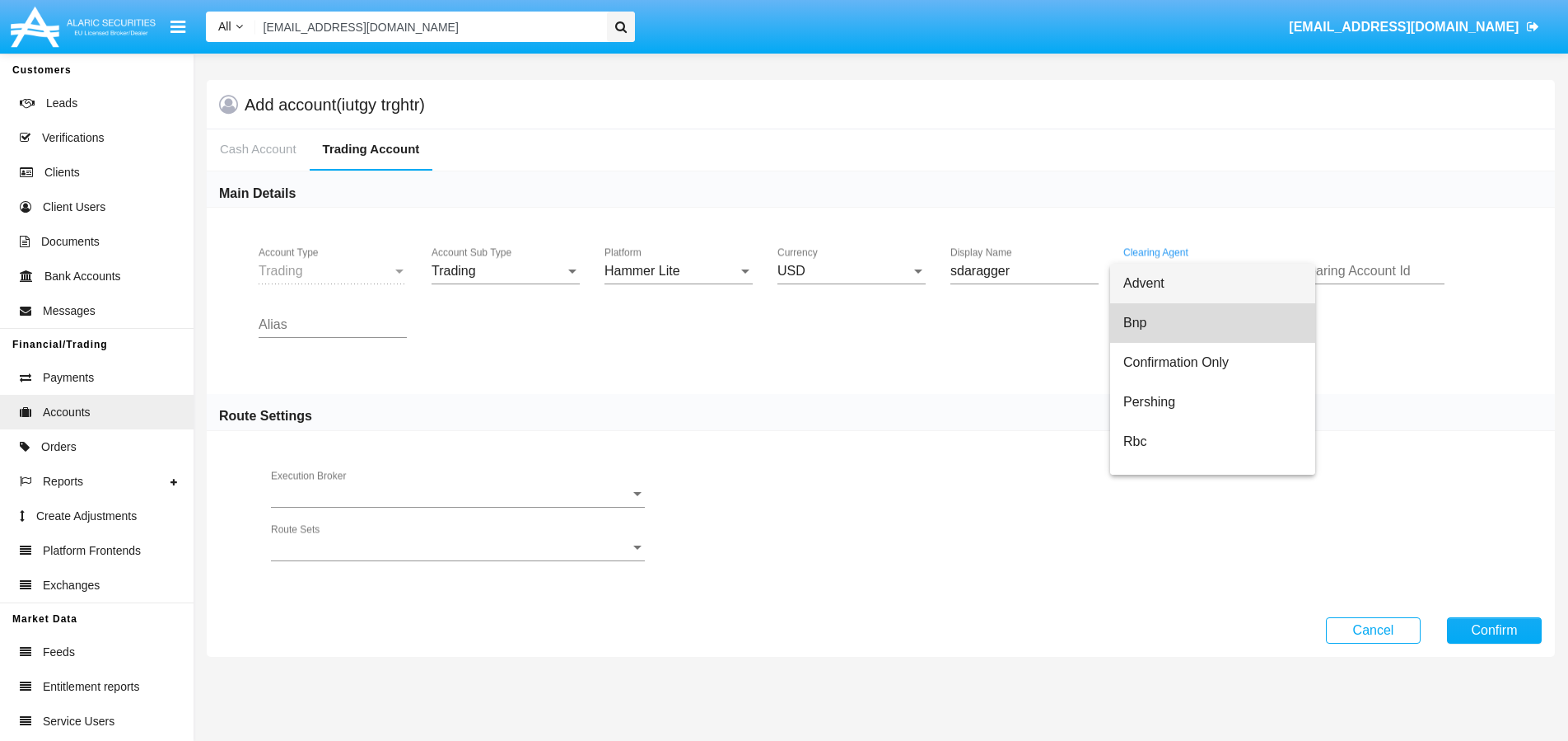
click at [1152, 322] on span "Bnp" at bounding box center [1213, 322] width 179 height 39
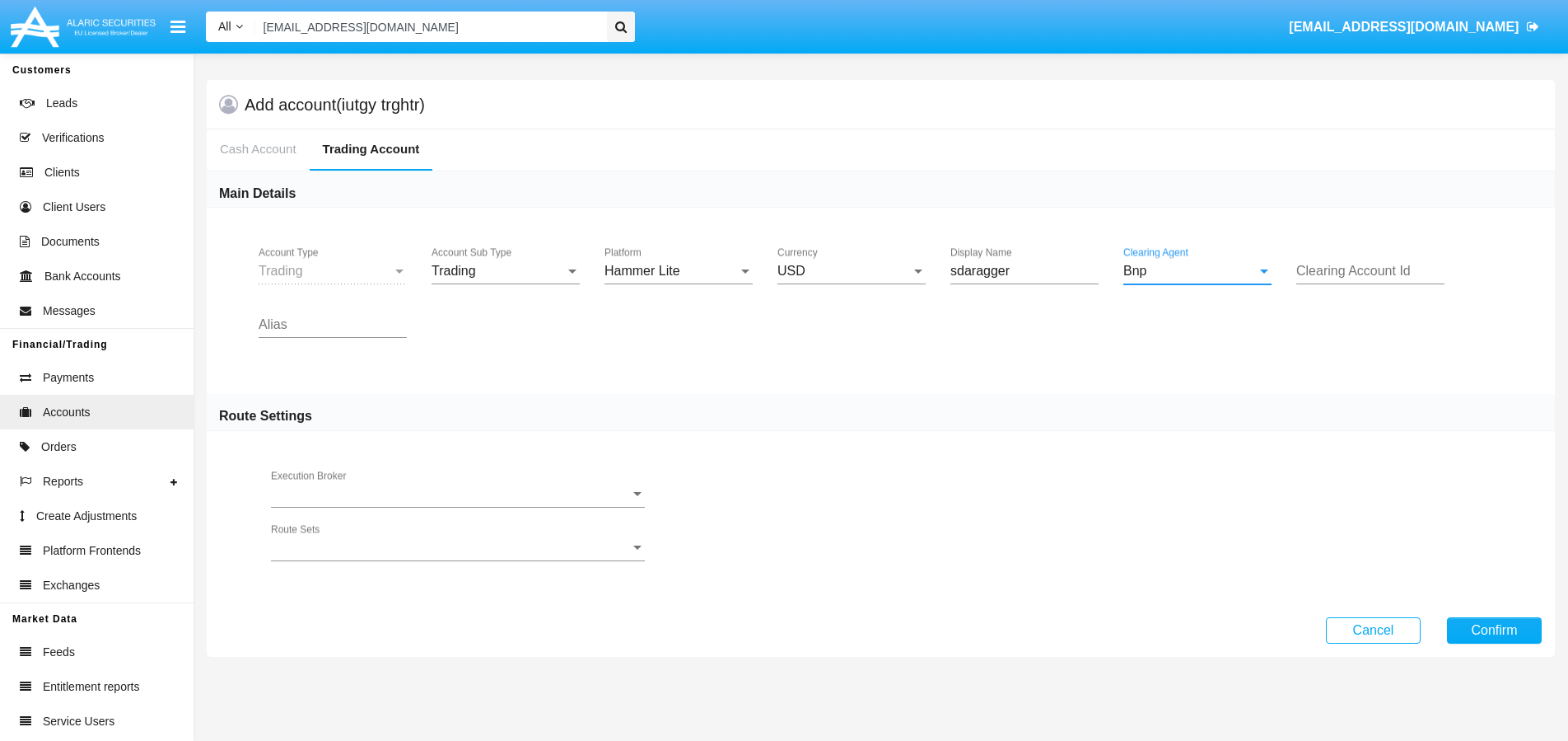
click at [1361, 268] on input "Clearing Account Id" at bounding box center [1371, 271] width 148 height 14
type input "reger"
click at [303, 328] on input "Alias" at bounding box center [332, 324] width 148 height 14
type input "TEST"
click at [1525, 639] on button "Confirm" at bounding box center [1494, 630] width 94 height 26
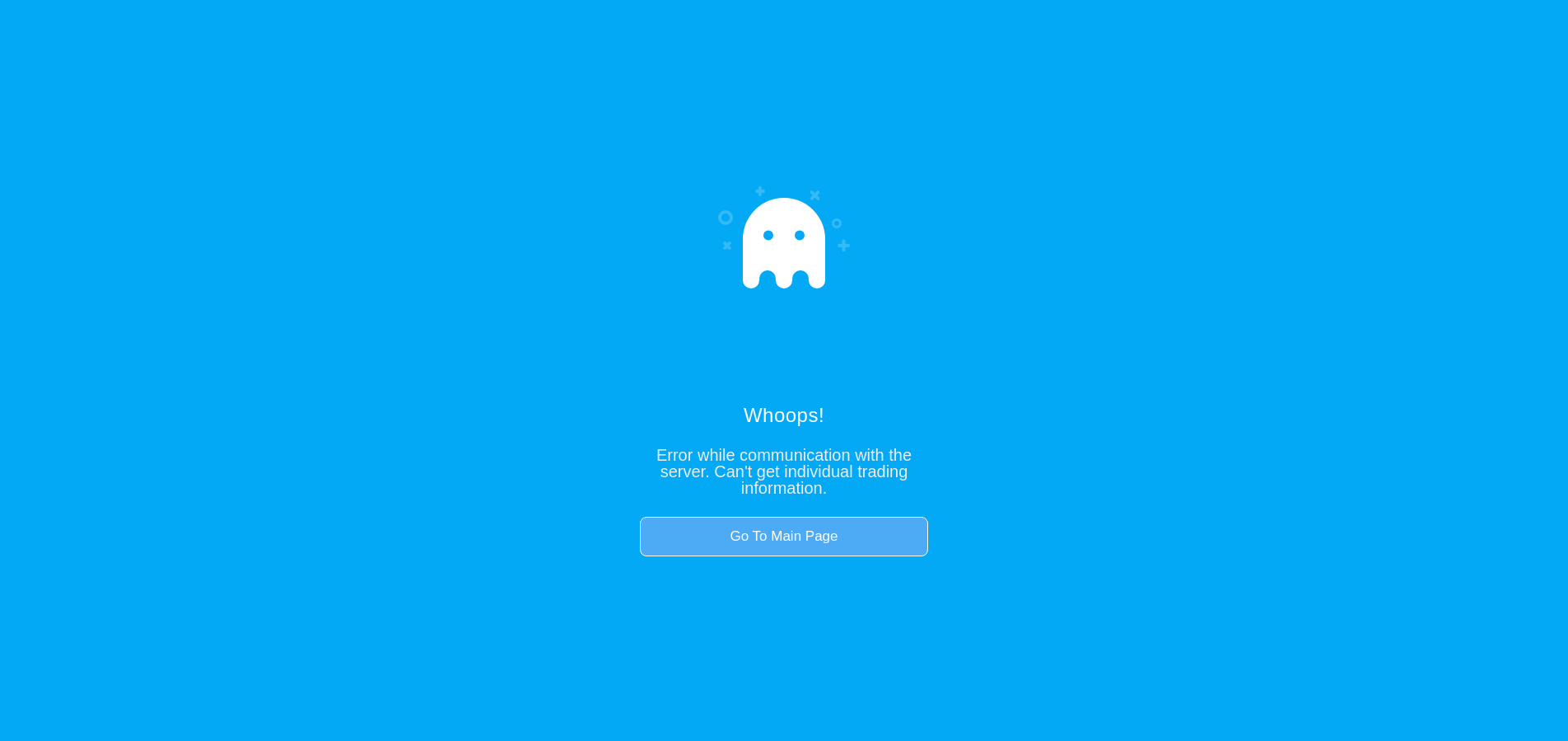
click at [872, 532] on link "Go To Main Page" at bounding box center [784, 536] width 288 height 39
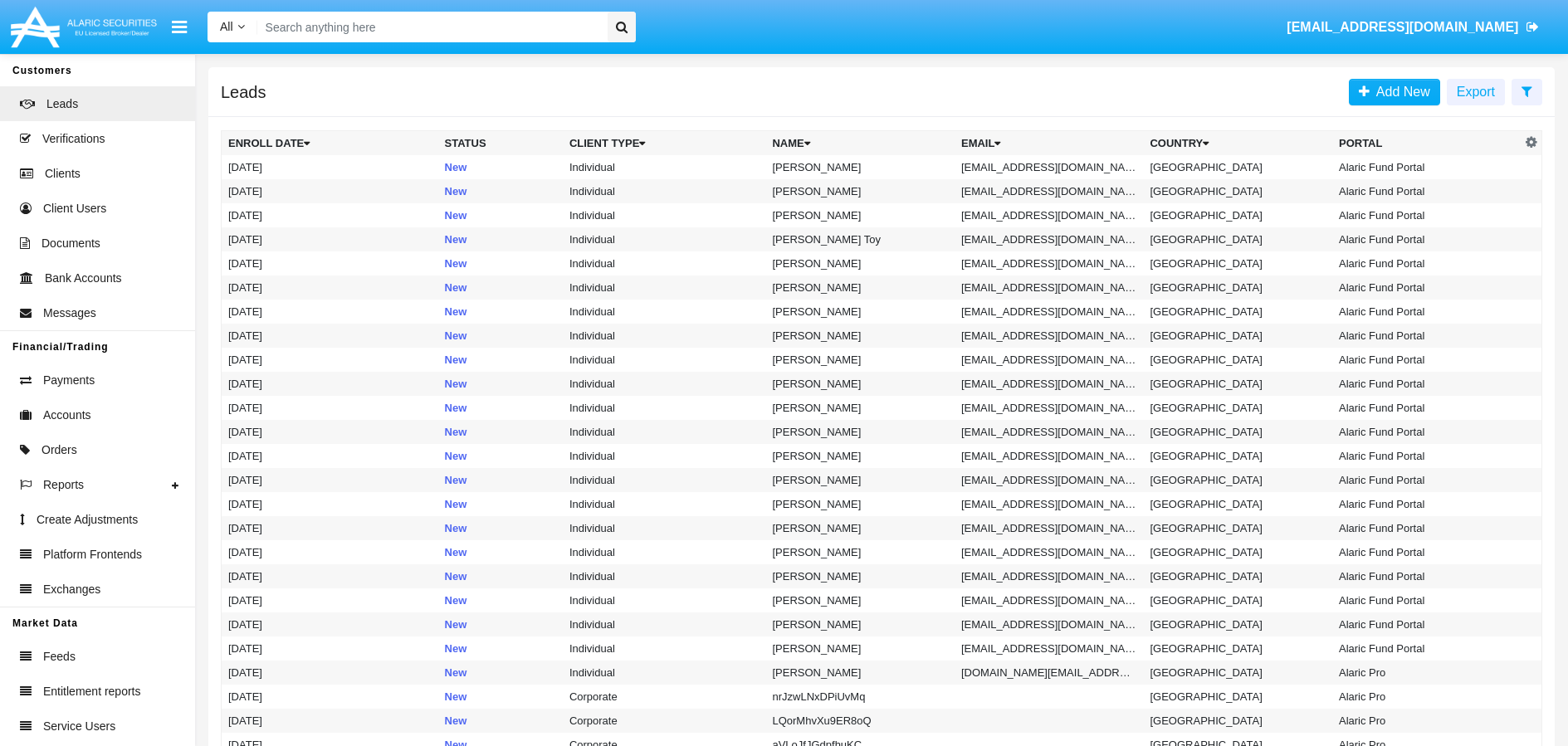
click at [519, 33] on input "Search" at bounding box center [429, 27] width 345 height 31
paste input "[EMAIL_ADDRESS][DOMAIN_NAME]"
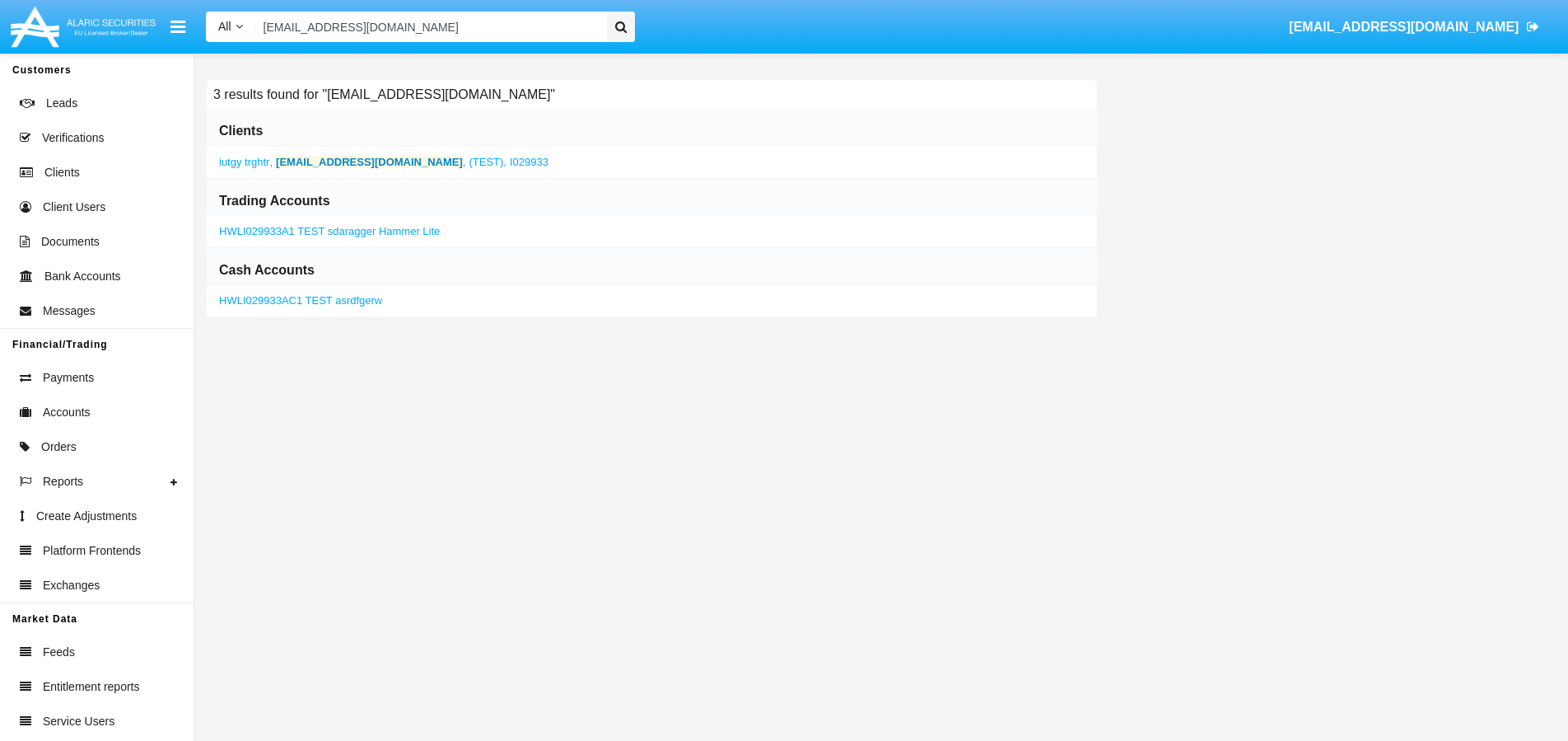
type input "[EMAIL_ADDRESS][DOMAIN_NAME]"
click at [343, 164] on b "[EMAIL_ADDRESS][DOMAIN_NAME]" at bounding box center [369, 162] width 187 height 13
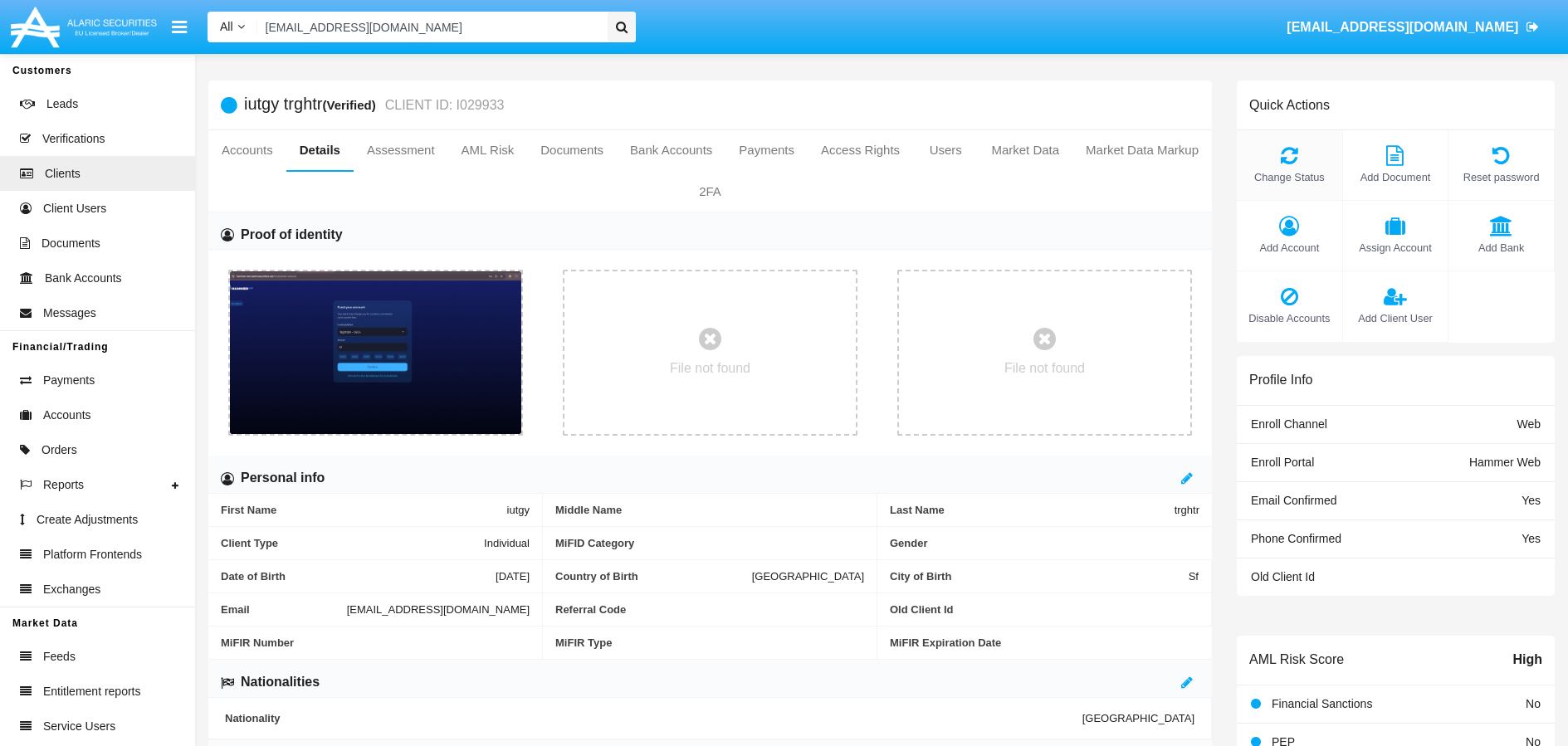
click at [1291, 168] on div "Change Status" at bounding box center [1290, 165] width 106 height 70
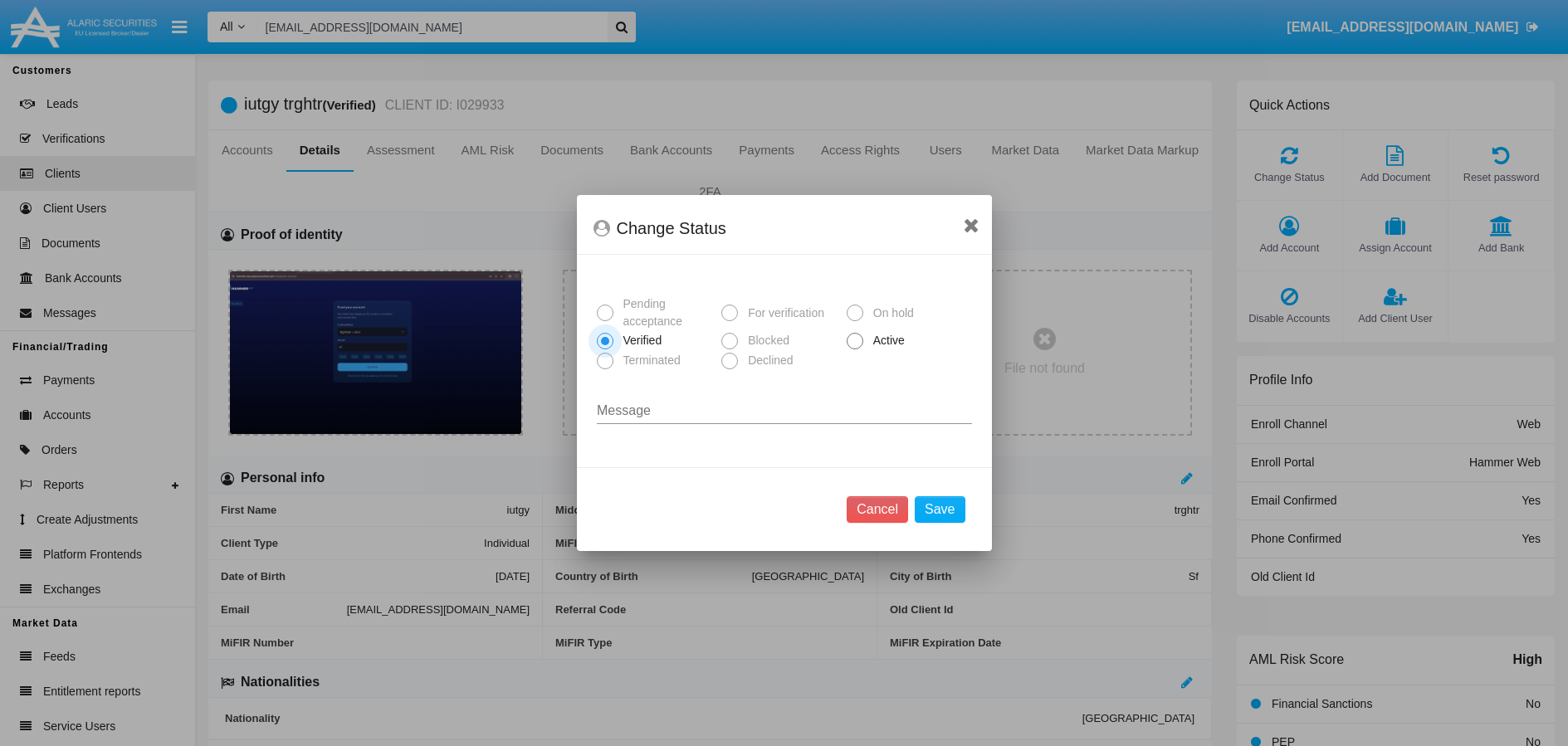
click at [859, 342] on span at bounding box center [854, 340] width 16 height 16
click at [855, 349] on input "Active" at bounding box center [854, 349] width 1 height 1
radio input "true"
click at [937, 516] on button "Save" at bounding box center [939, 509] width 50 height 27
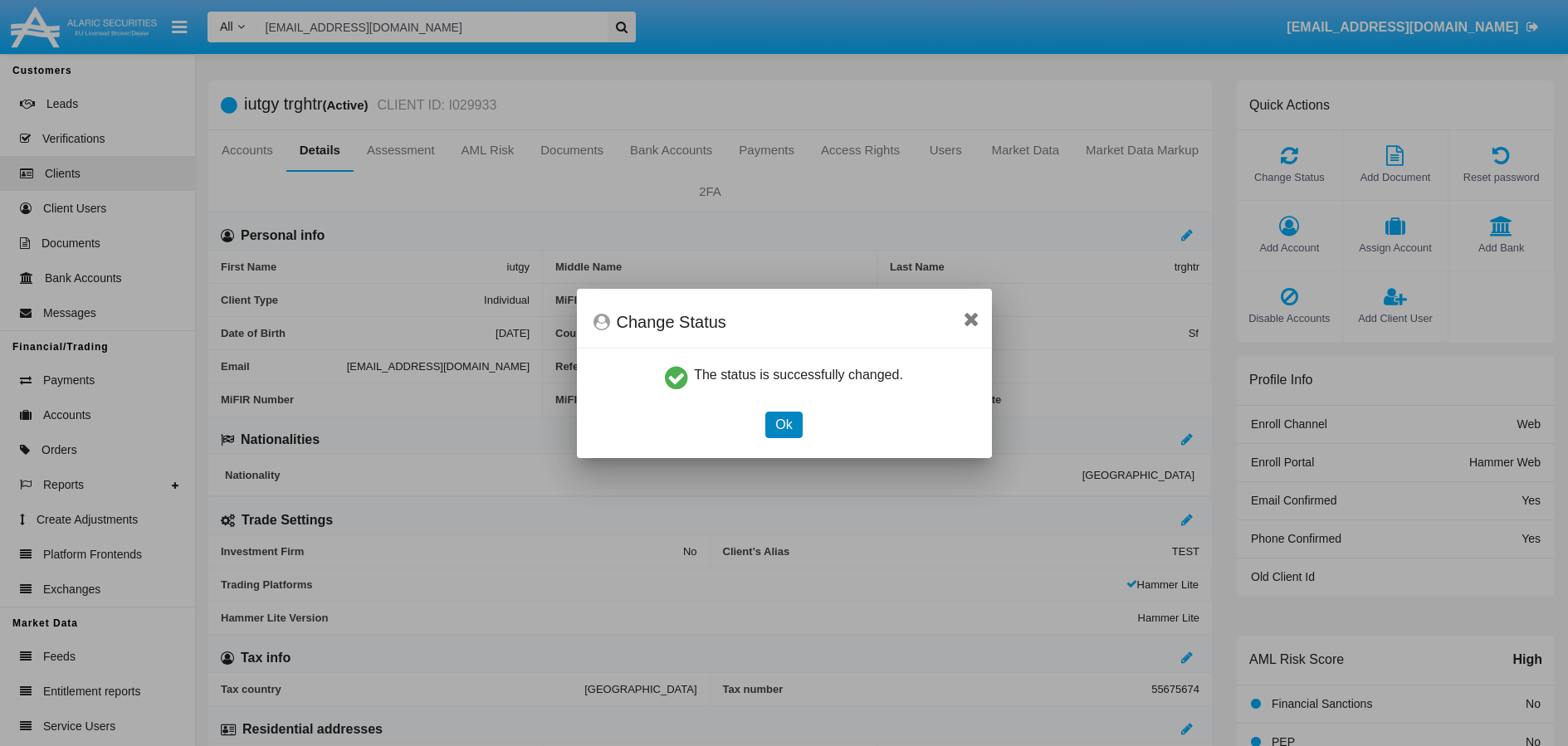
click at [794, 427] on button "Ok" at bounding box center [783, 424] width 37 height 27
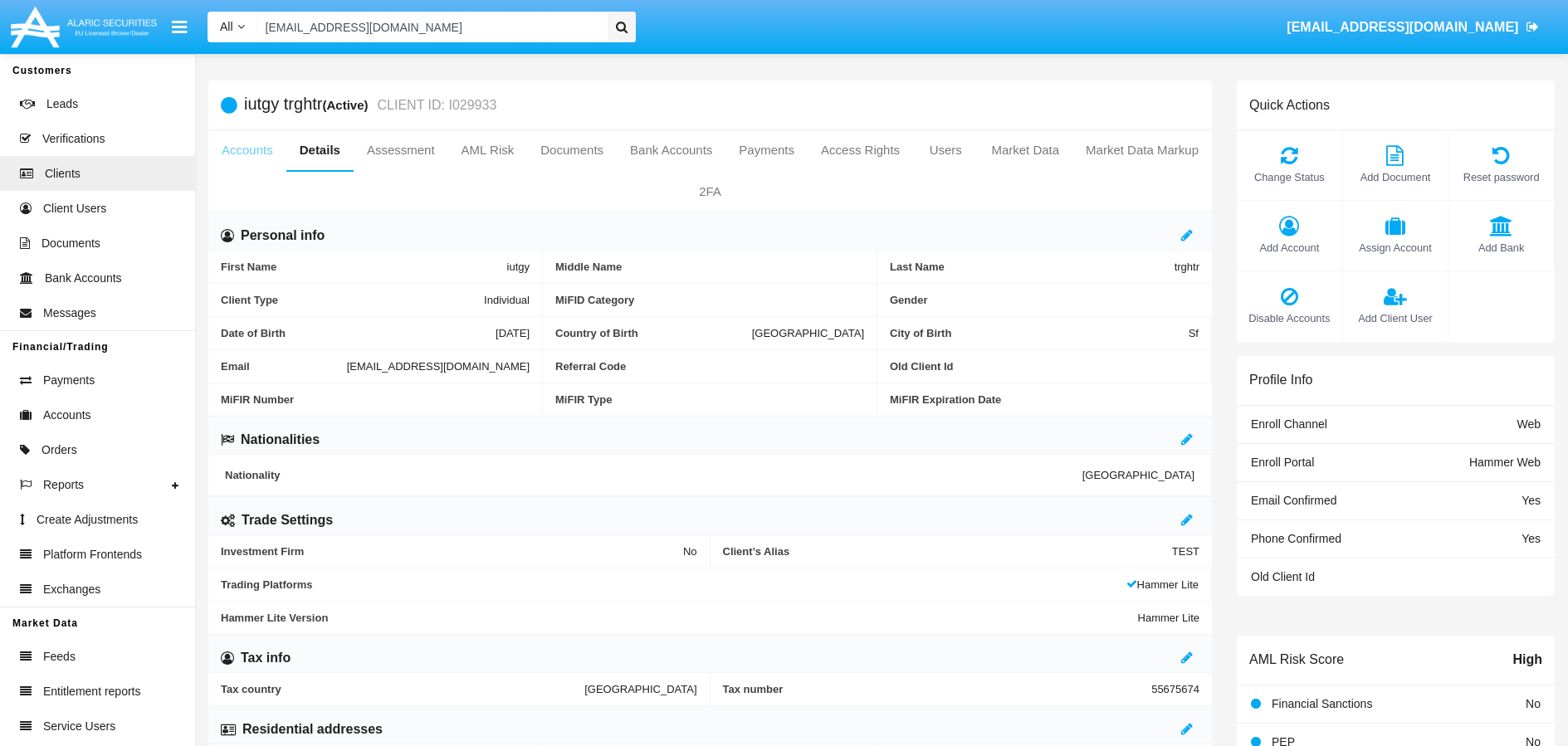
click at [264, 146] on link "Accounts" at bounding box center [247, 150] width 78 height 39
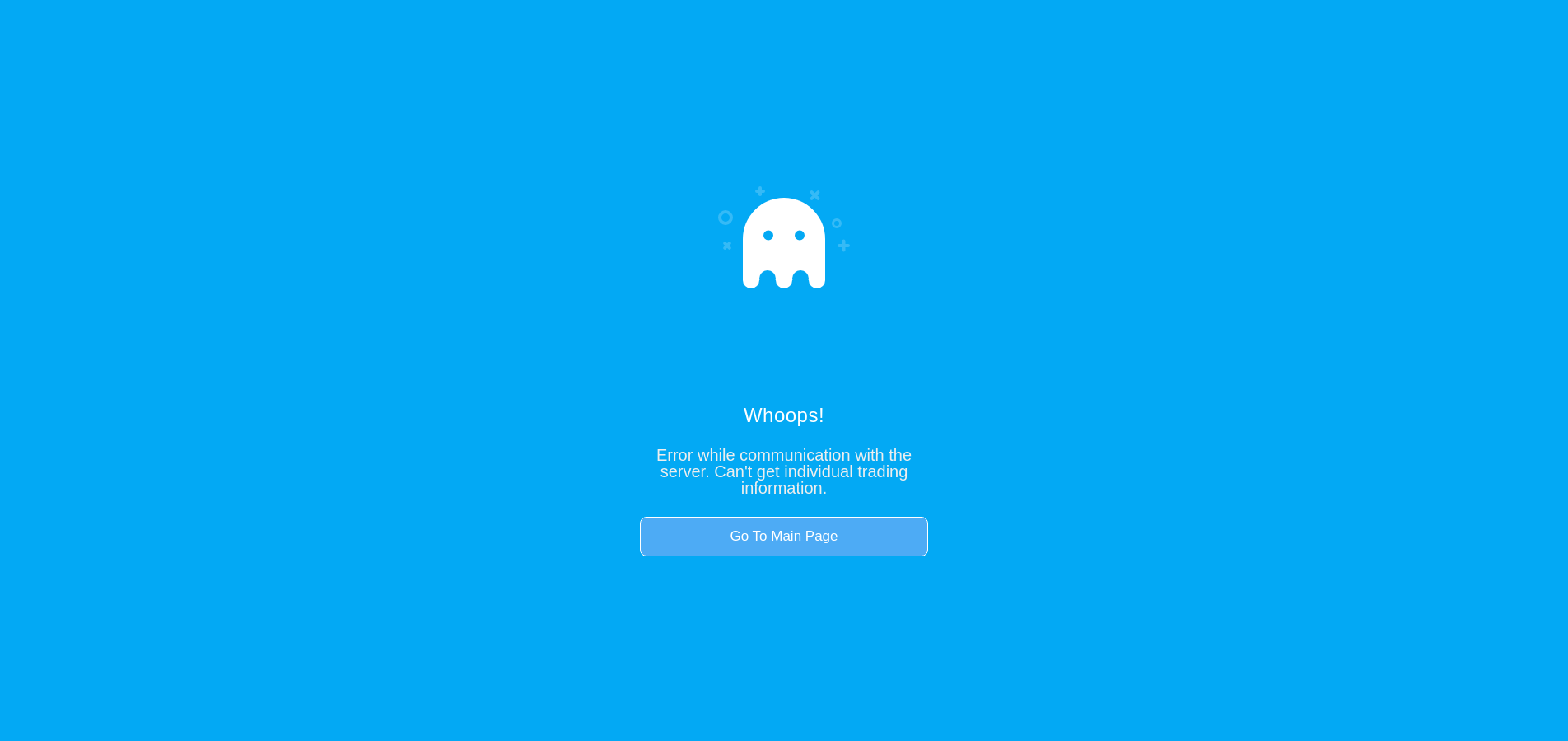
click at [707, 527] on link "Go To Main Page" at bounding box center [784, 536] width 288 height 39
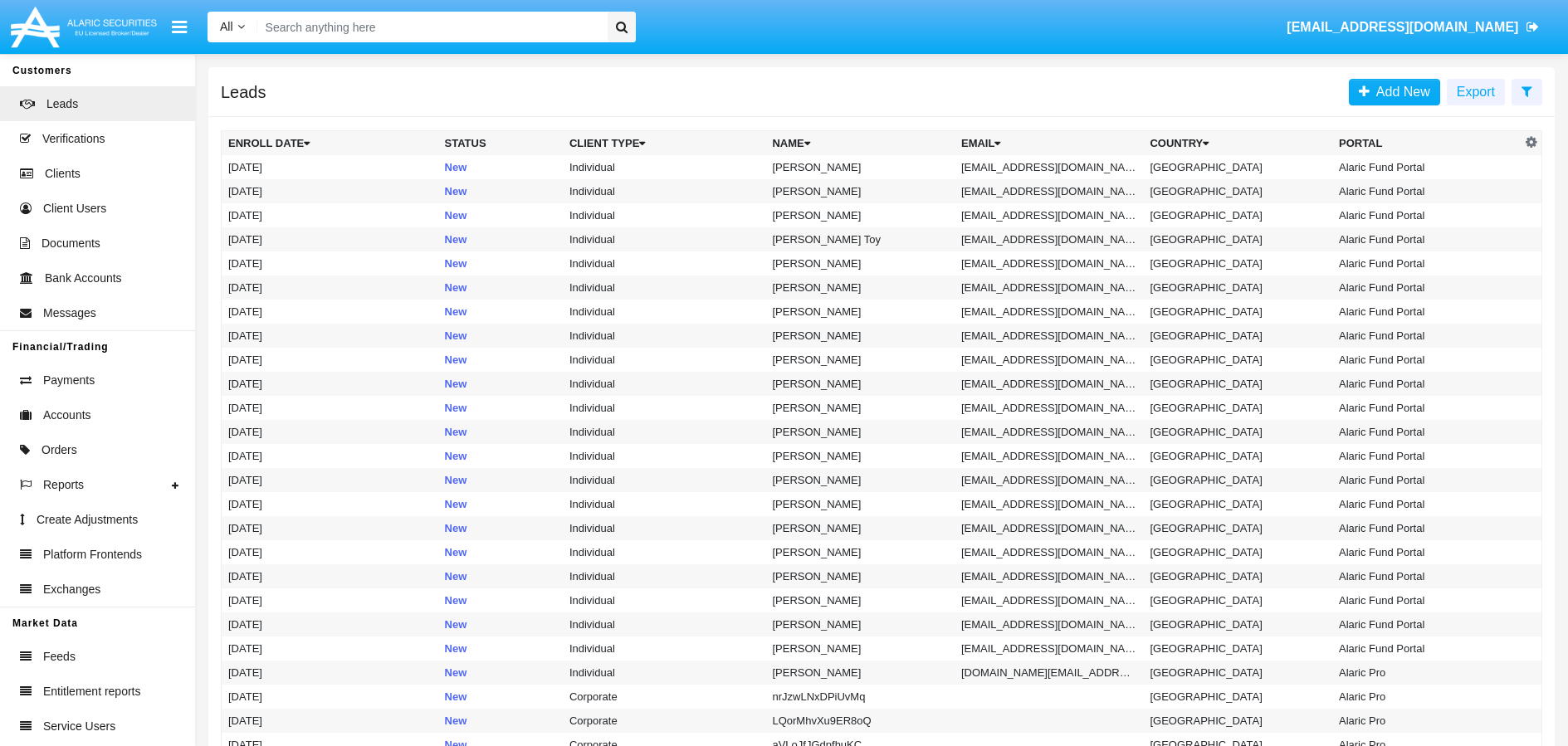
click at [324, 23] on input "Search" at bounding box center [429, 27] width 345 height 31
paste input "[EMAIL_ADDRESS][DOMAIN_NAME]"
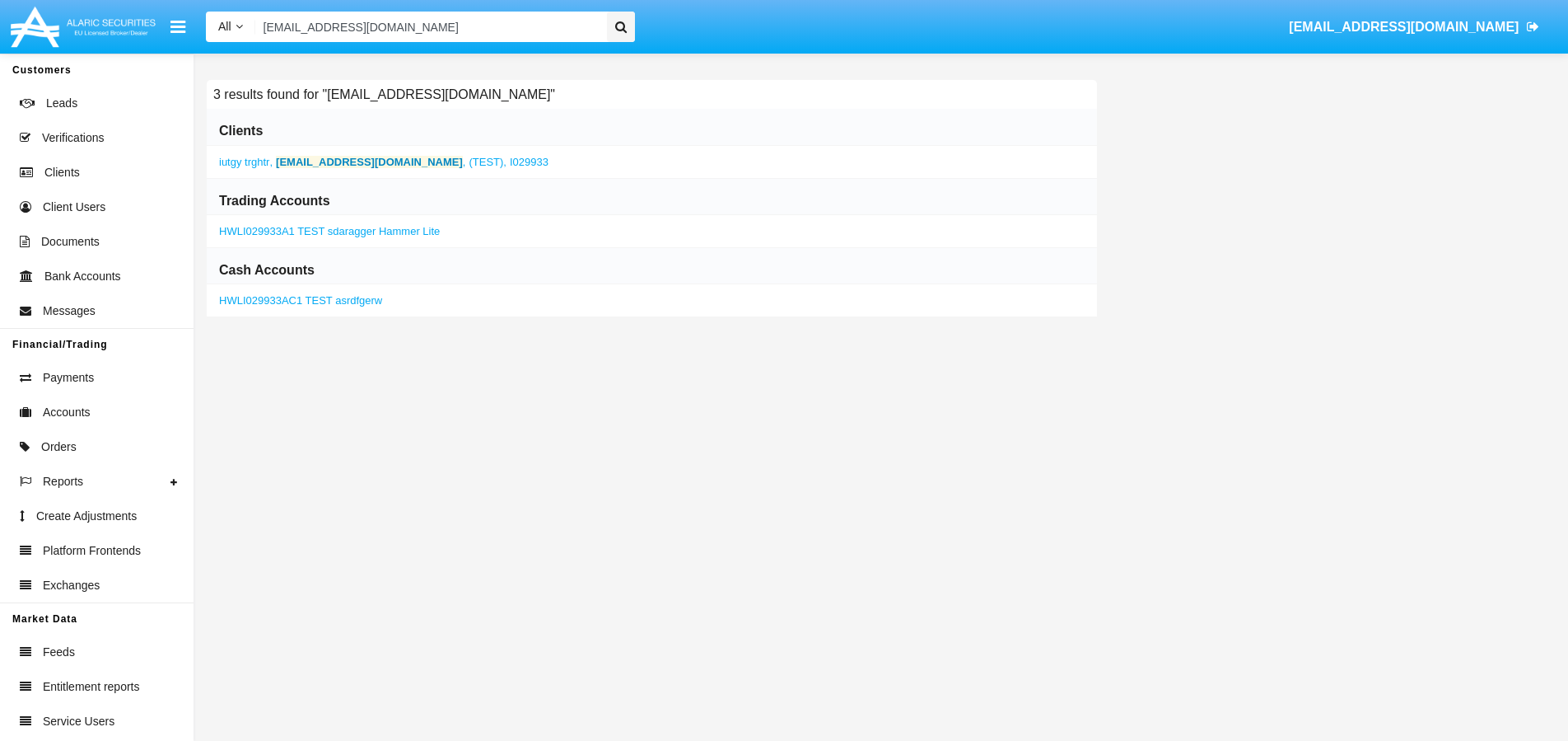
type input "[EMAIL_ADDRESS][DOMAIN_NAME]"
click at [345, 165] on b "[EMAIL_ADDRESS][DOMAIN_NAME]" at bounding box center [369, 162] width 187 height 13
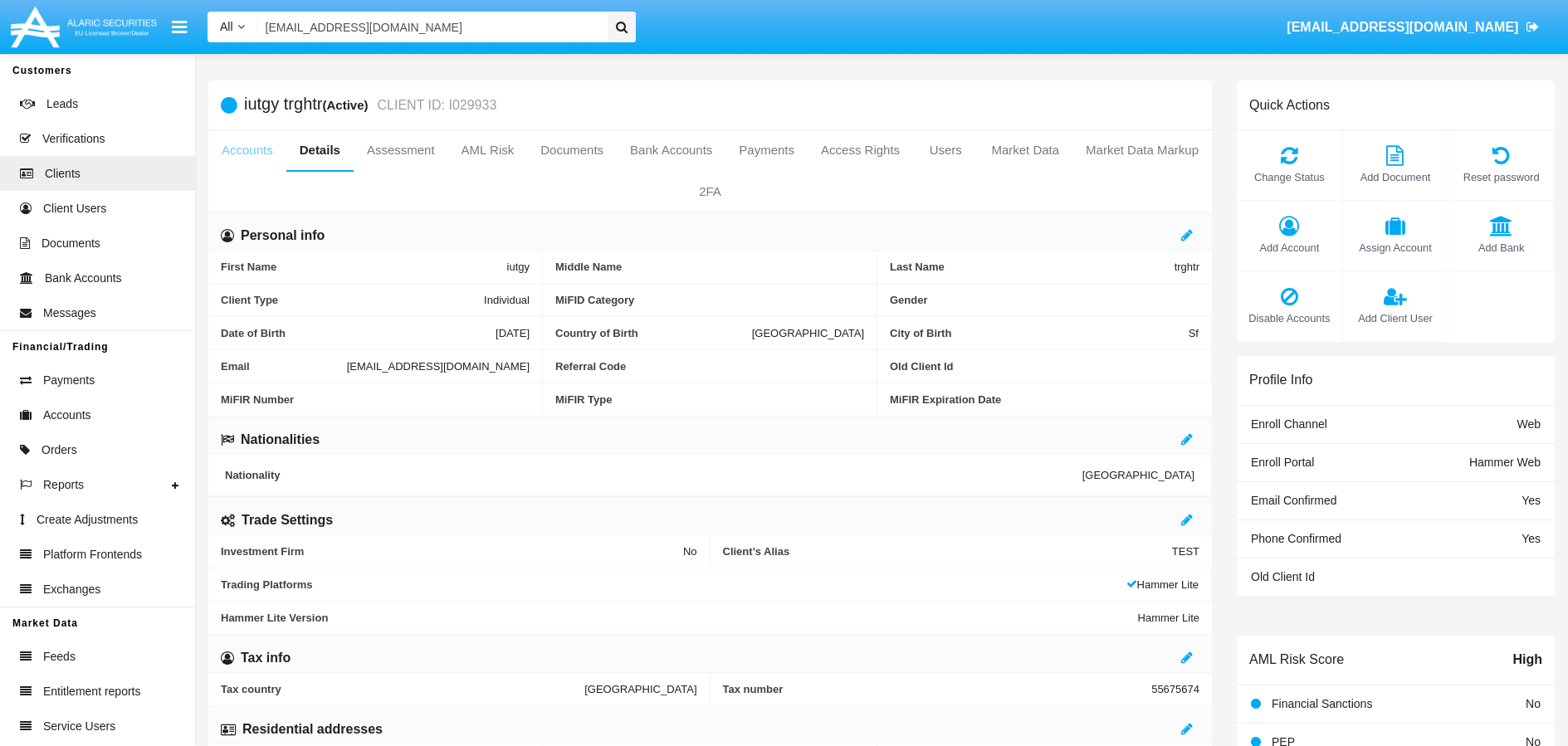
click at [265, 152] on link "Accounts" at bounding box center [247, 150] width 78 height 39
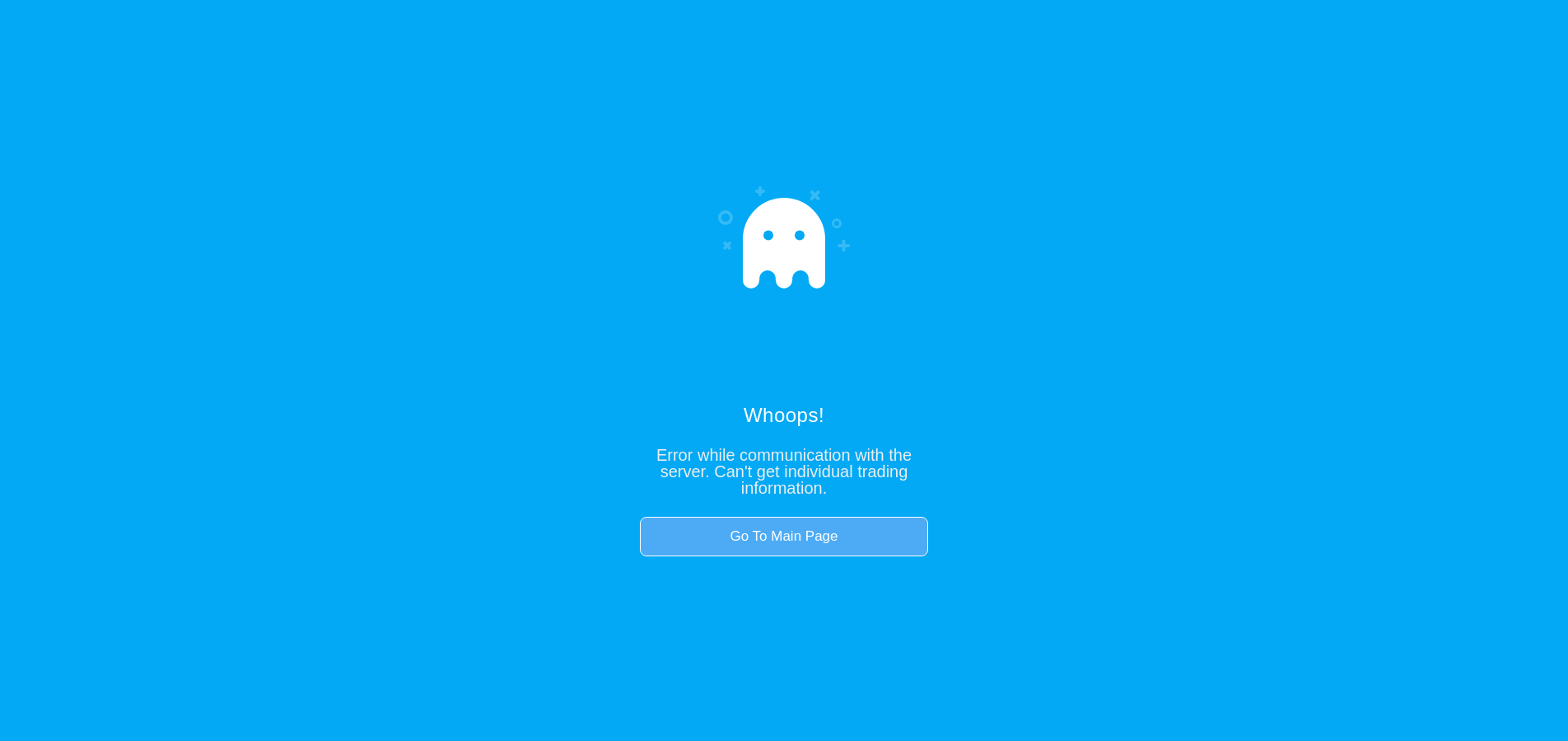
click at [788, 526] on link "Go To Main Page" at bounding box center [784, 536] width 288 height 39
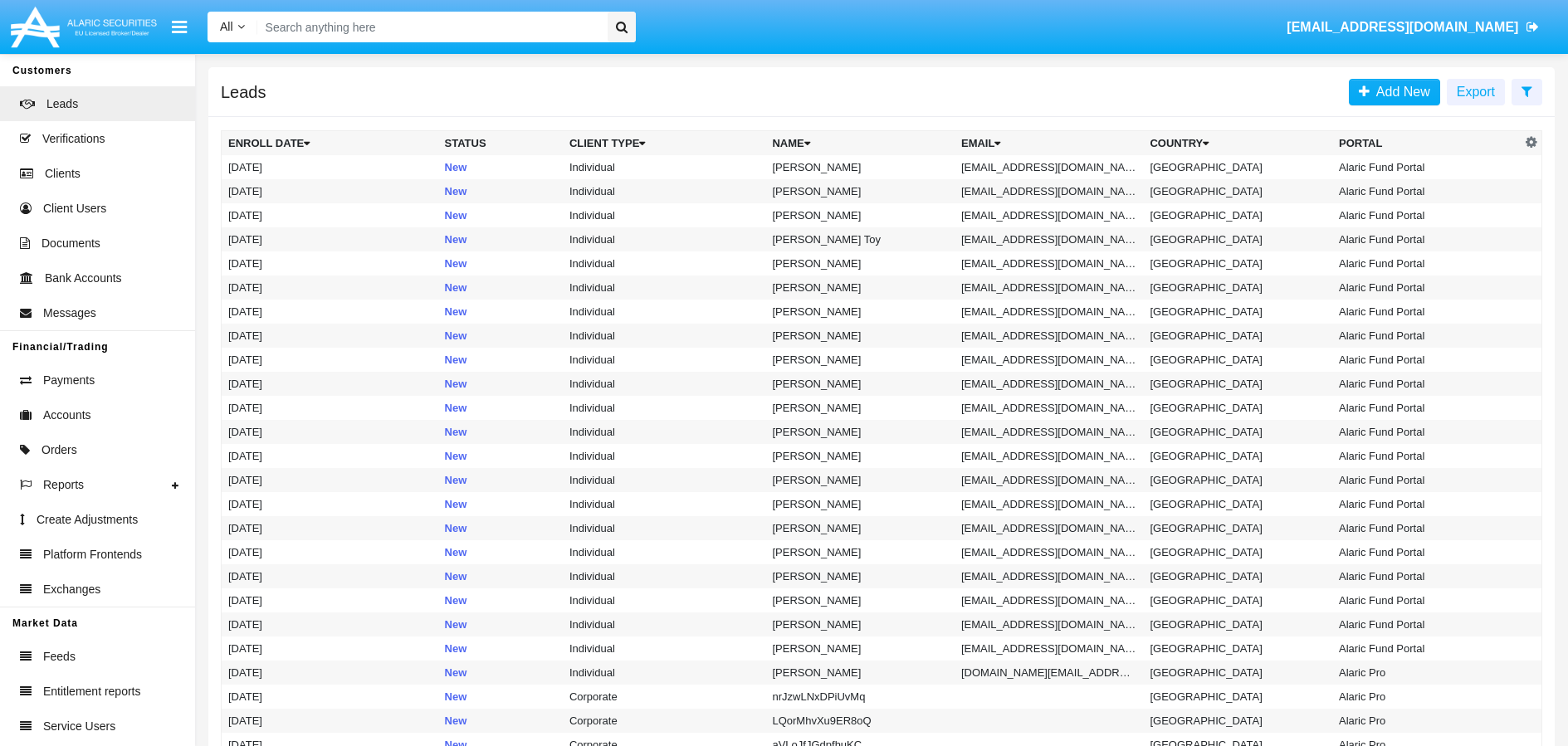
click at [382, 32] on input "Search" at bounding box center [429, 27] width 345 height 31
click at [380, 16] on input "Search" at bounding box center [429, 27] width 345 height 31
paste input "[EMAIL_ADDRESS][DOMAIN_NAME]"
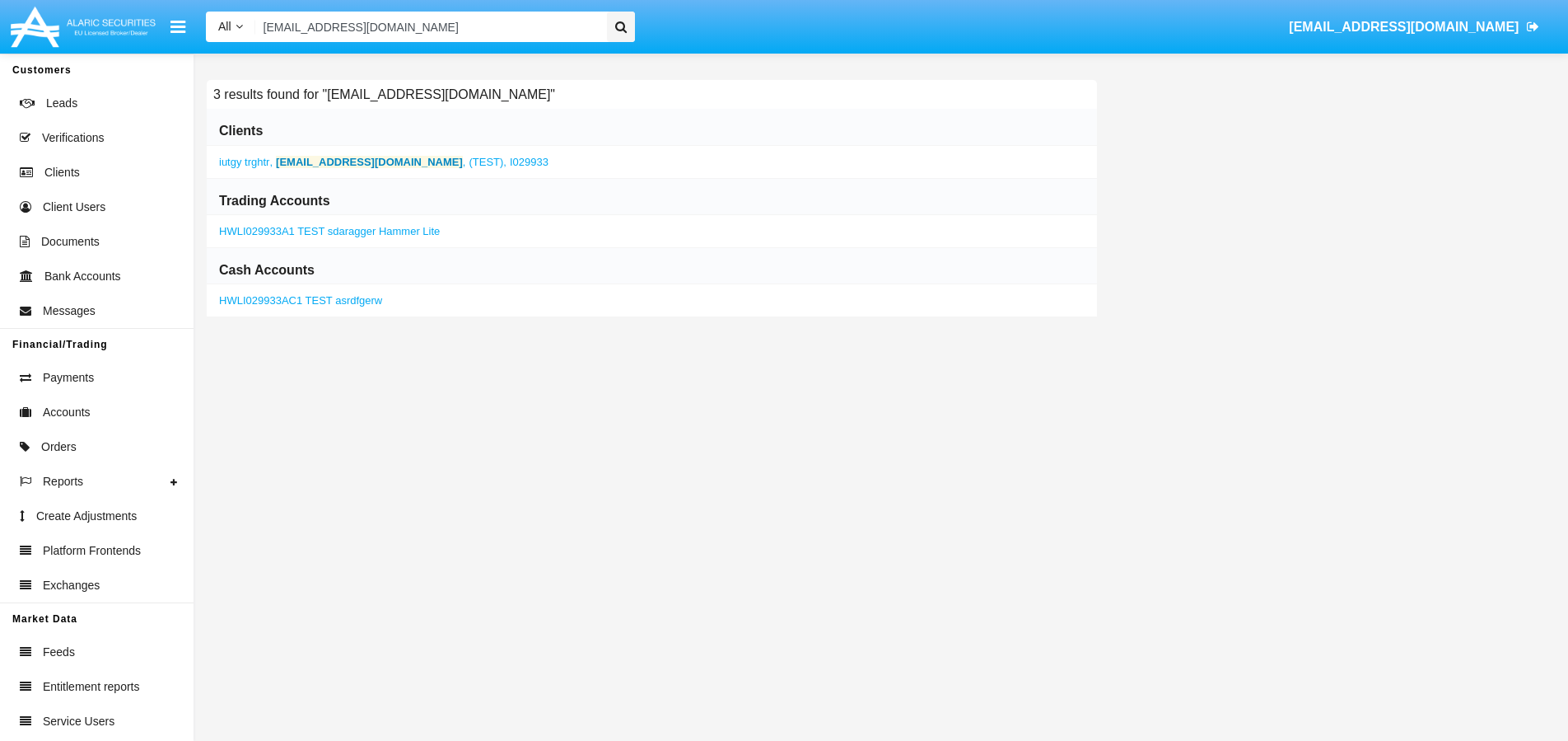
type input "[EMAIL_ADDRESS][DOMAIN_NAME]"
click at [321, 165] on b "[EMAIL_ADDRESS][DOMAIN_NAME]" at bounding box center [369, 162] width 187 height 13
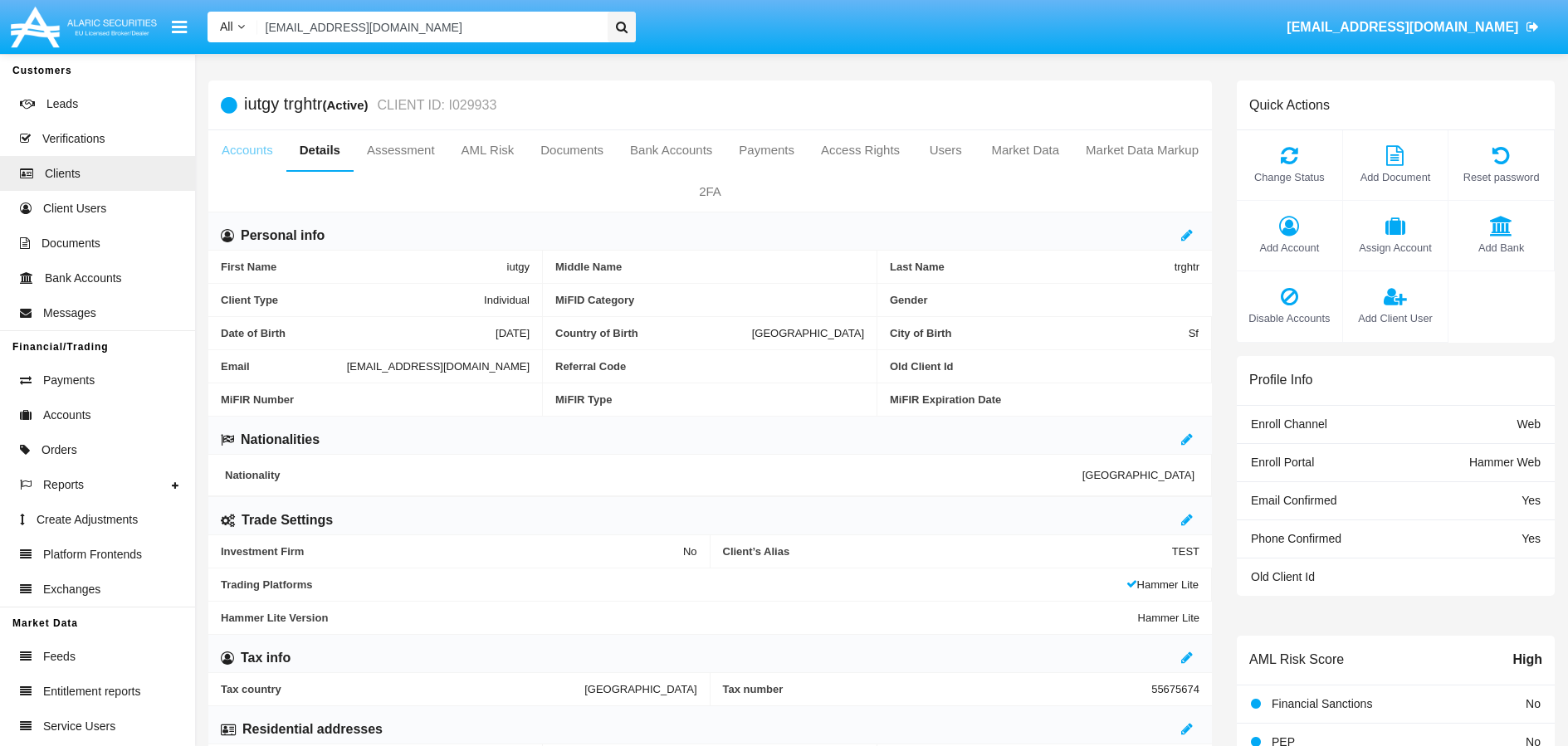
click at [274, 154] on link "Accounts" at bounding box center [247, 150] width 78 height 39
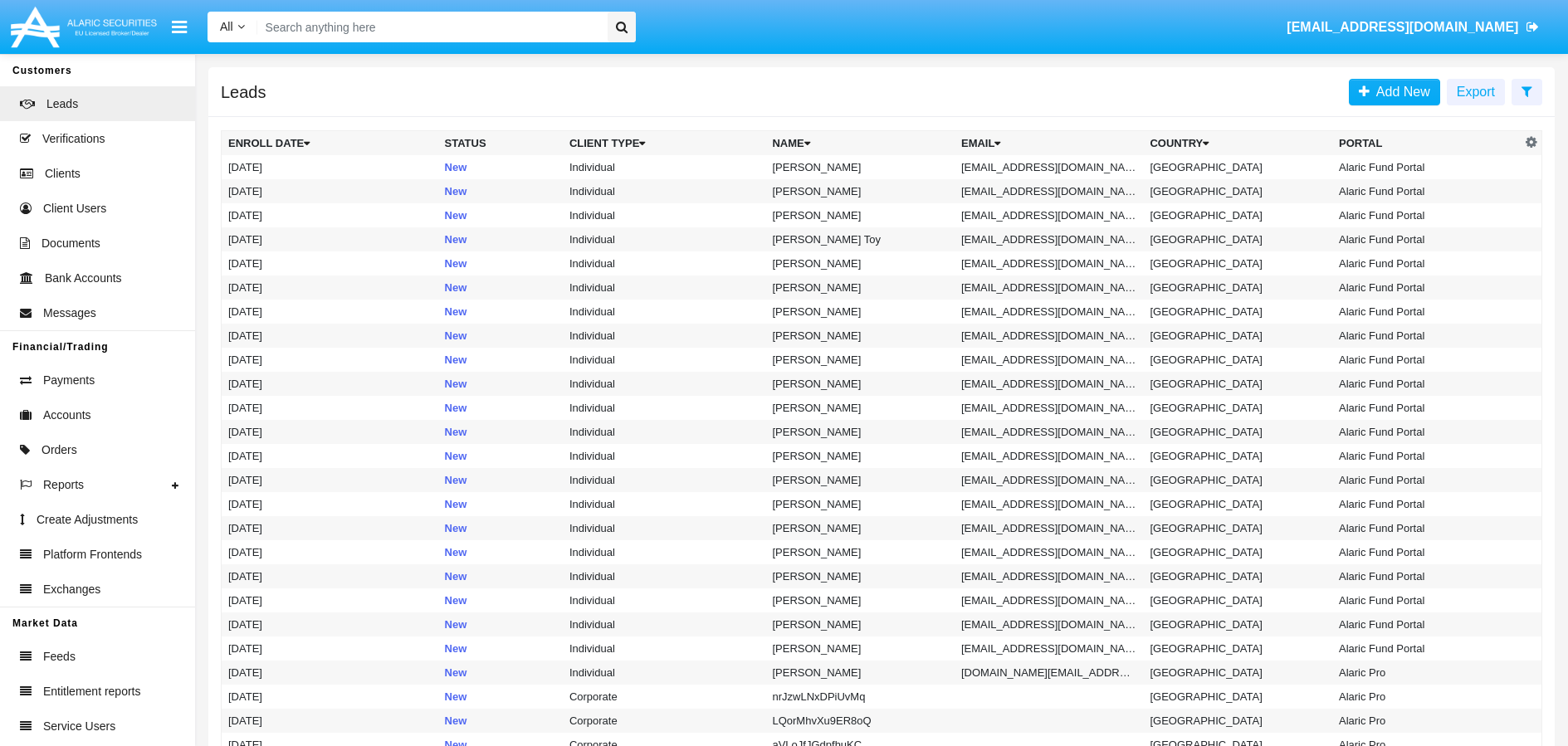
click at [403, 32] on input "Search" at bounding box center [429, 27] width 345 height 31
paste input "[EMAIL_ADDRESS][DOMAIN_NAME]"
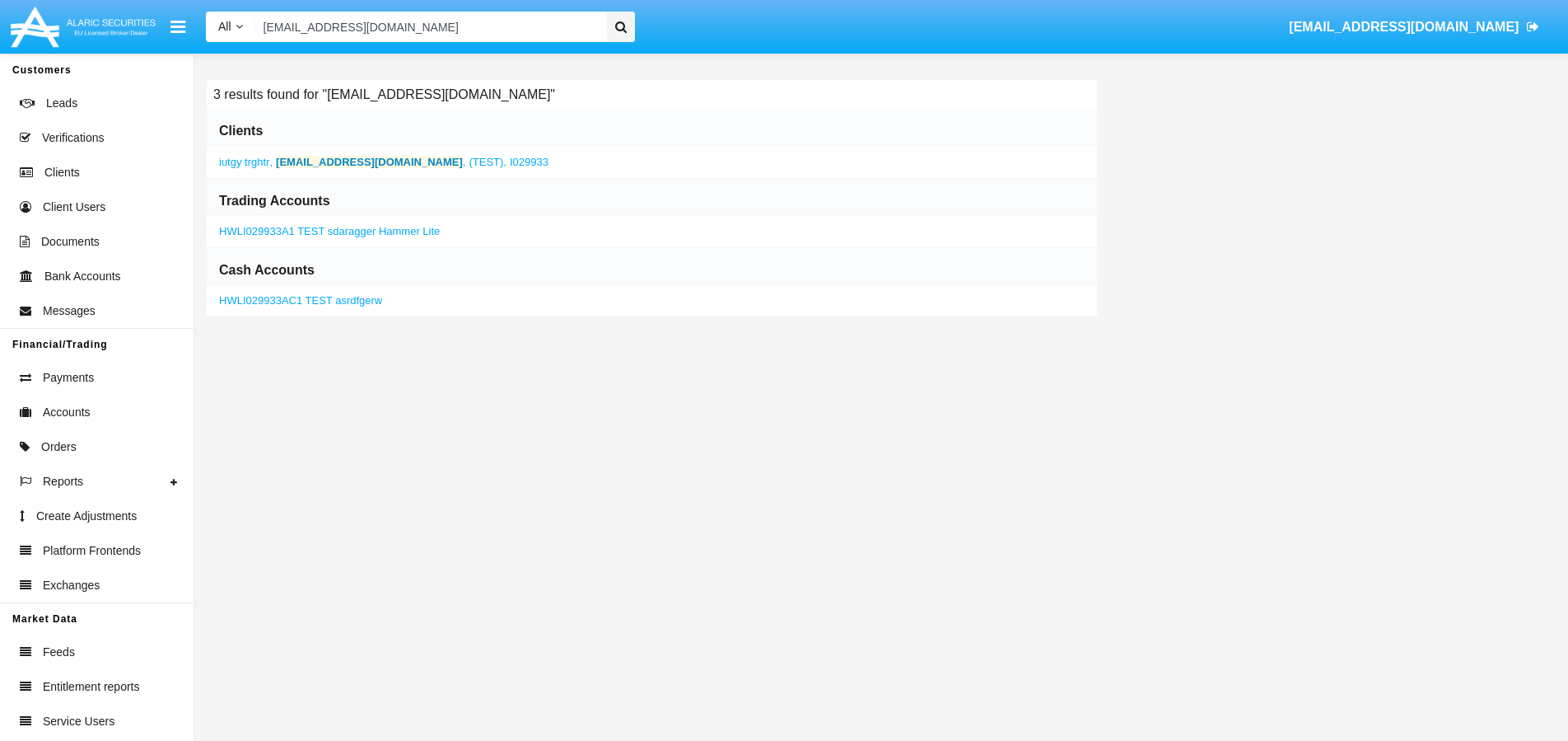
type input "[EMAIL_ADDRESS][DOMAIN_NAME]"
click at [372, 167] on b "[EMAIL_ADDRESS][DOMAIN_NAME]" at bounding box center [369, 162] width 187 height 13
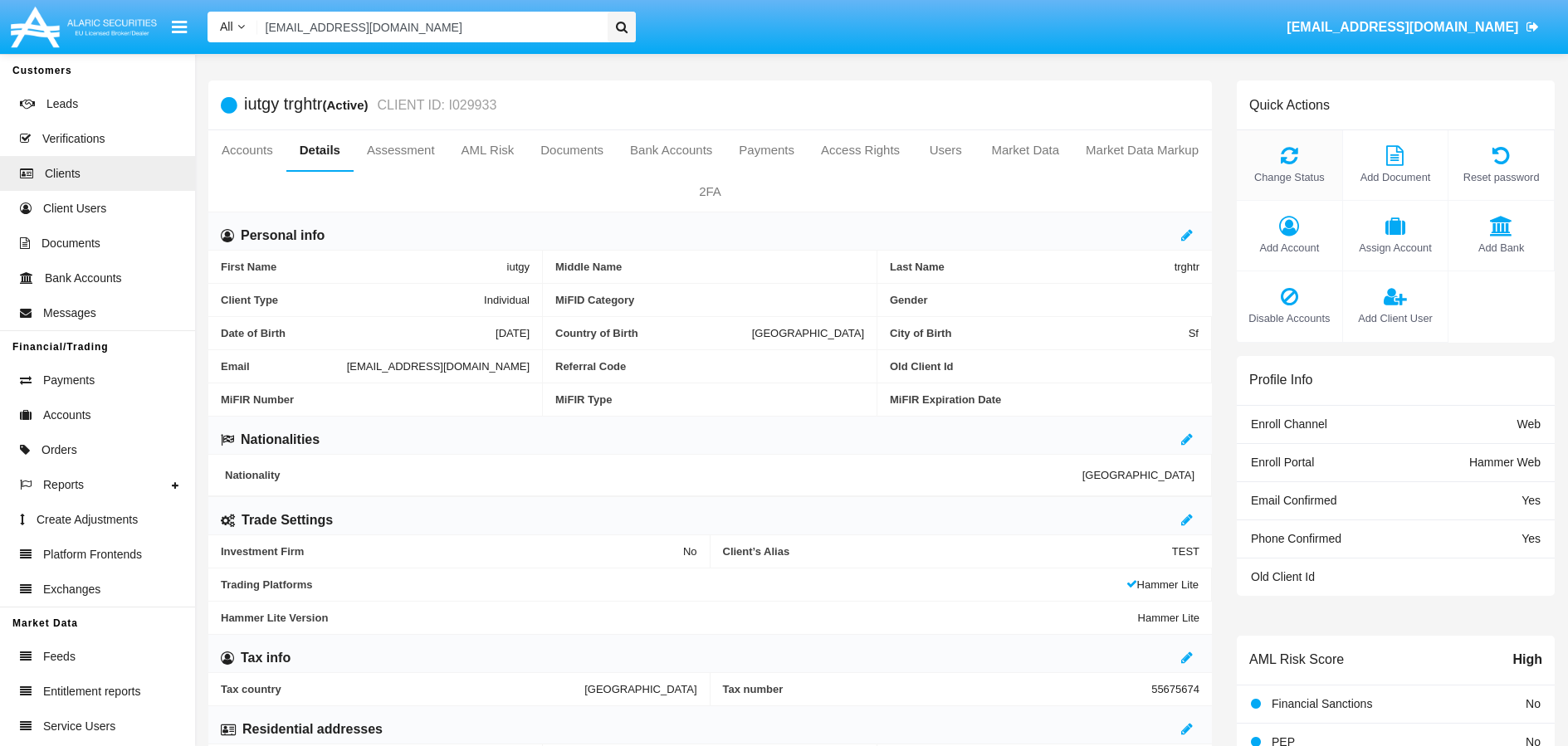
click at [1284, 162] on icon at bounding box center [1290, 155] width 89 height 20
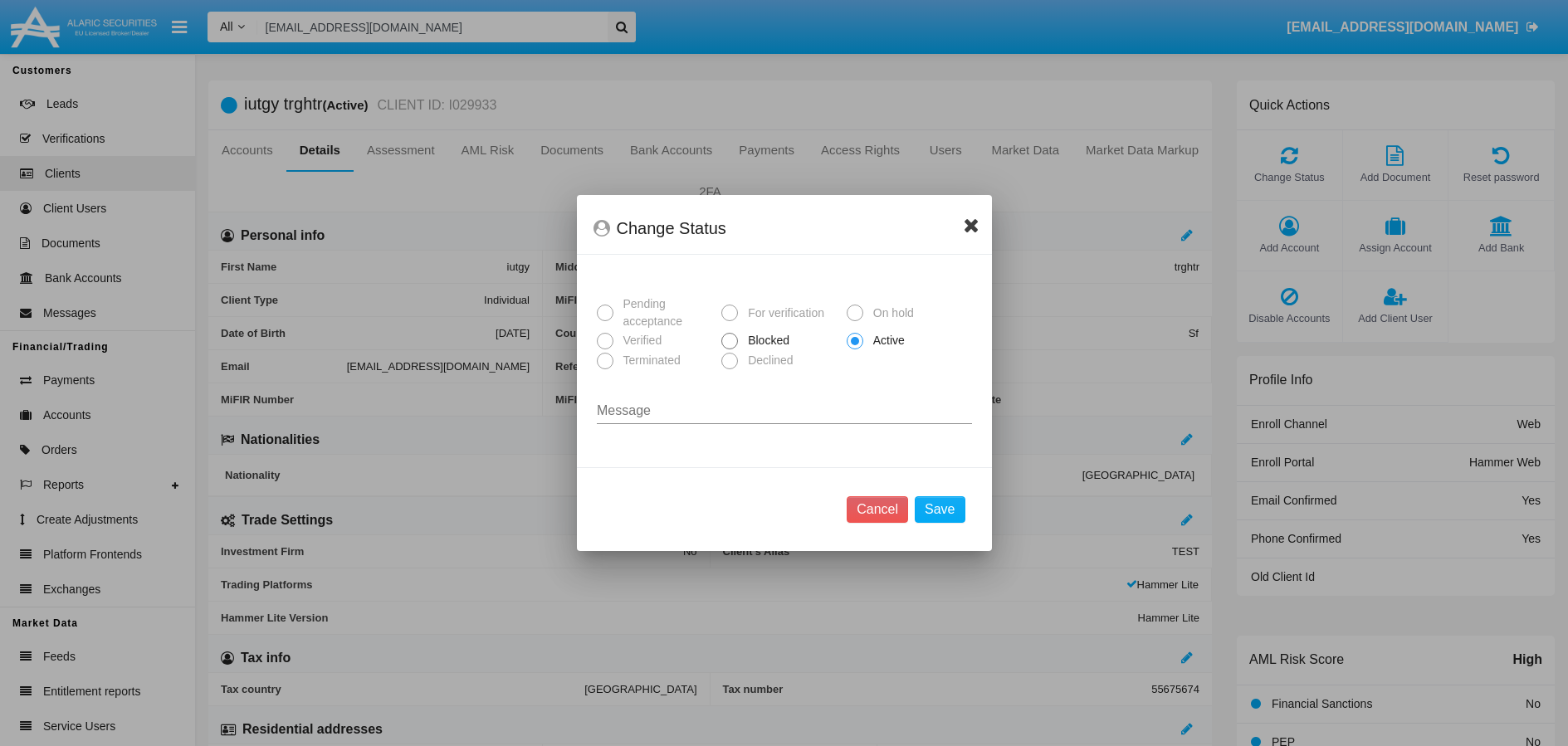
click at [971, 221] on icon at bounding box center [972, 224] width 15 height 20
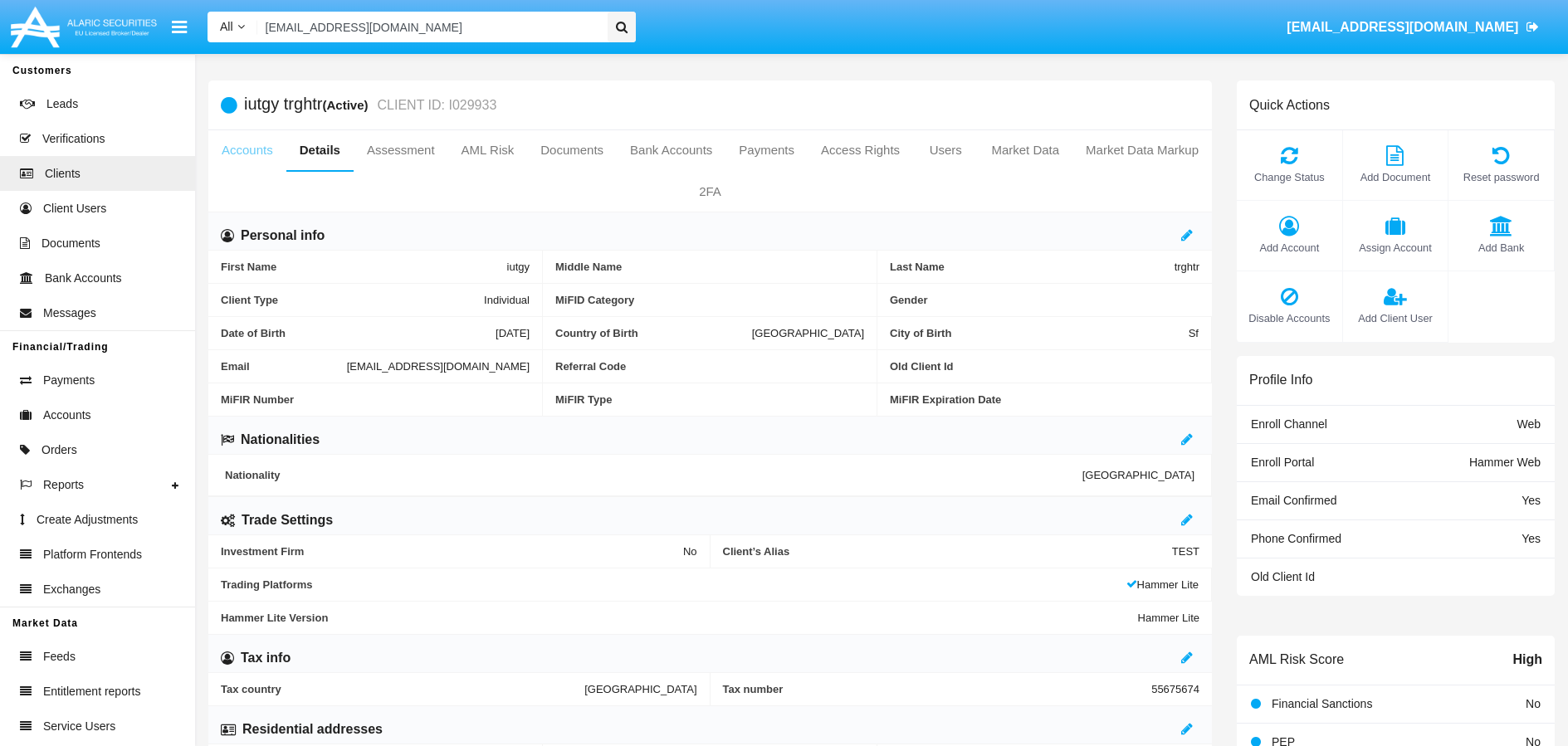
click at [260, 162] on link "Accounts" at bounding box center [247, 150] width 78 height 39
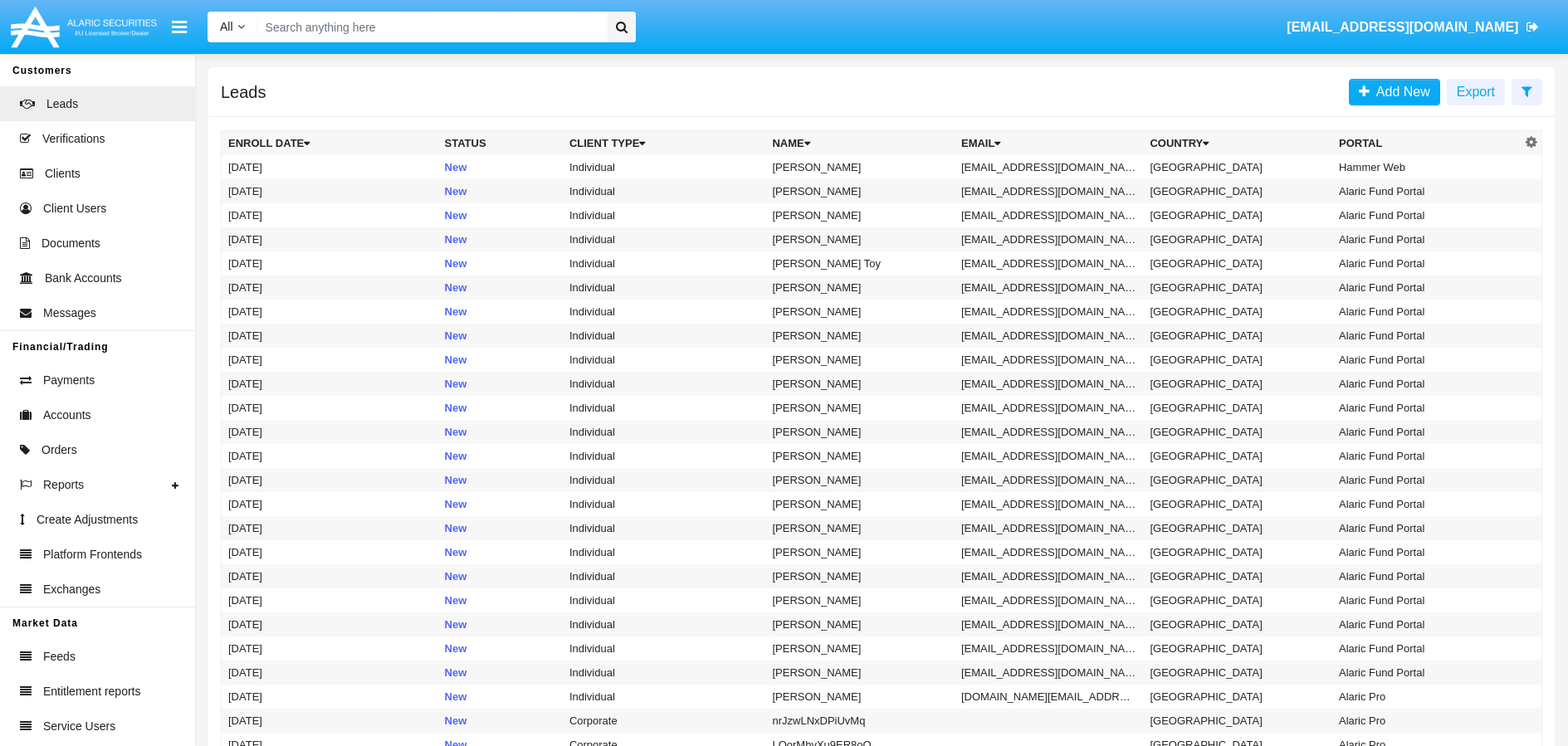
click at [463, 24] on input "Search" at bounding box center [429, 27] width 345 height 31
paste input "[EMAIL_ADDRESS][DOMAIN_NAME]"
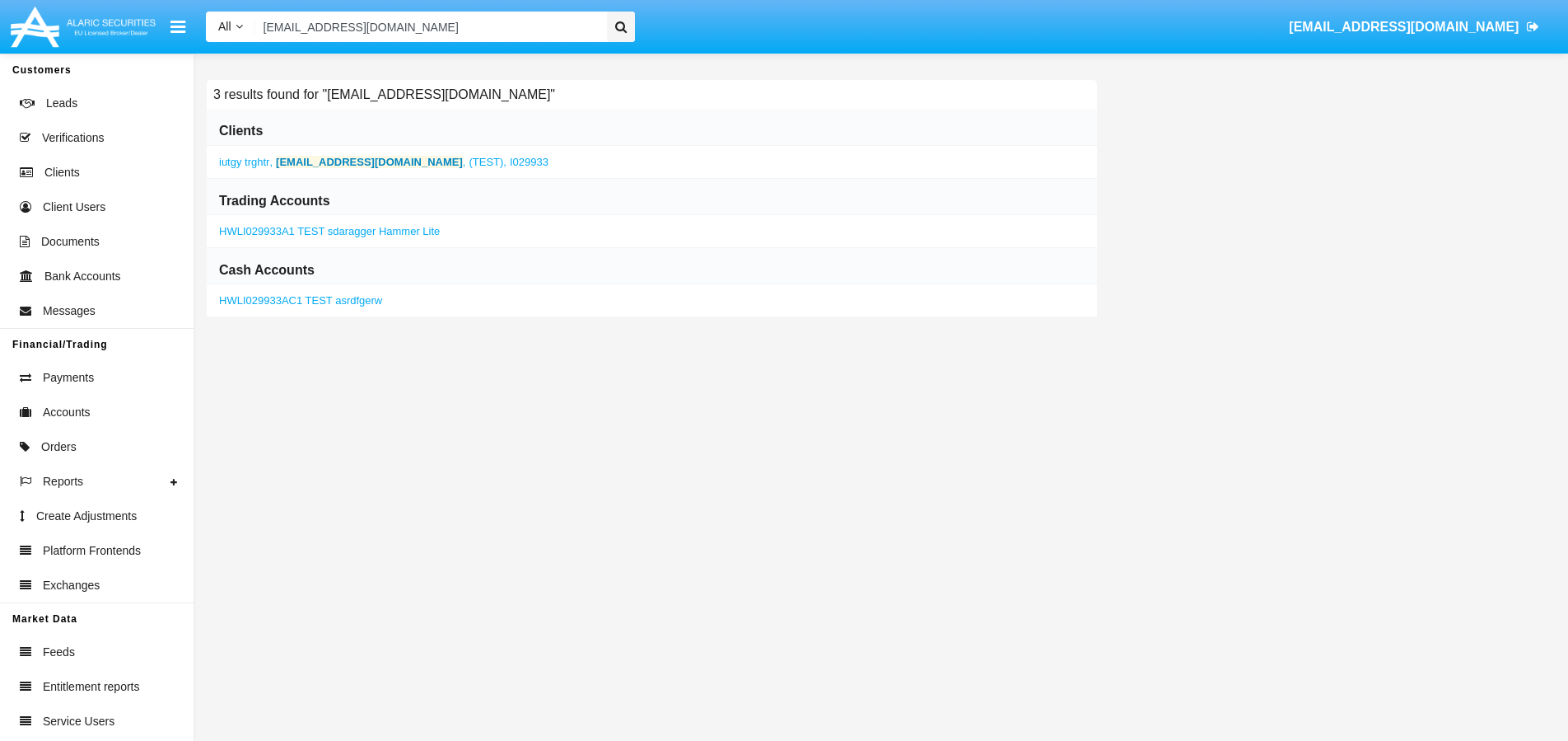
type input "[EMAIL_ADDRESS][DOMAIN_NAME]"
click at [341, 168] on div "iutgy trghtr , nicipi9683@gardsiir.com , (TEST), I029933" at bounding box center [651, 162] width 890 height 33
click at [347, 161] on b "[EMAIL_ADDRESS][DOMAIN_NAME]" at bounding box center [369, 162] width 187 height 13
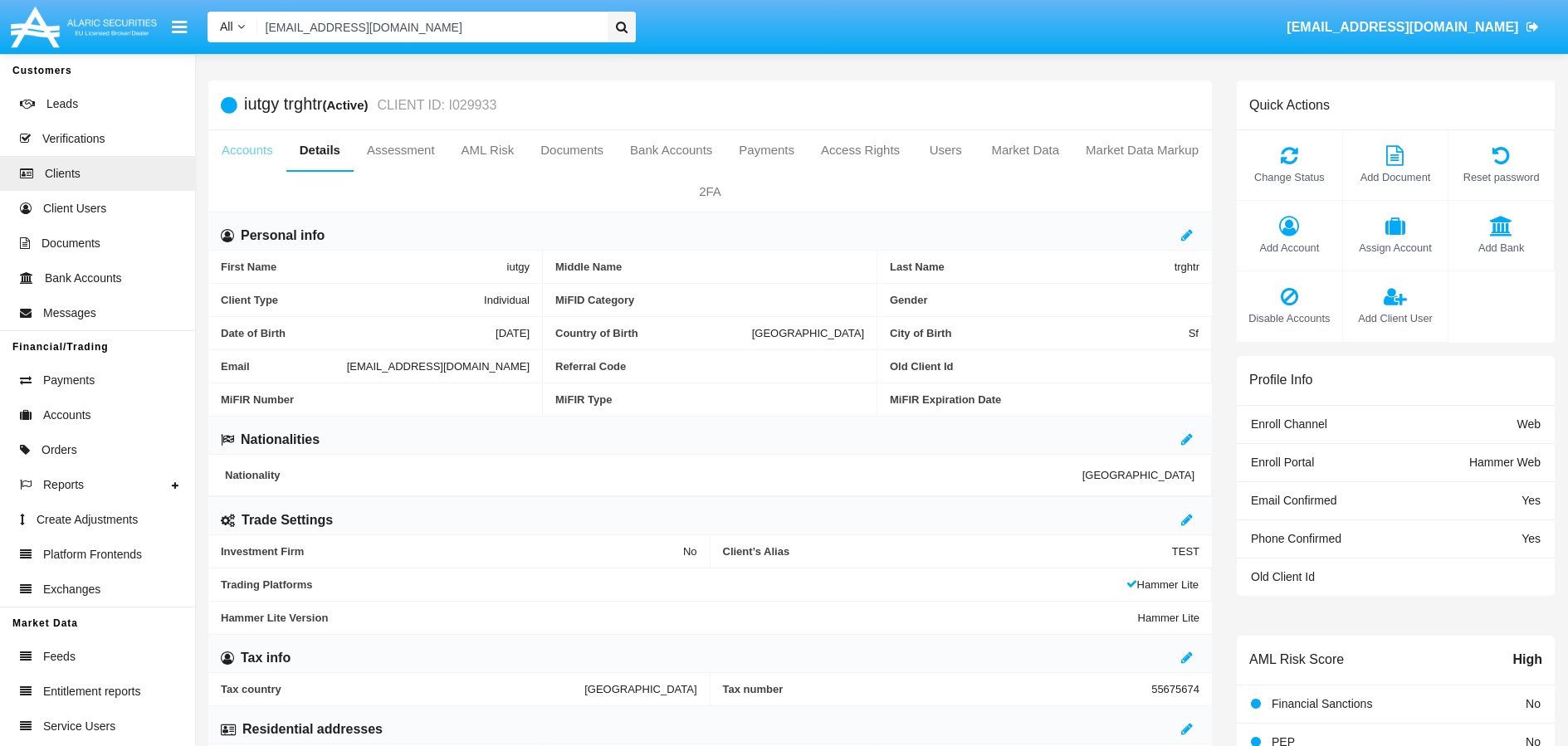
click at [270, 156] on link "Accounts" at bounding box center [247, 150] width 78 height 39
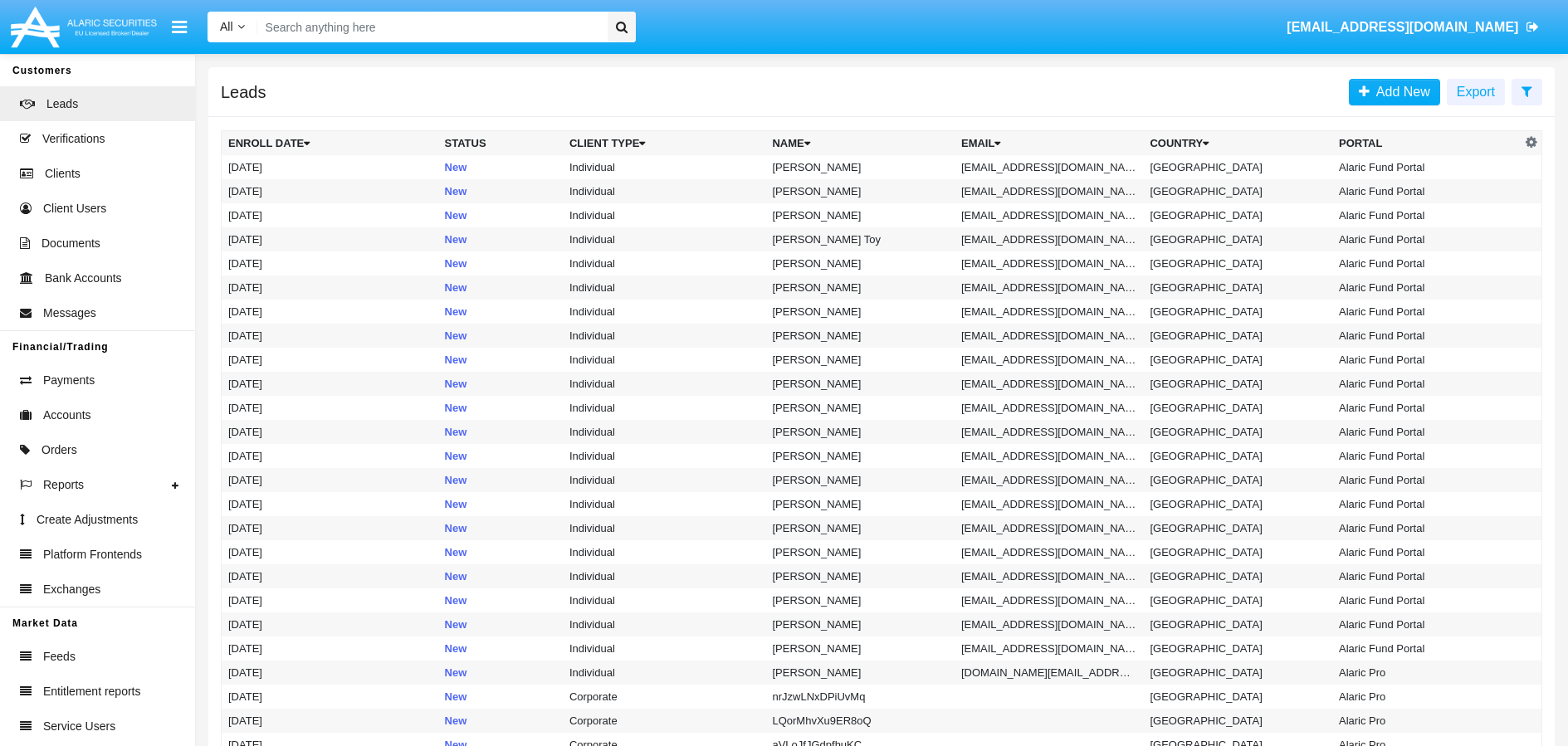
click at [463, 20] on input "Search" at bounding box center [429, 27] width 345 height 31
paste input "[EMAIL_ADDRESS][DOMAIN_NAME]"
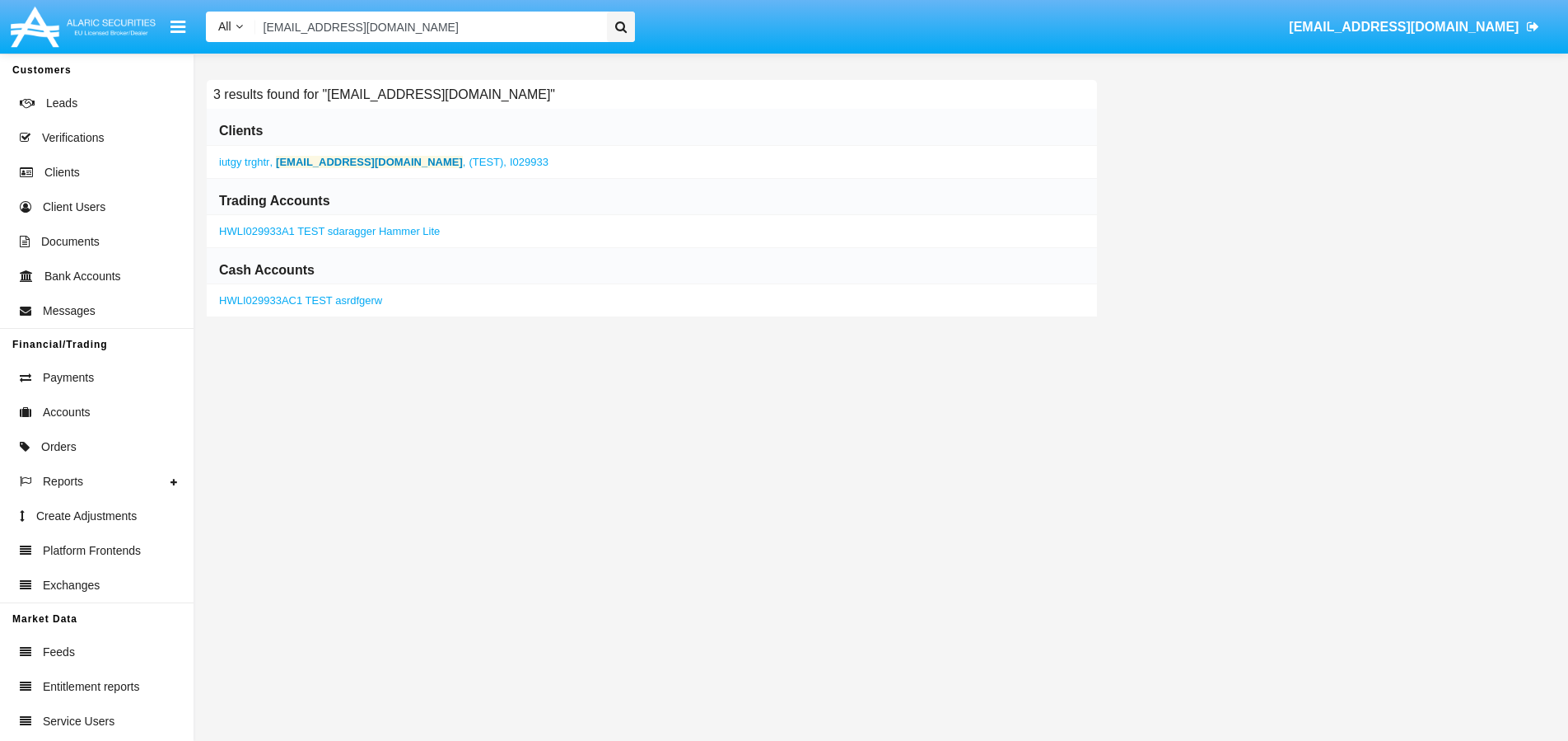
type input "[EMAIL_ADDRESS][DOMAIN_NAME]"
drag, startPoint x: 217, startPoint y: 228, endPoint x: 298, endPoint y: 234, distance: 81.2
click at [298, 234] on div "HWLI029933A1 TEST sdaragger Hammer Lite" at bounding box center [651, 231] width 890 height 33
copy link "HWLI029933A1"
